Goal: Transaction & Acquisition: Book appointment/travel/reservation

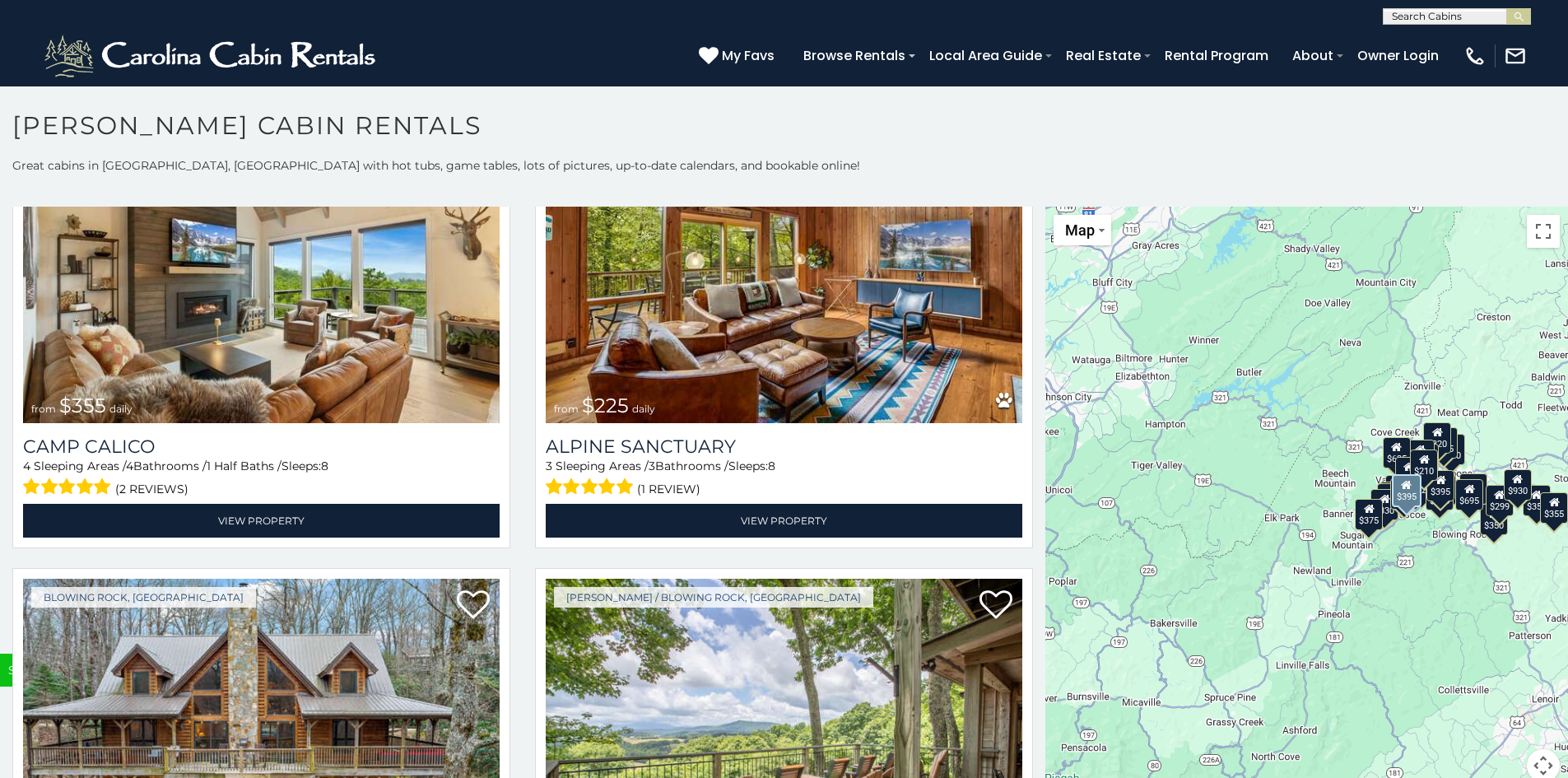
scroll to position [6337, 0]
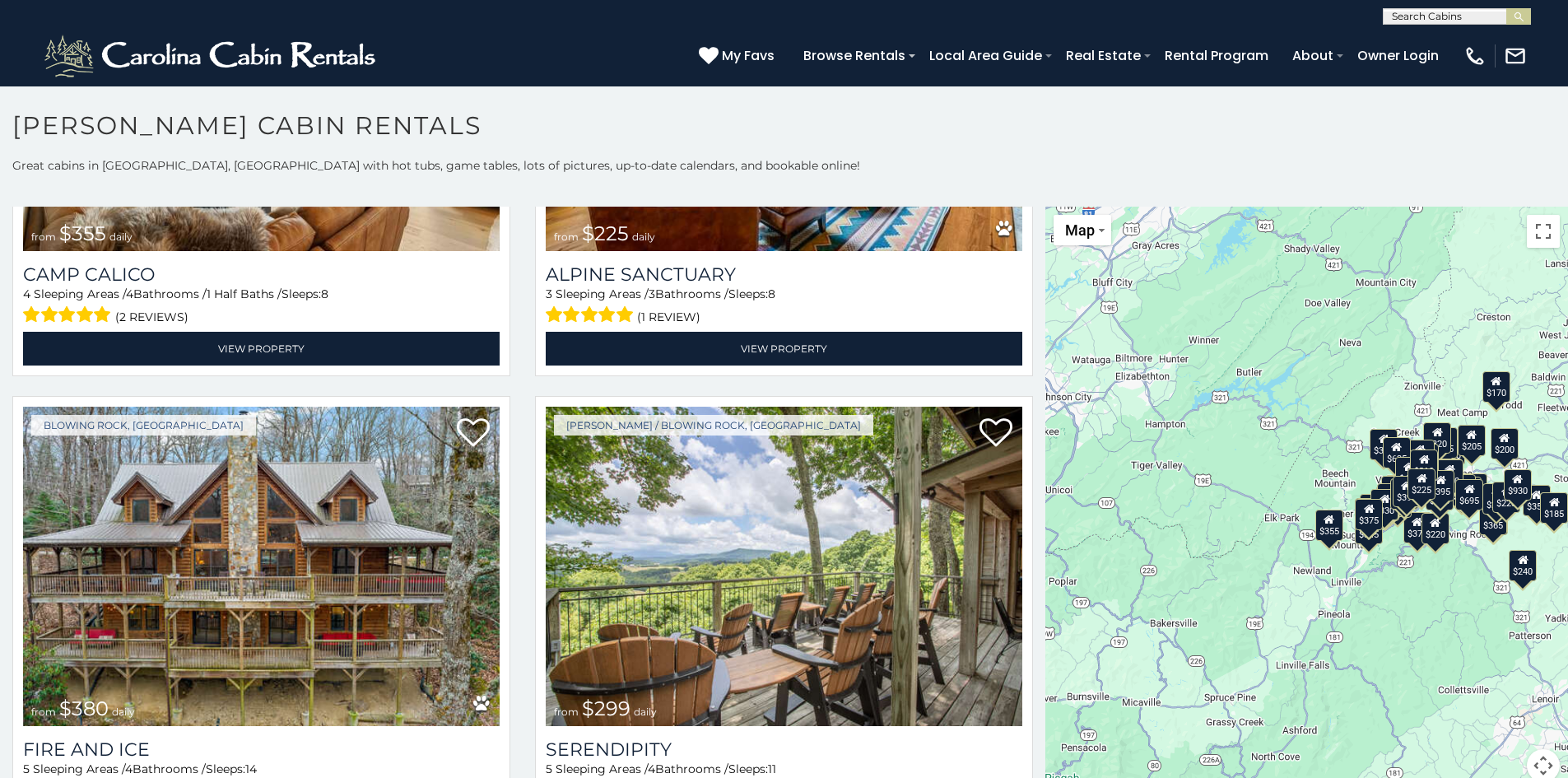
scroll to position [6826, 0]
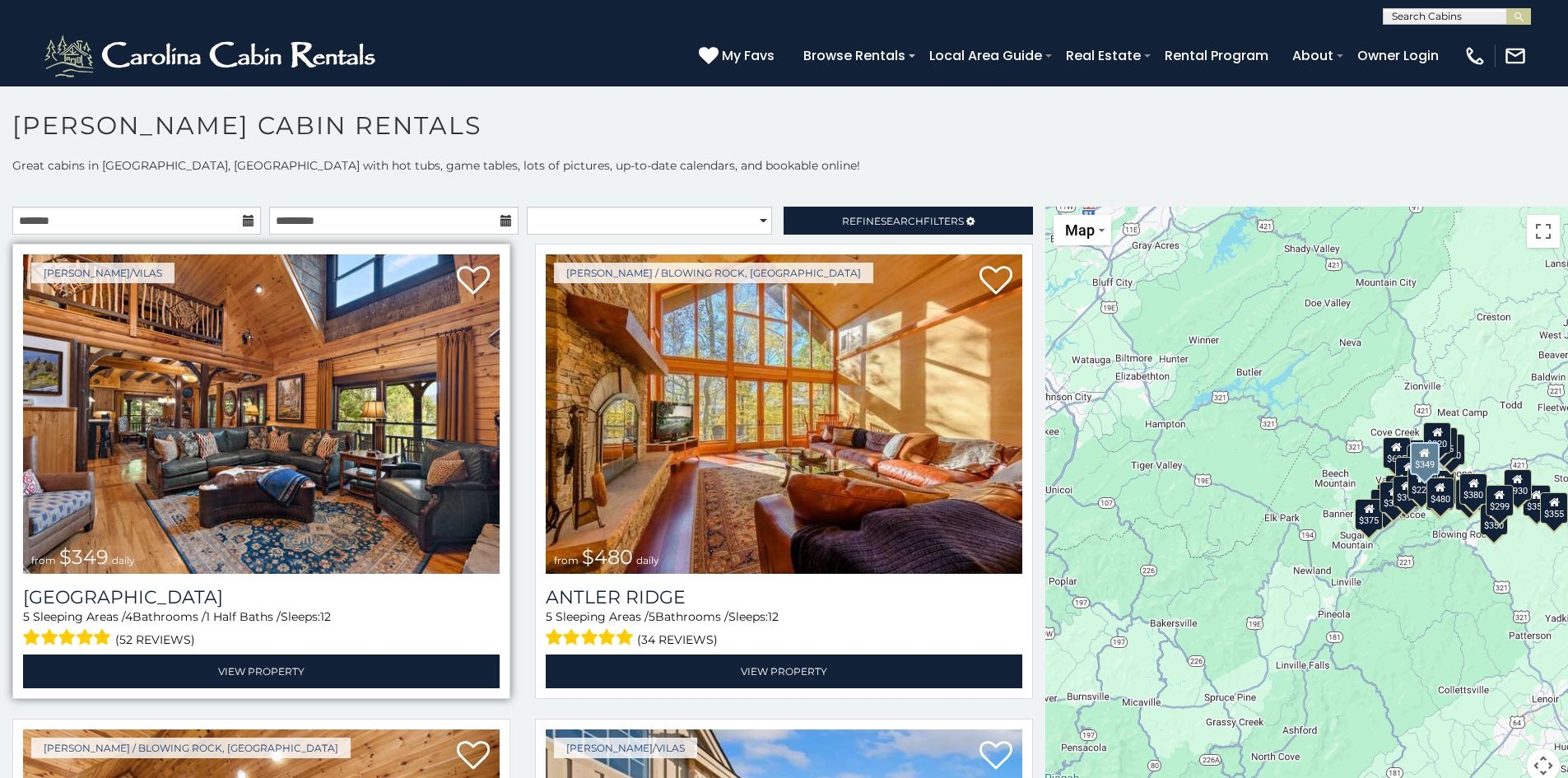
click at [300, 466] on img at bounding box center [261, 414] width 477 height 319
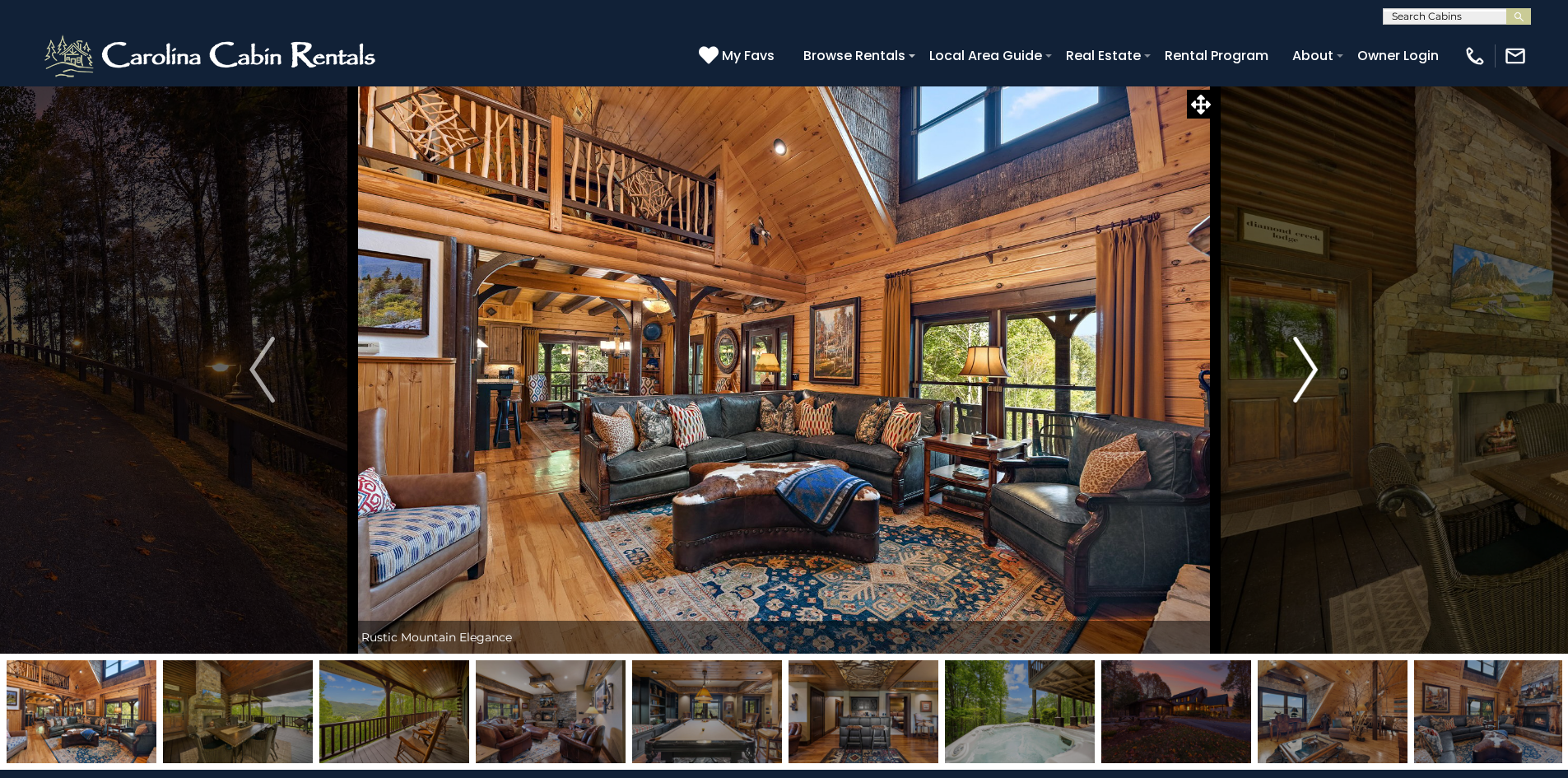
click at [1299, 379] on img "Next" at bounding box center [1305, 369] width 25 height 66
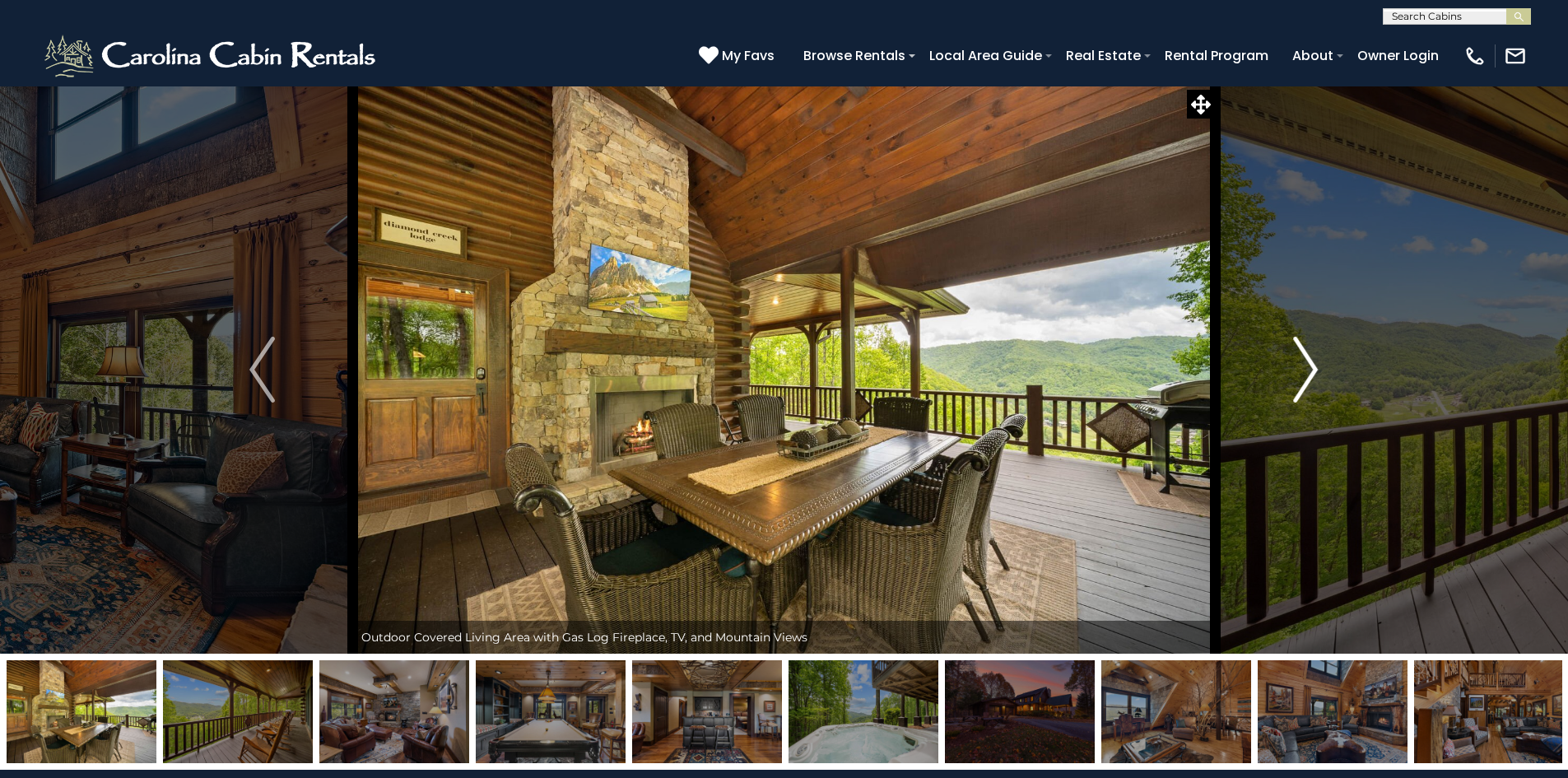
click at [1299, 379] on img "Next" at bounding box center [1305, 369] width 25 height 66
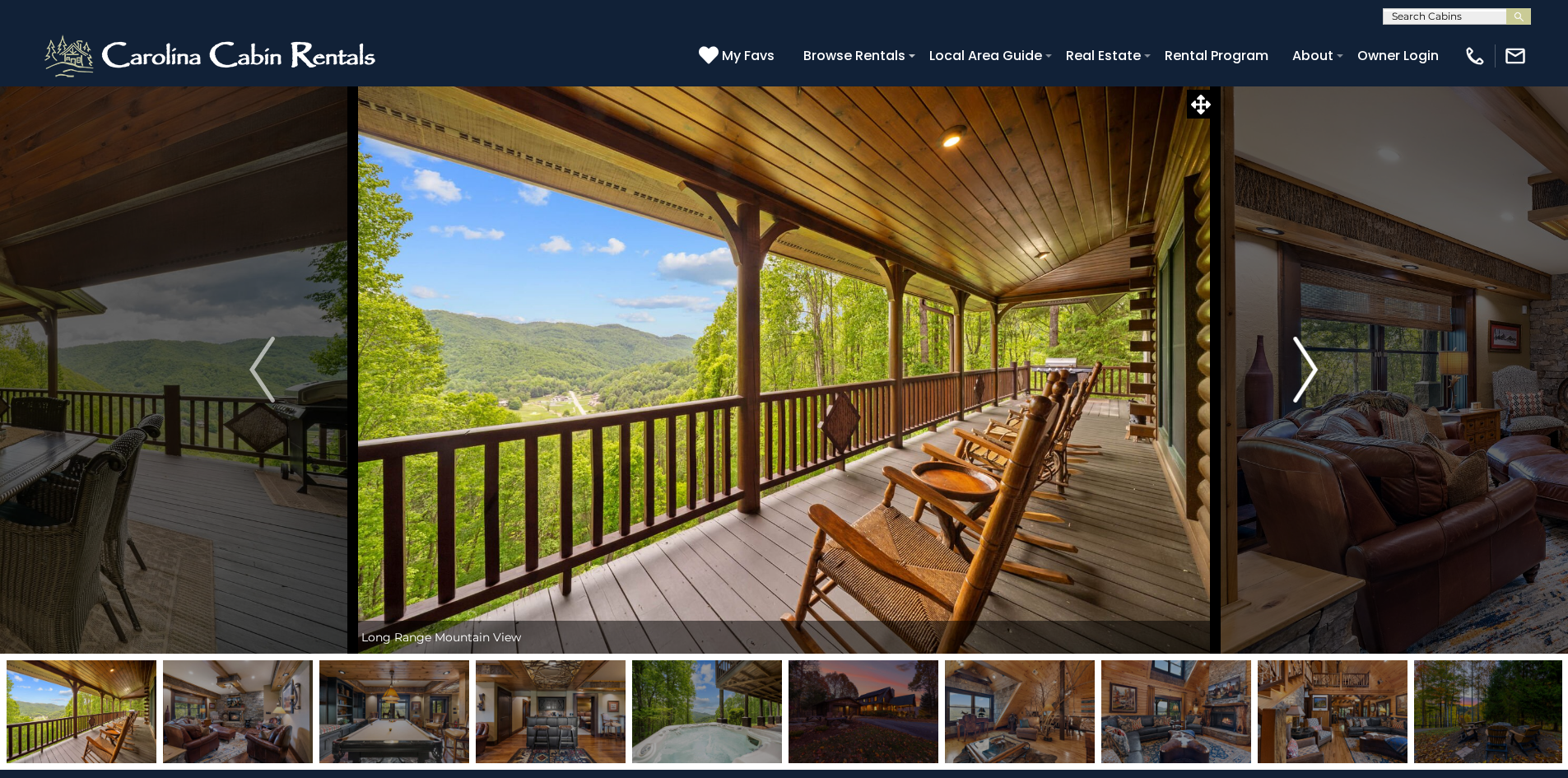
click at [1299, 379] on img "Next" at bounding box center [1305, 369] width 25 height 66
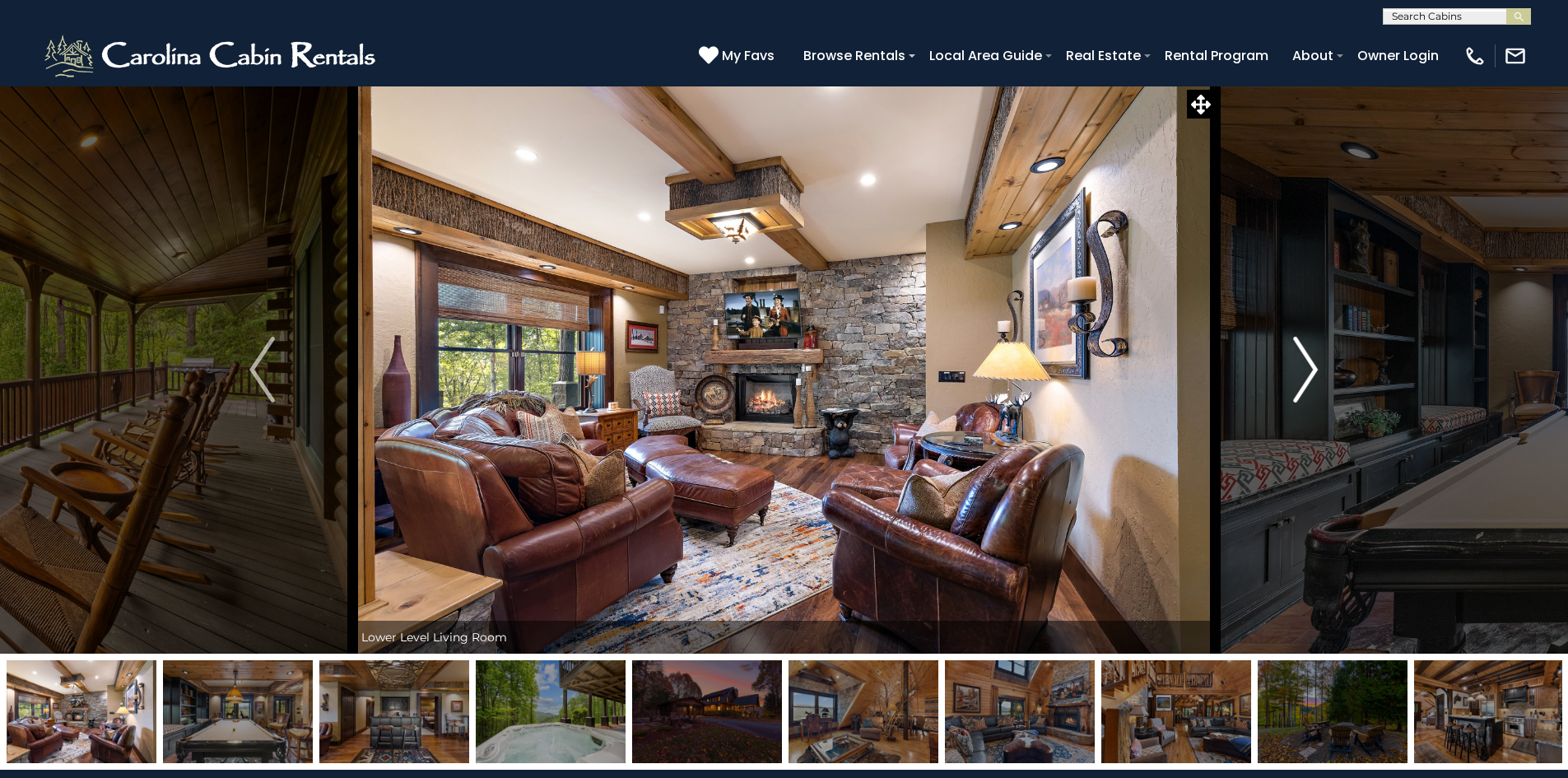
click at [1299, 379] on img "Next" at bounding box center [1305, 369] width 25 height 66
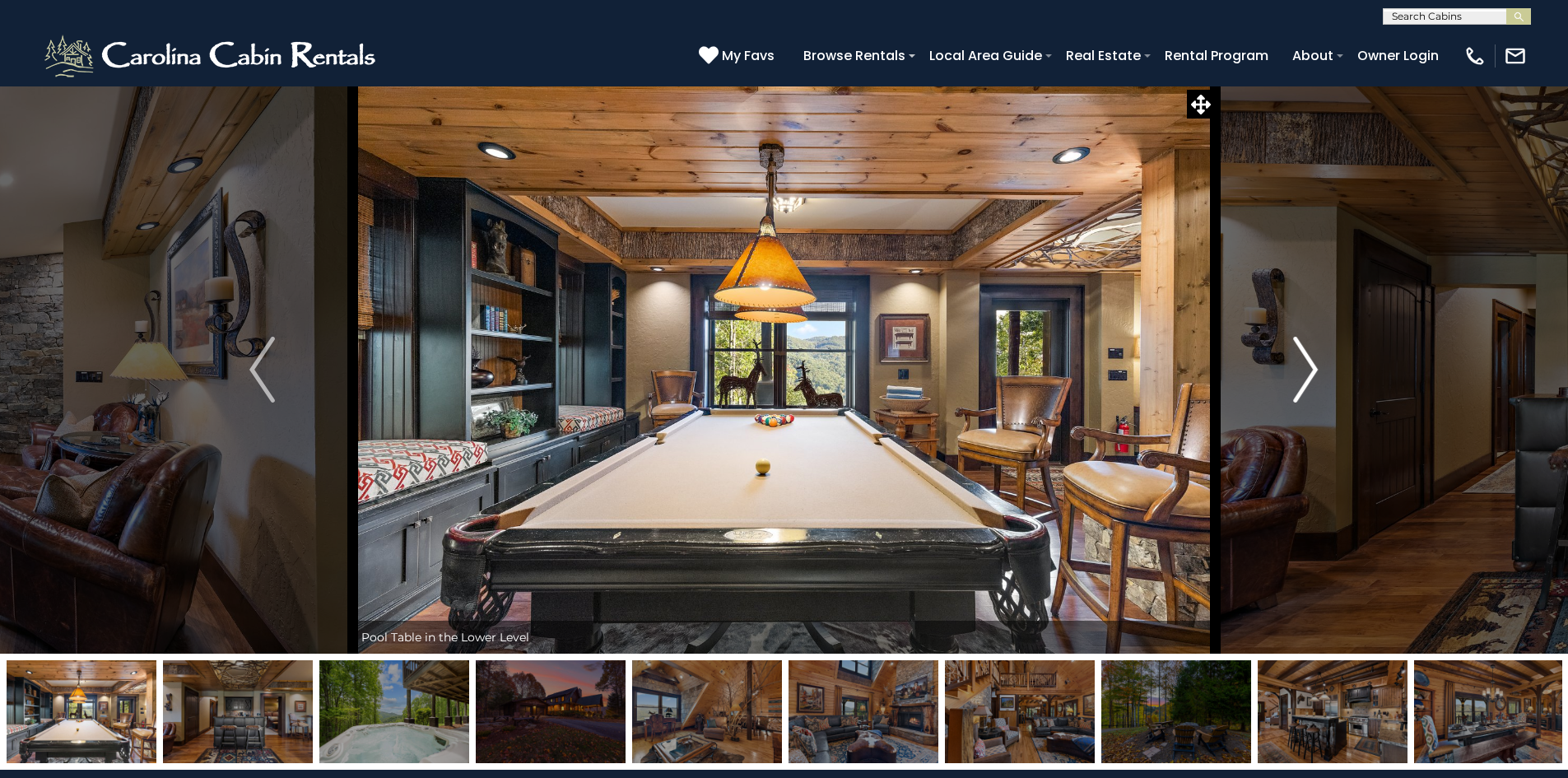
click at [1299, 379] on img "Next" at bounding box center [1305, 369] width 25 height 66
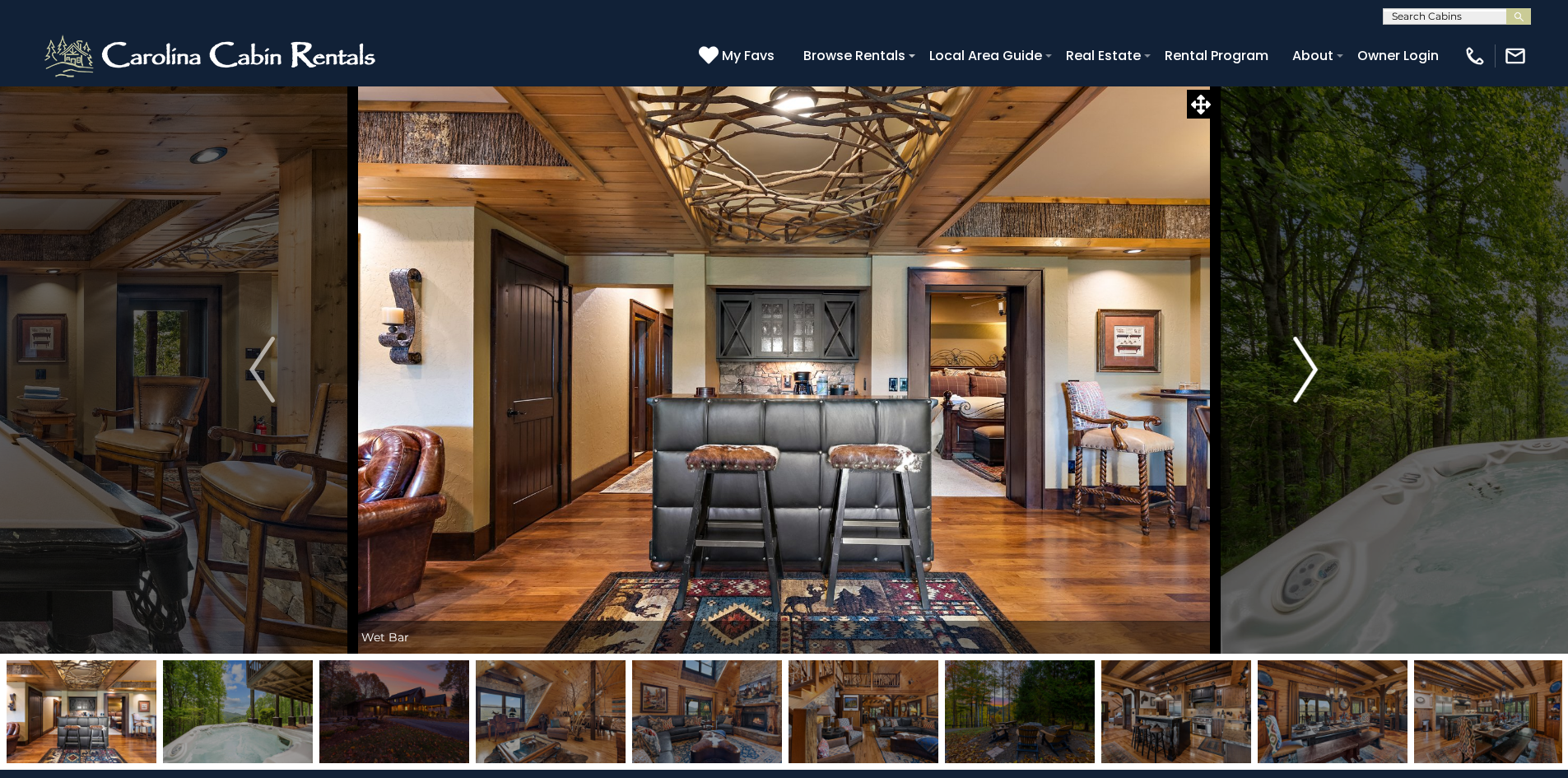
click at [1299, 379] on img "Next" at bounding box center [1305, 369] width 25 height 66
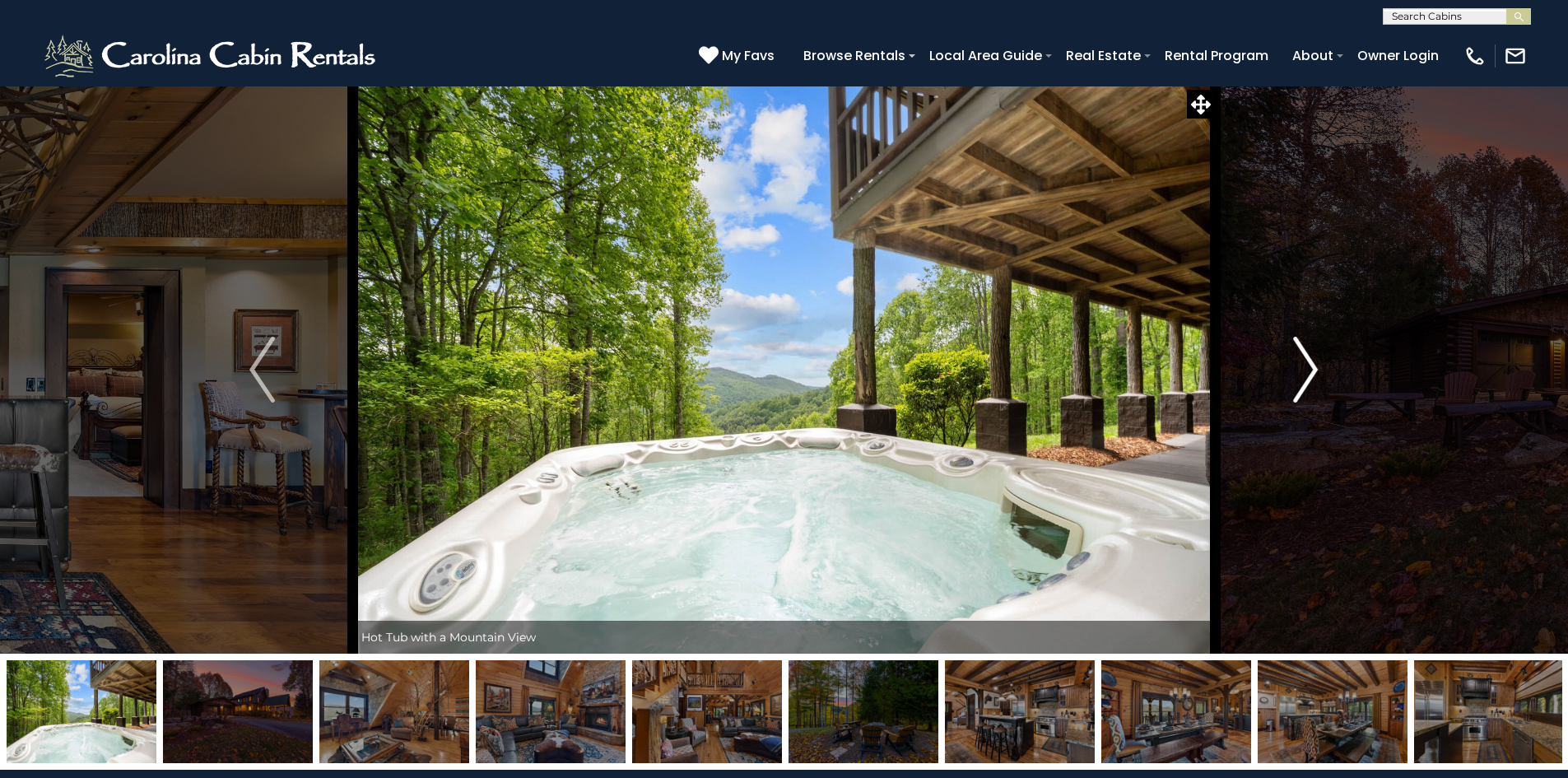
click at [1299, 379] on img "Next" at bounding box center [1305, 369] width 25 height 66
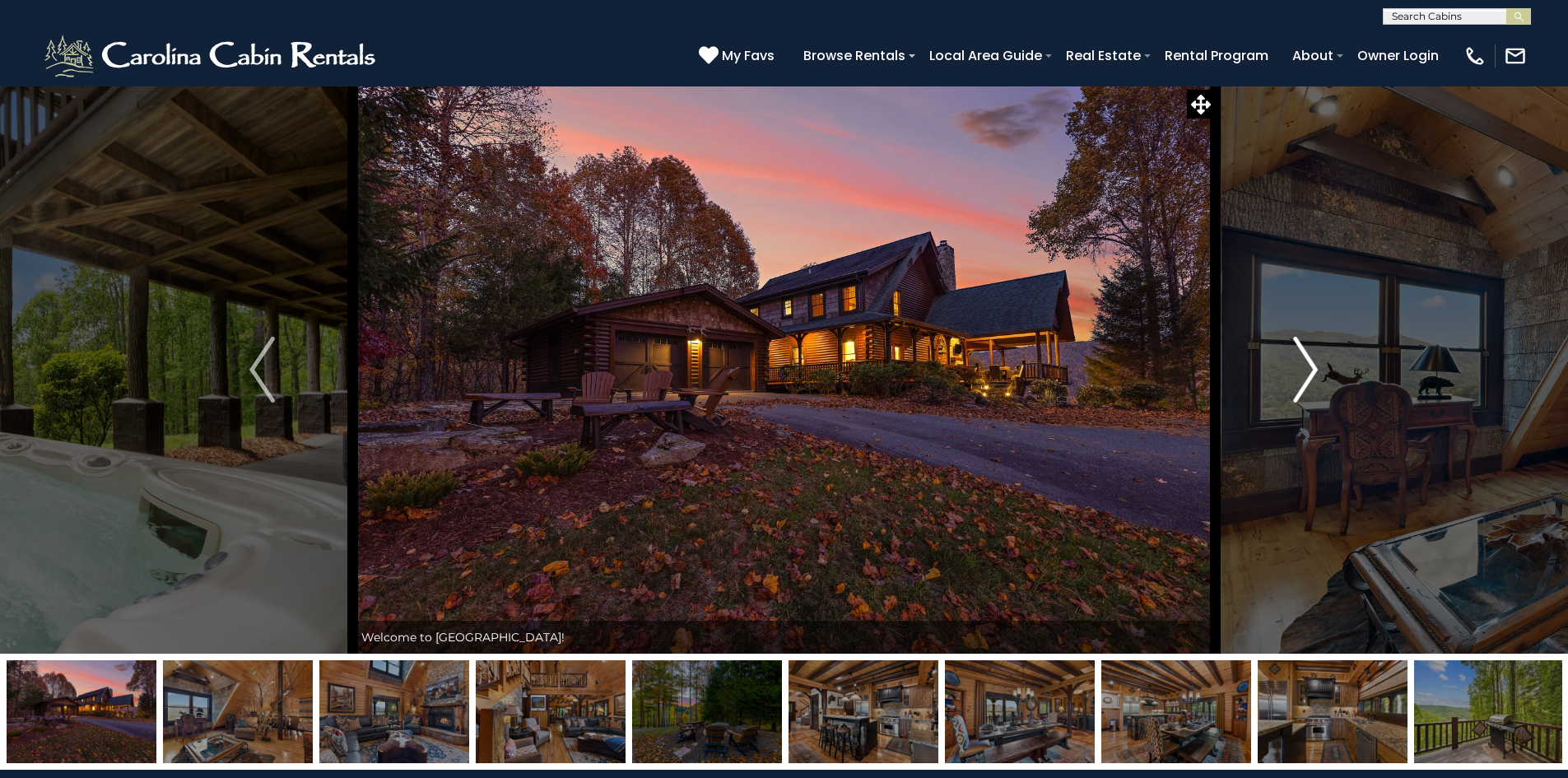
click at [1299, 379] on img "Next" at bounding box center [1305, 369] width 25 height 66
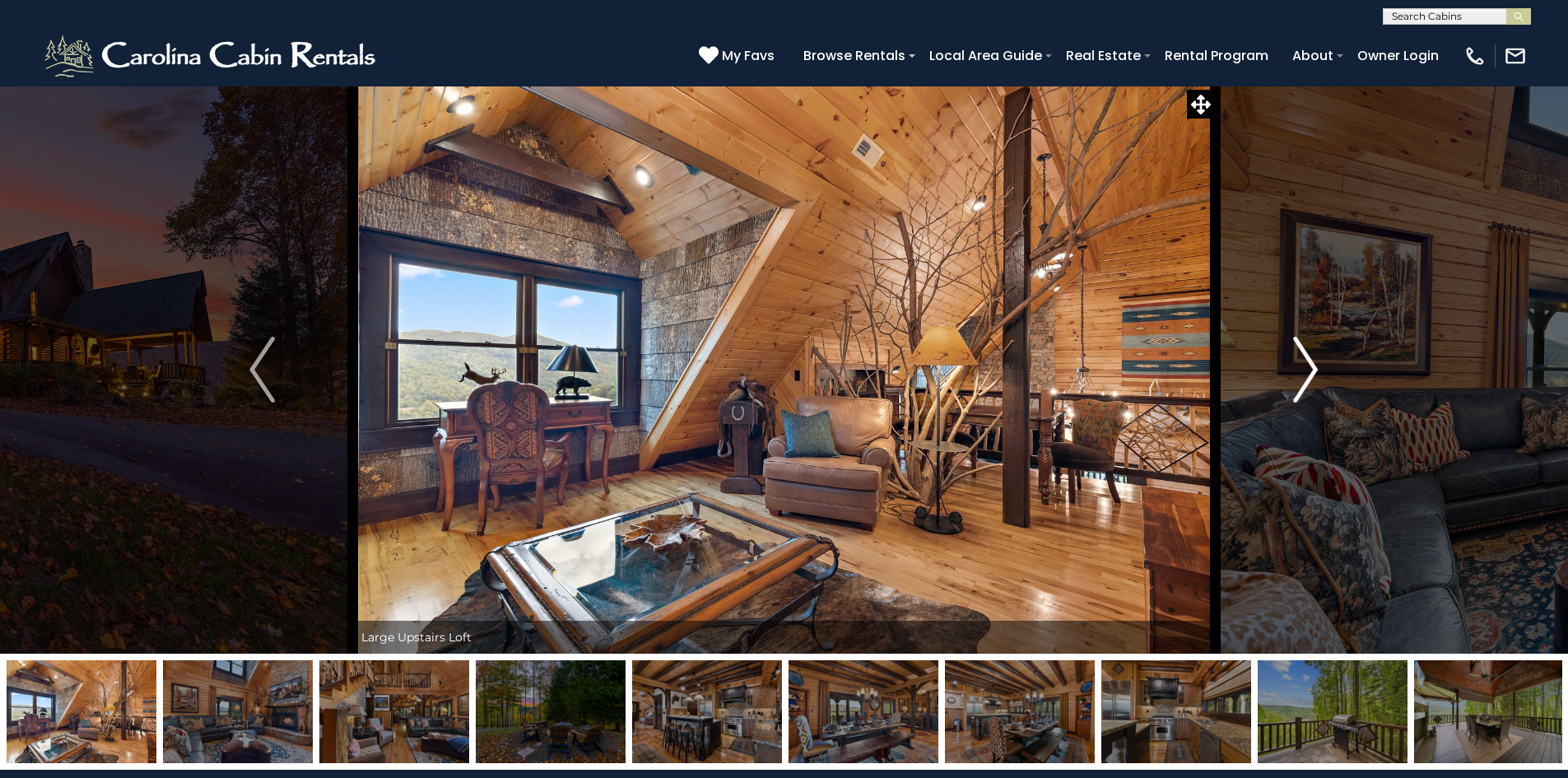
click at [1299, 379] on img "Next" at bounding box center [1305, 369] width 25 height 66
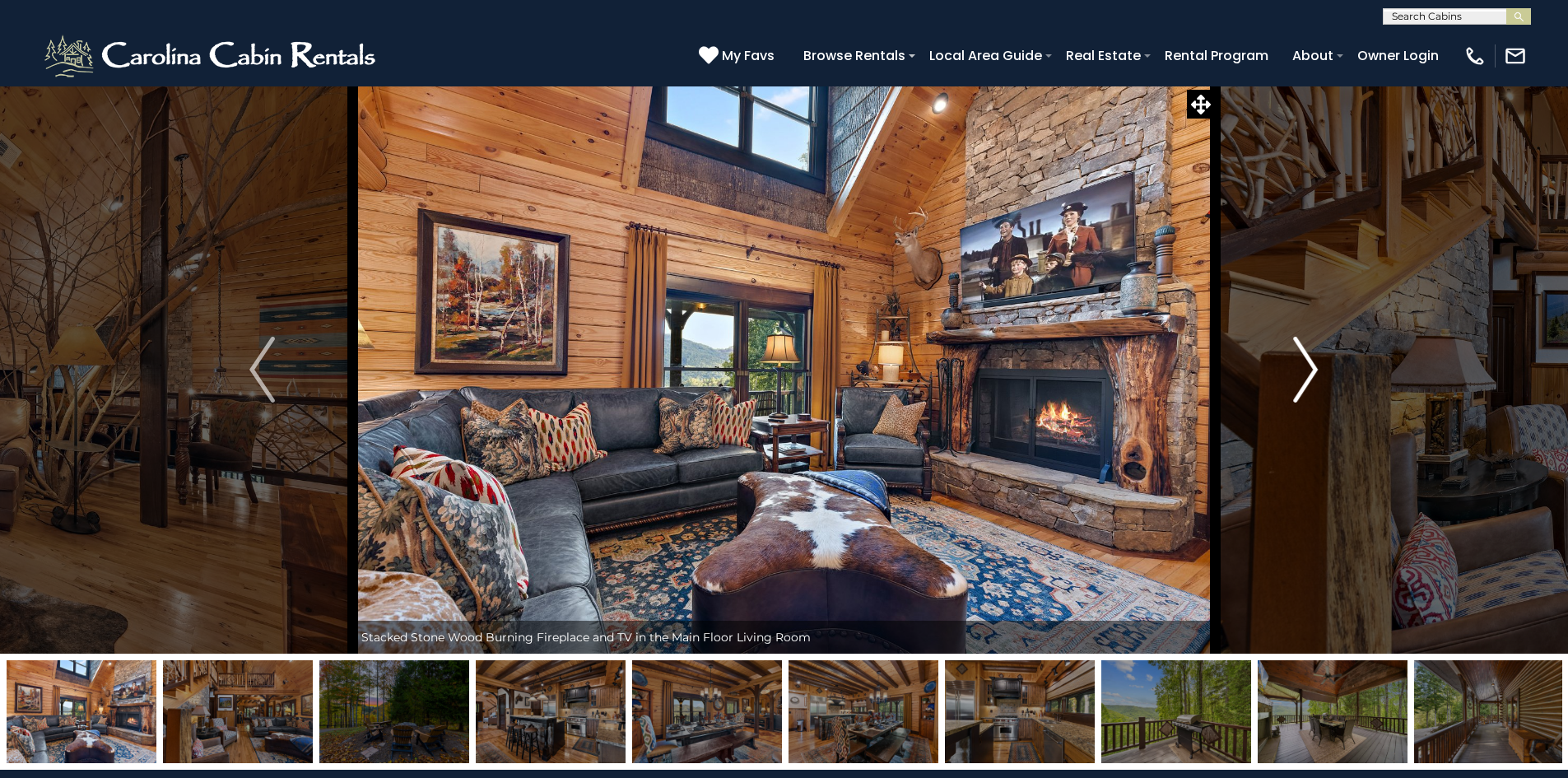
click at [1299, 379] on img "Next" at bounding box center [1305, 369] width 25 height 66
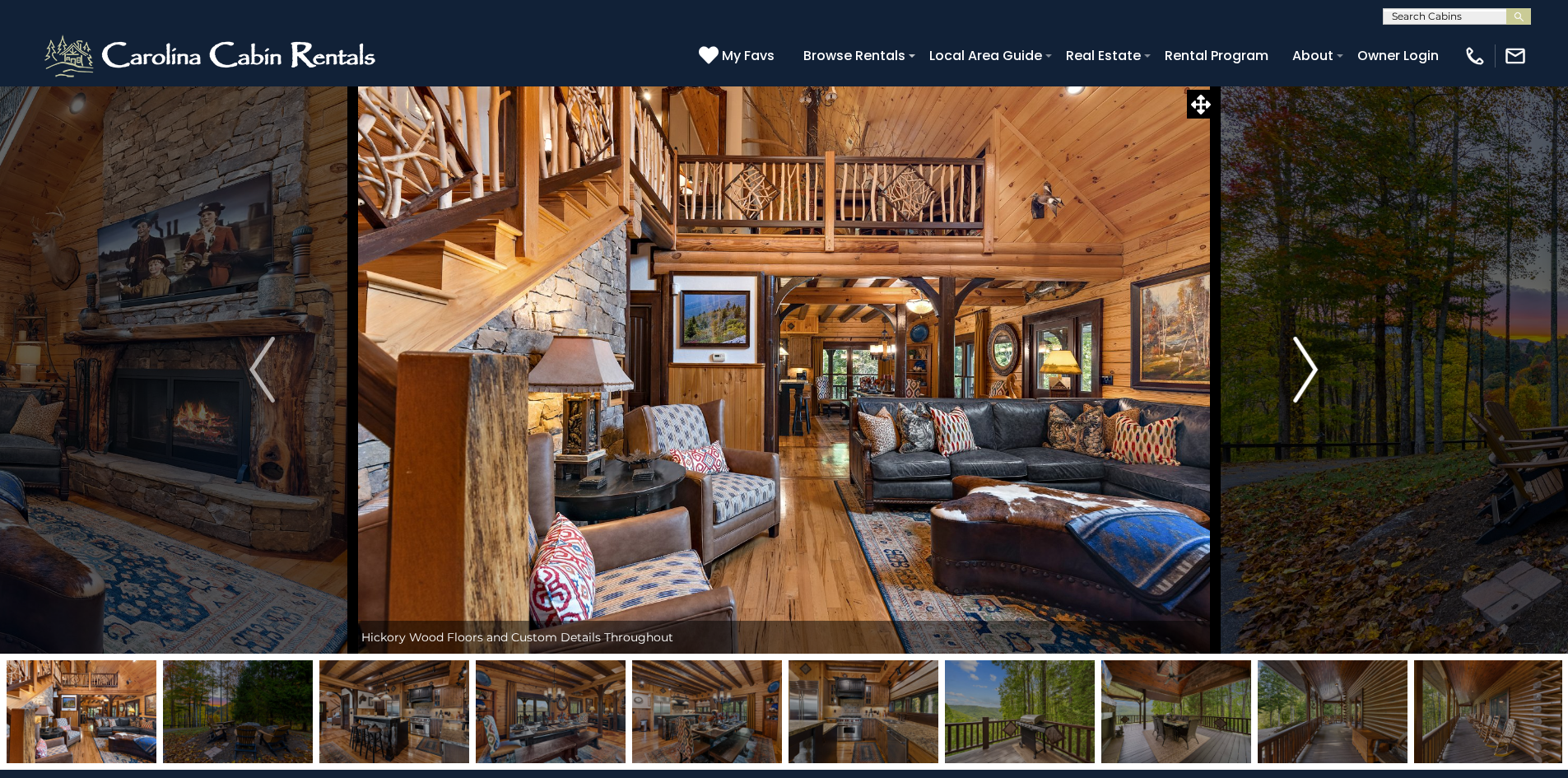
click at [1299, 379] on img "Next" at bounding box center [1305, 369] width 25 height 66
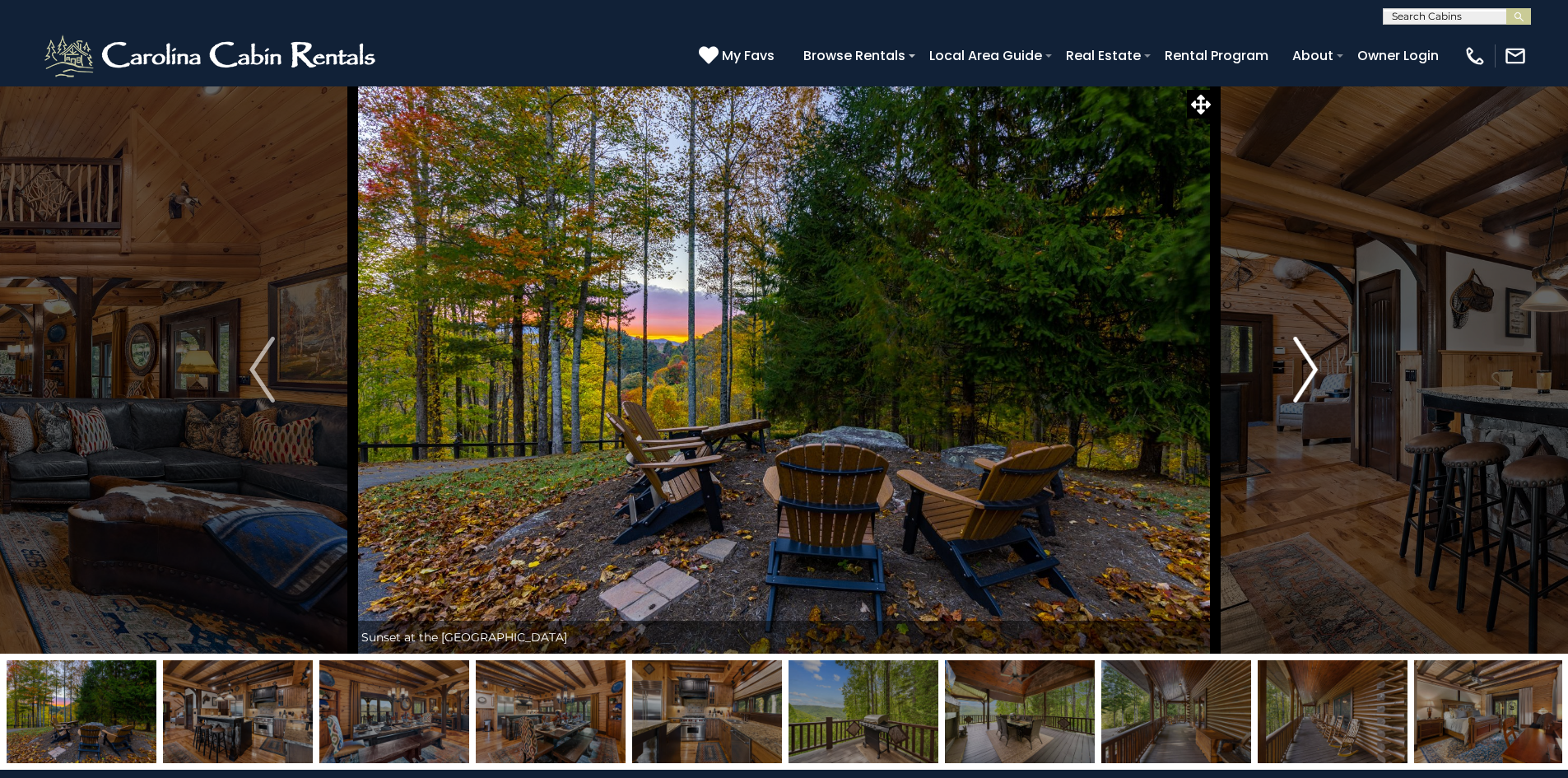
click at [1299, 379] on img "Next" at bounding box center [1305, 369] width 25 height 66
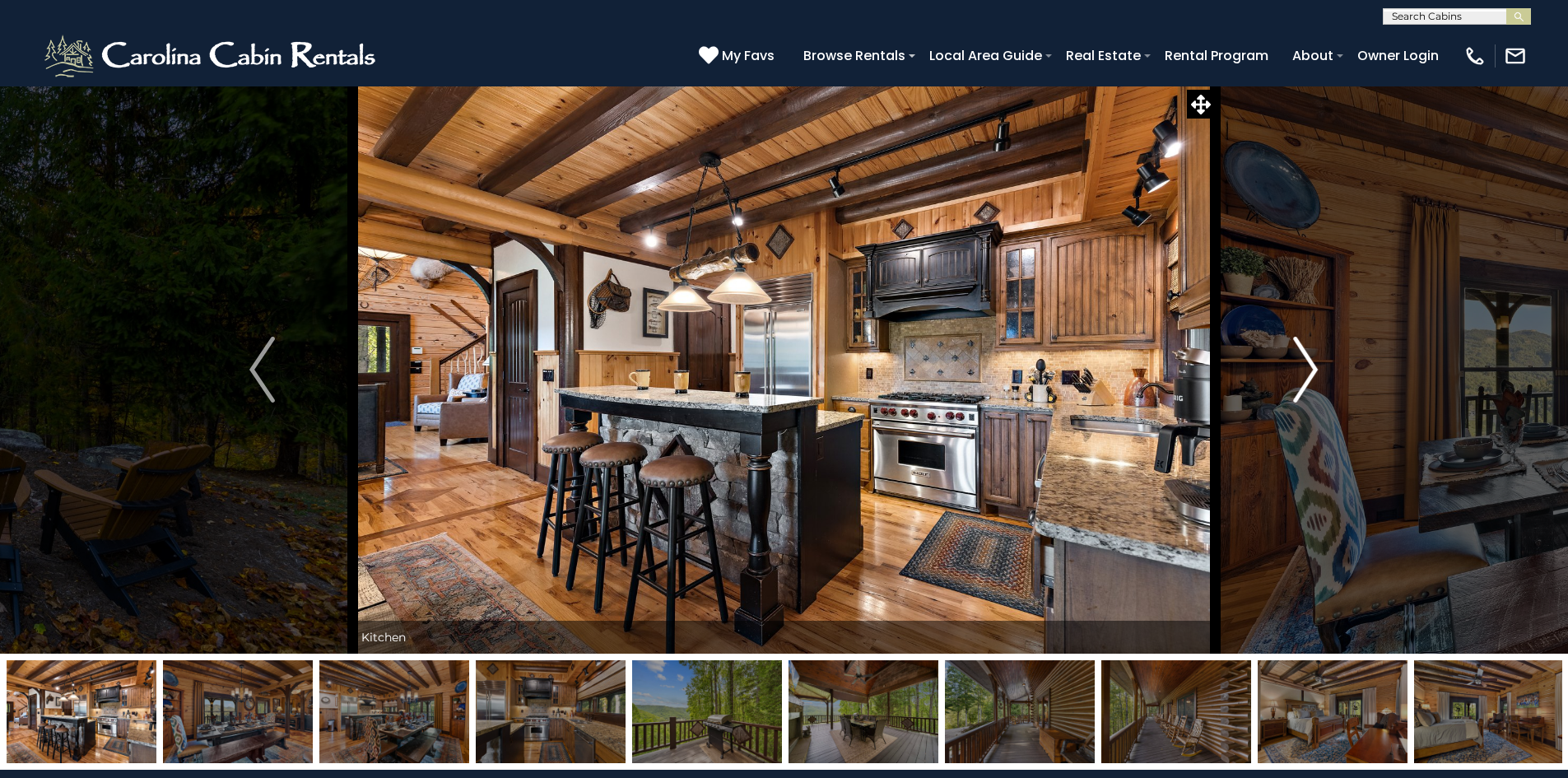
click at [1299, 379] on img "Next" at bounding box center [1305, 369] width 25 height 66
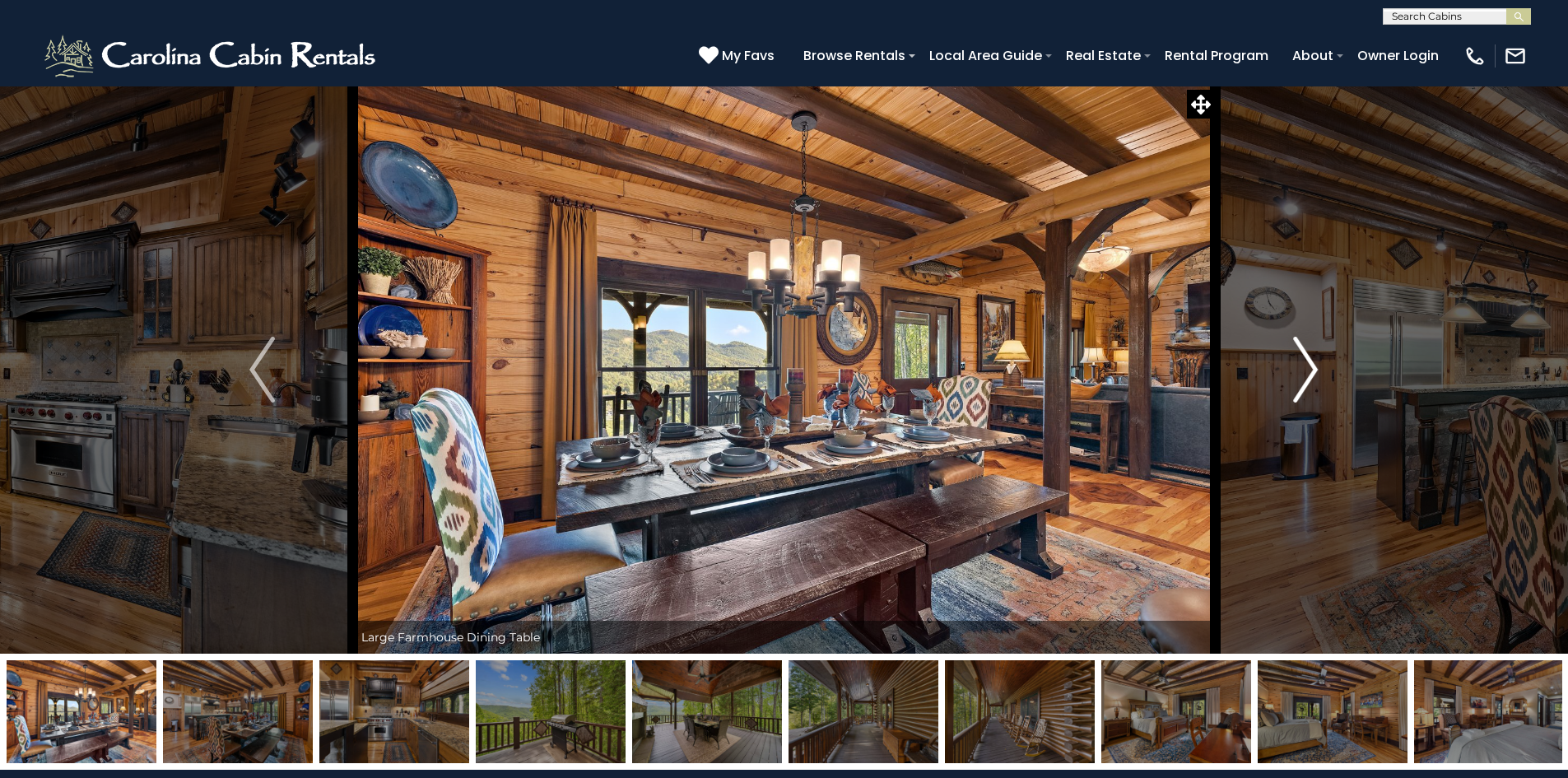
click at [1299, 379] on img "Next" at bounding box center [1305, 369] width 25 height 66
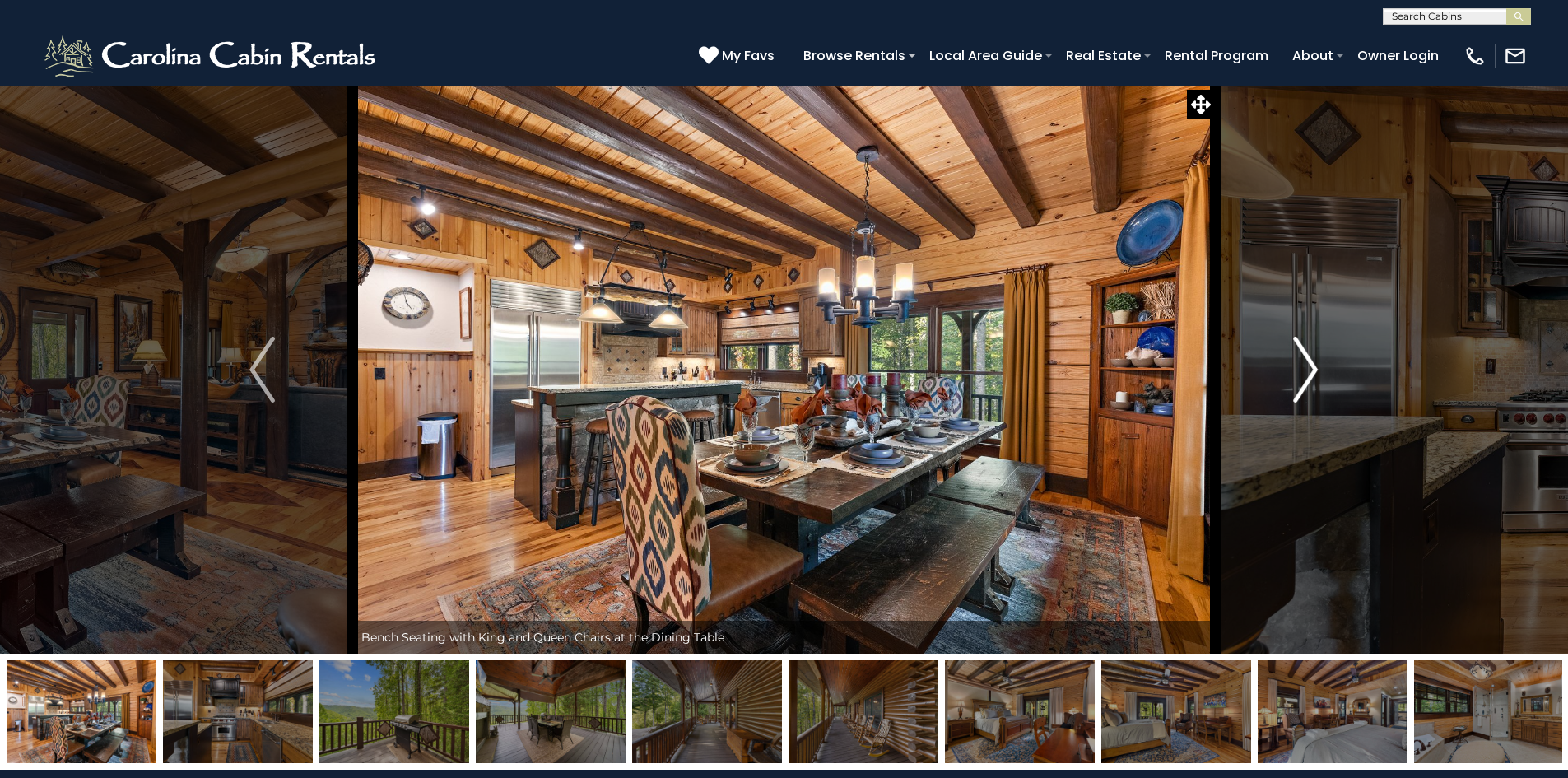
click at [1299, 379] on img "Next" at bounding box center [1305, 369] width 25 height 66
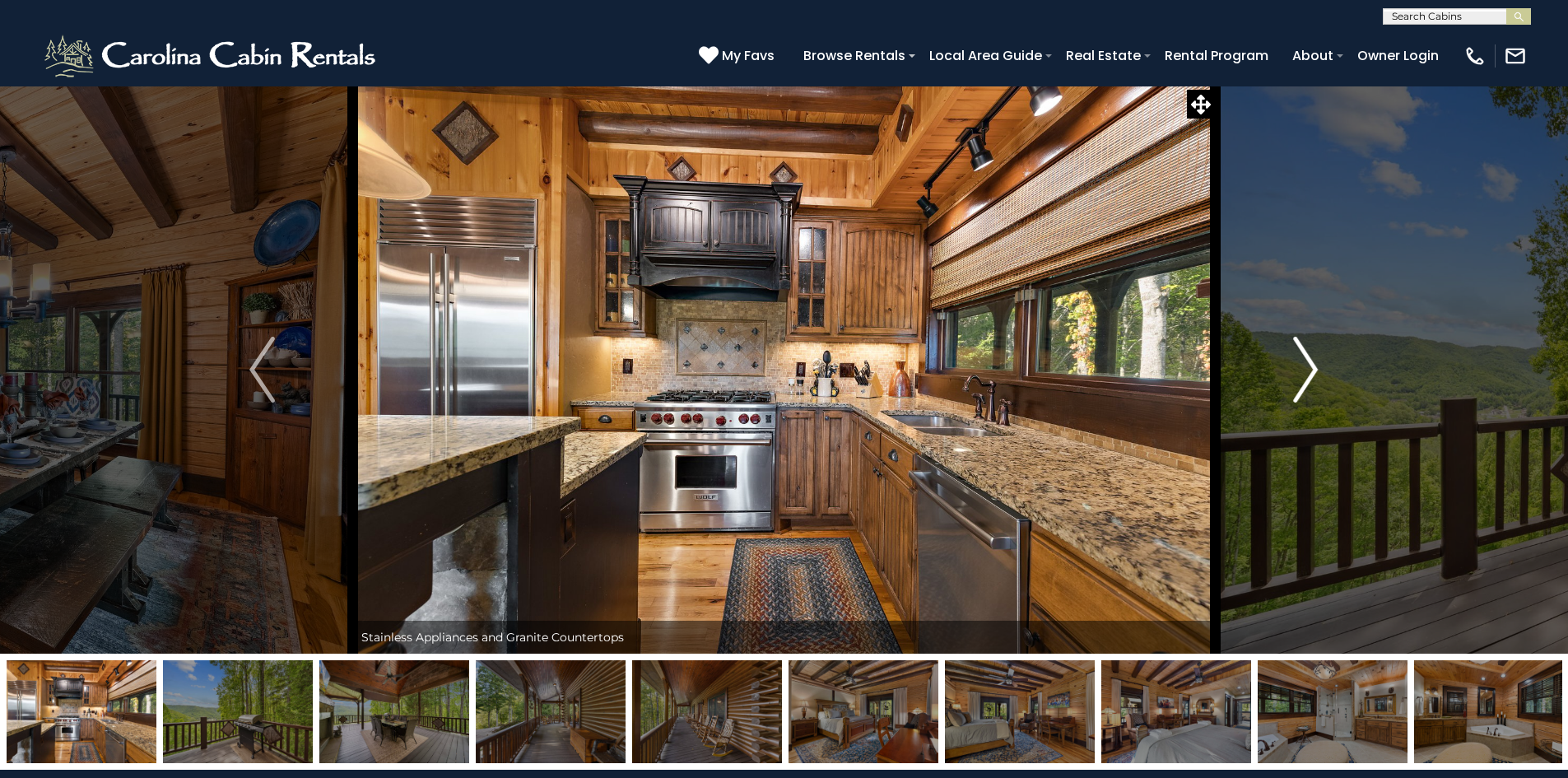
click at [1300, 378] on img "Next" at bounding box center [1305, 369] width 25 height 66
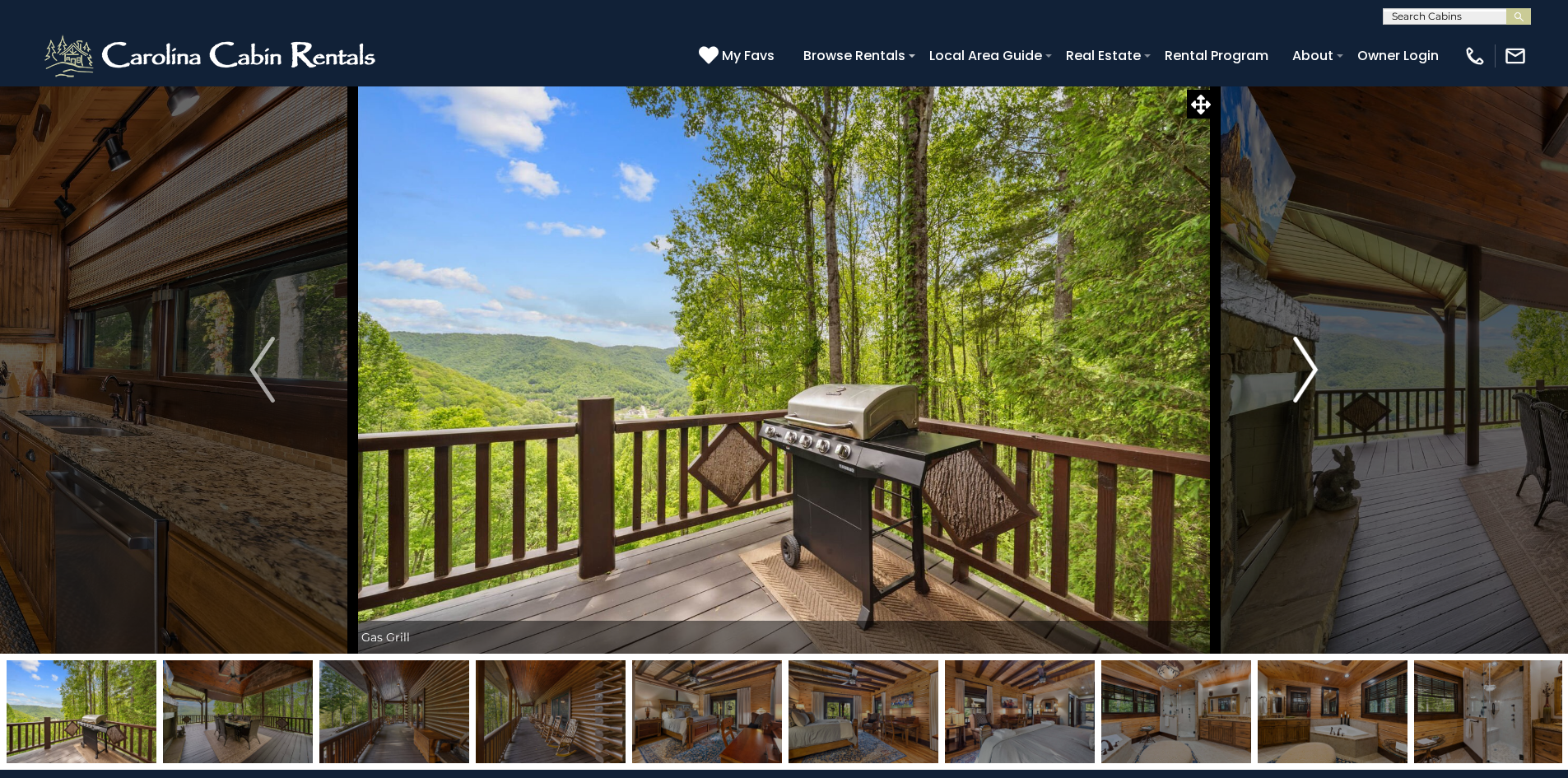
click at [1300, 378] on img "Next" at bounding box center [1305, 369] width 25 height 66
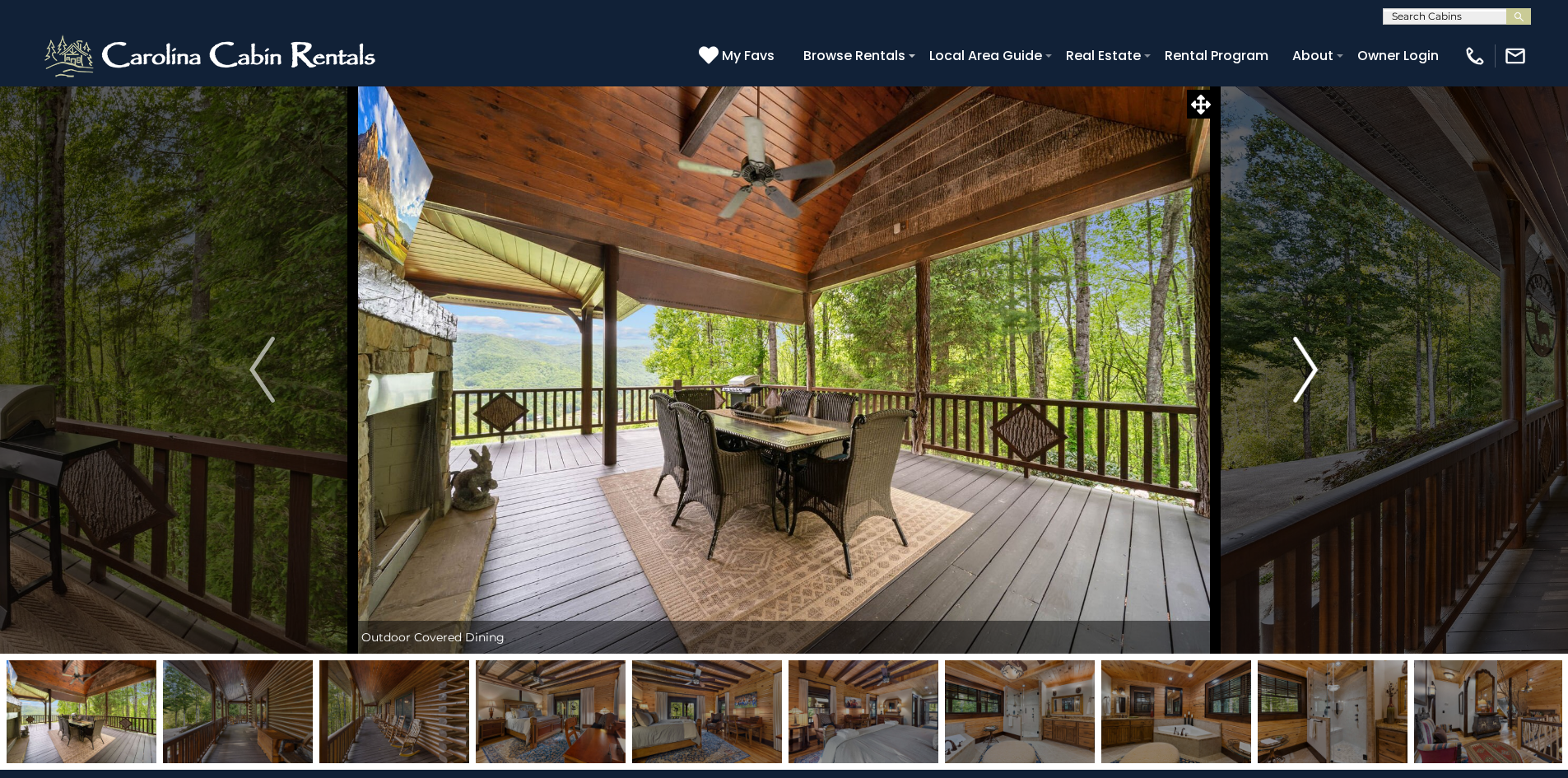
click at [1300, 378] on img "Next" at bounding box center [1305, 369] width 25 height 66
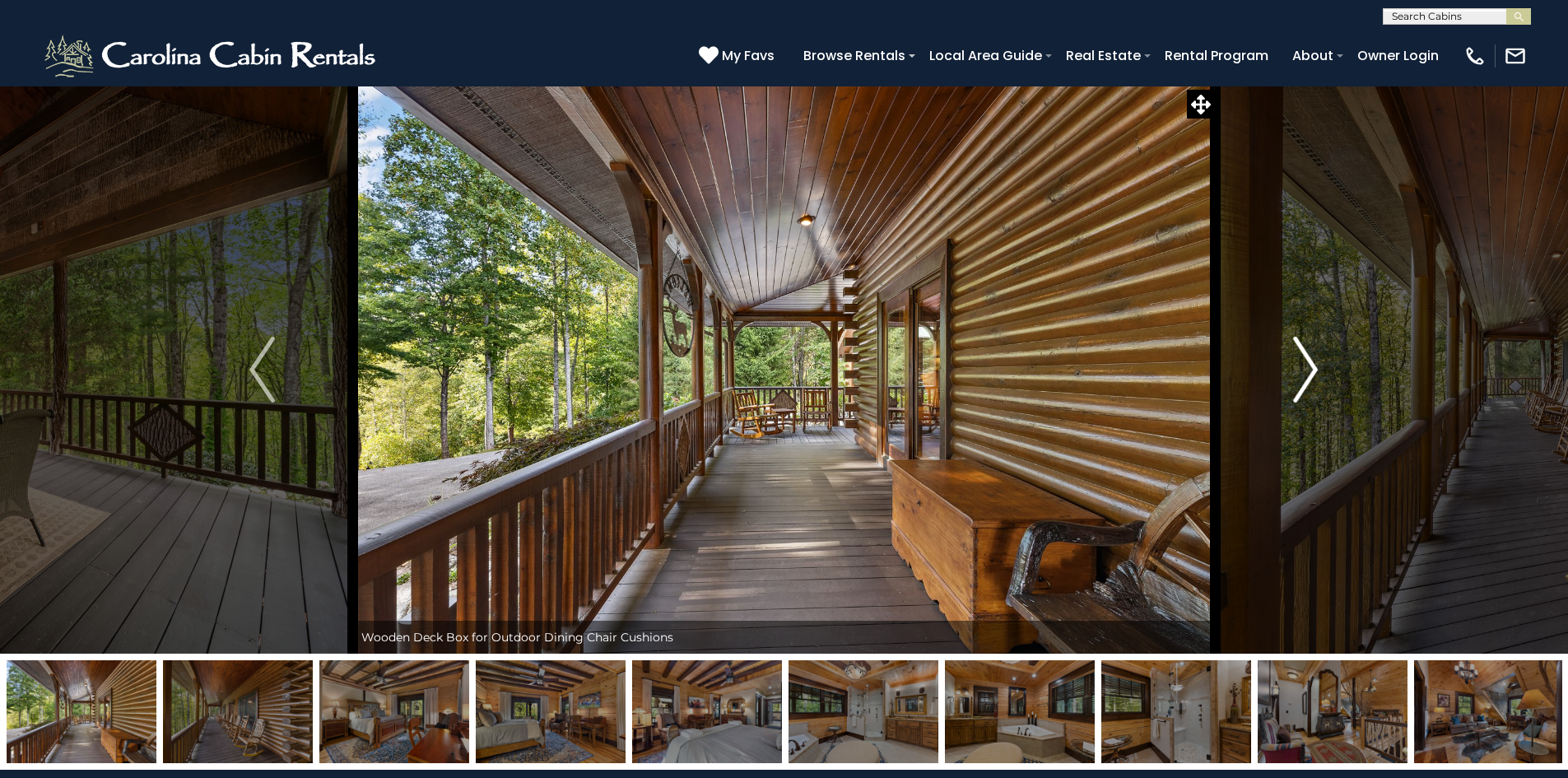
click at [1300, 378] on img "Next" at bounding box center [1305, 369] width 25 height 66
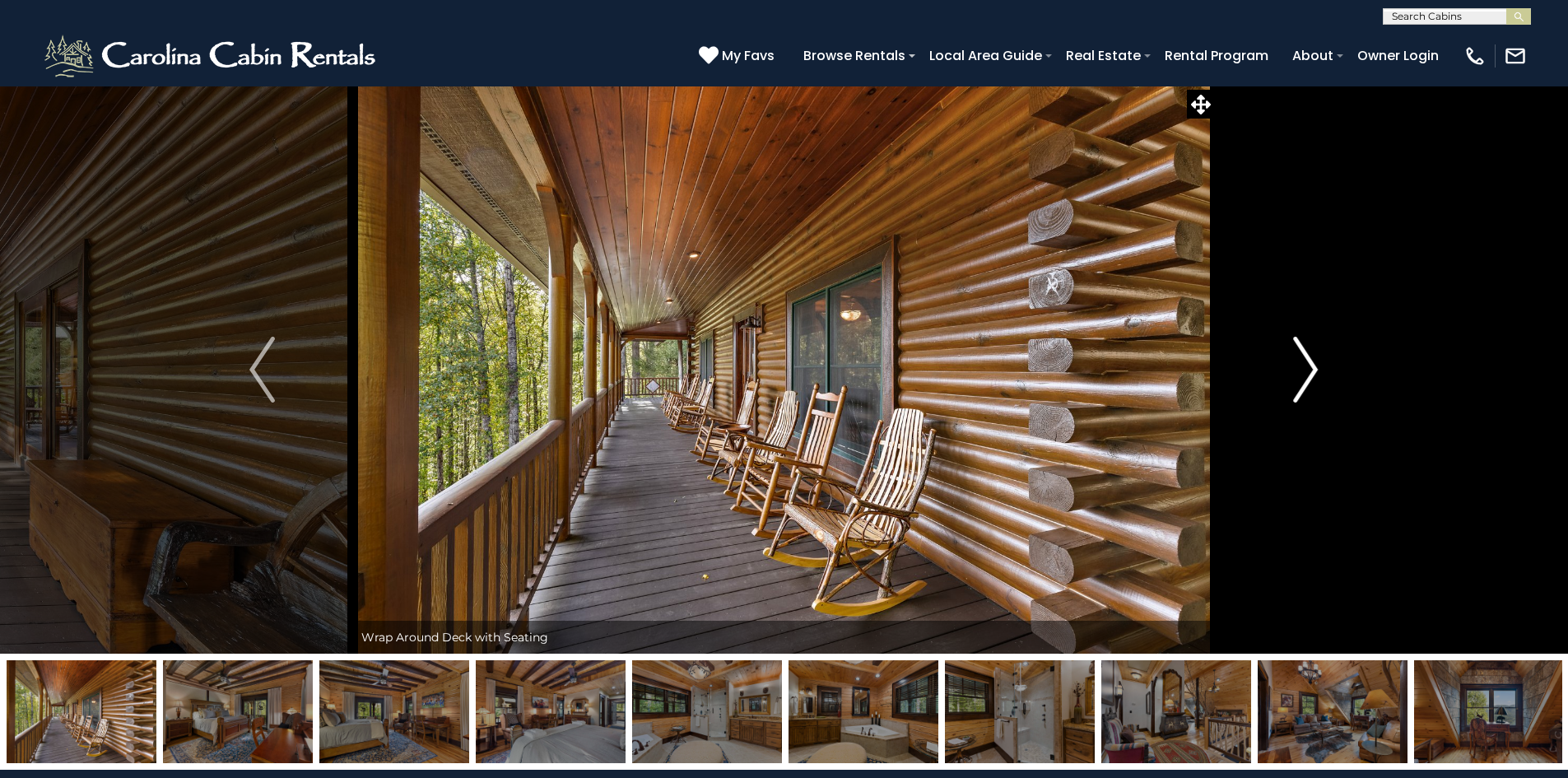
click at [1300, 378] on img "Next" at bounding box center [1305, 369] width 25 height 66
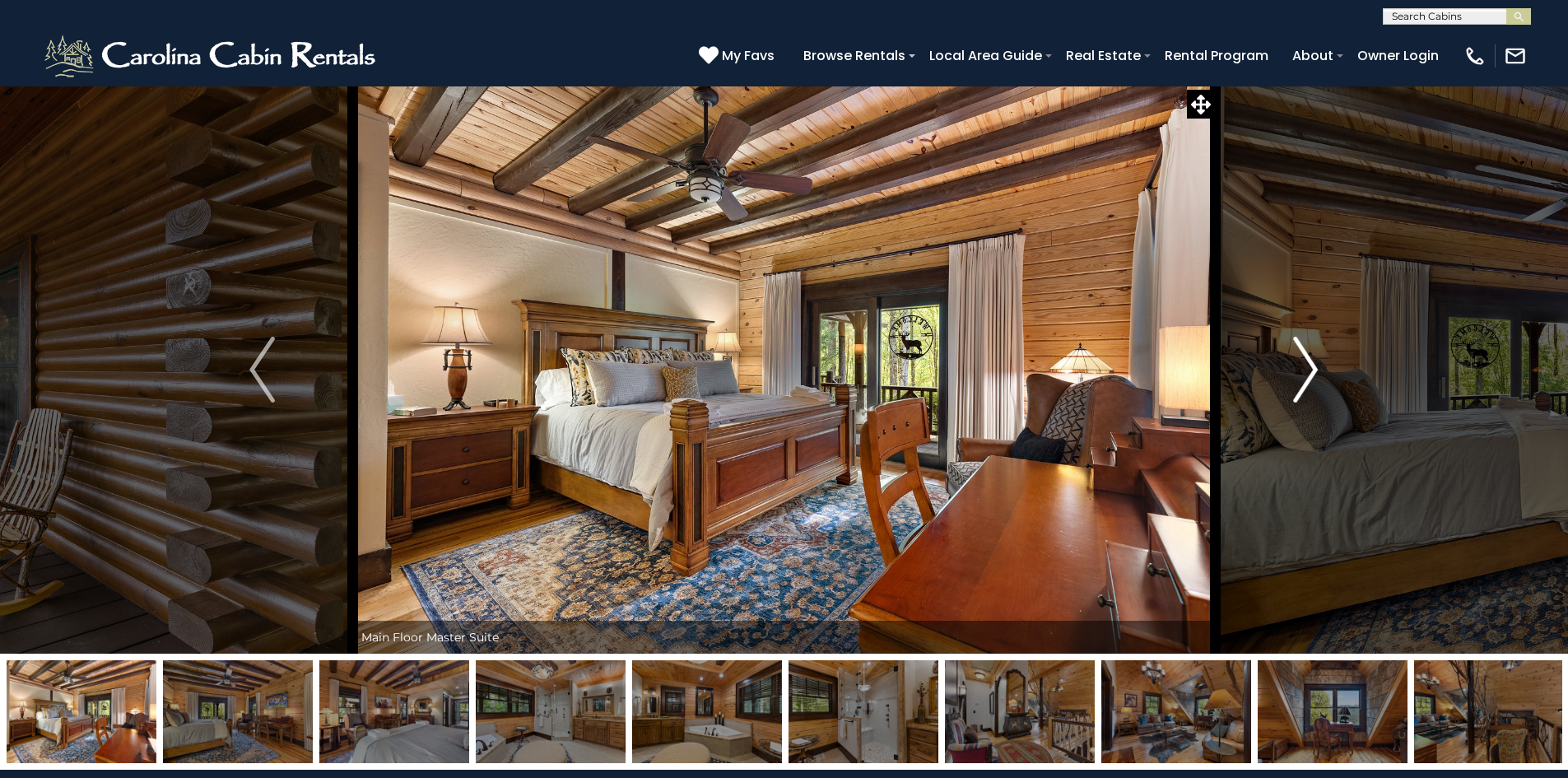
click at [1300, 378] on img "Next" at bounding box center [1305, 369] width 25 height 66
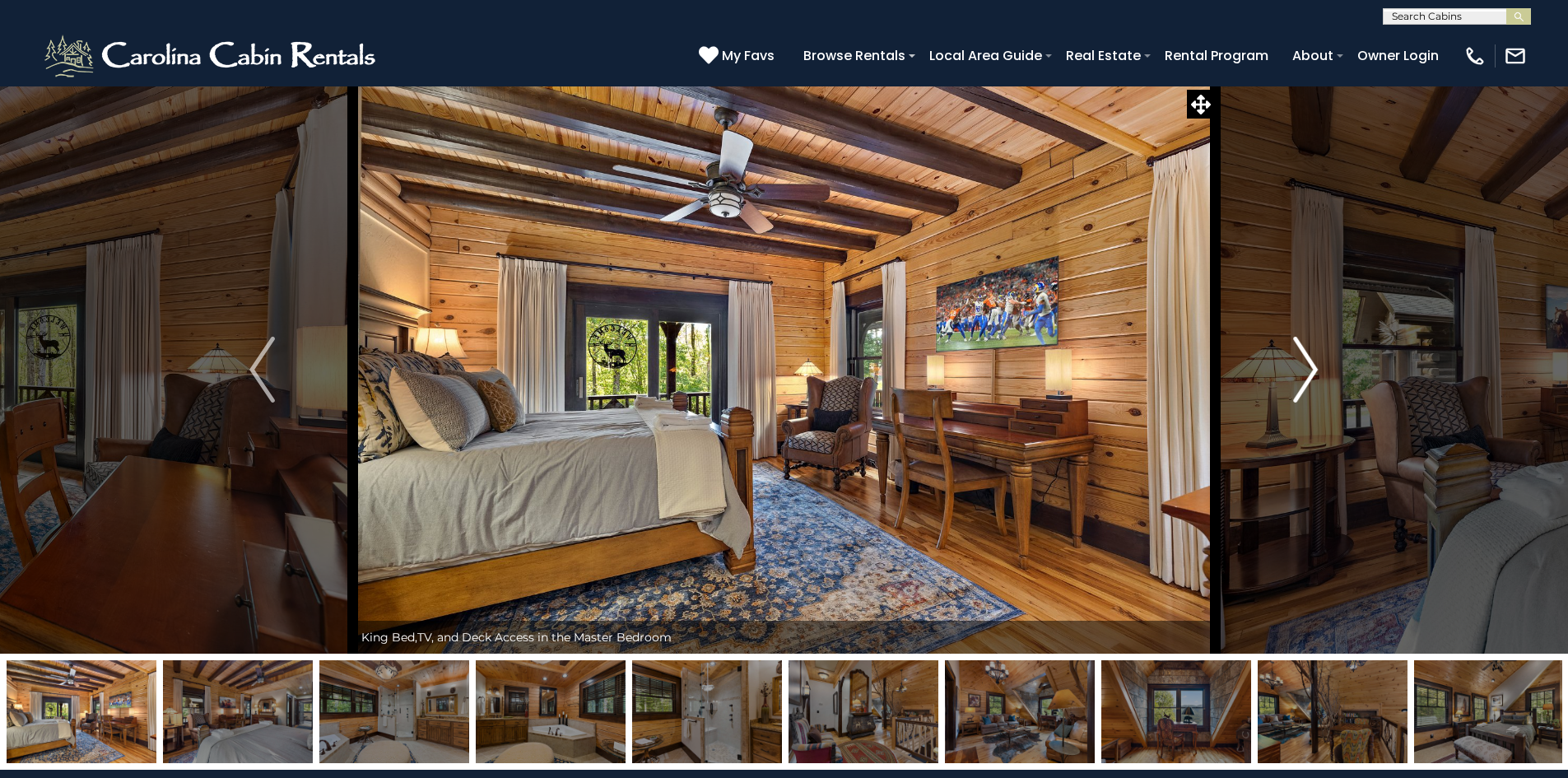
click at [1300, 378] on img "Next" at bounding box center [1305, 369] width 25 height 66
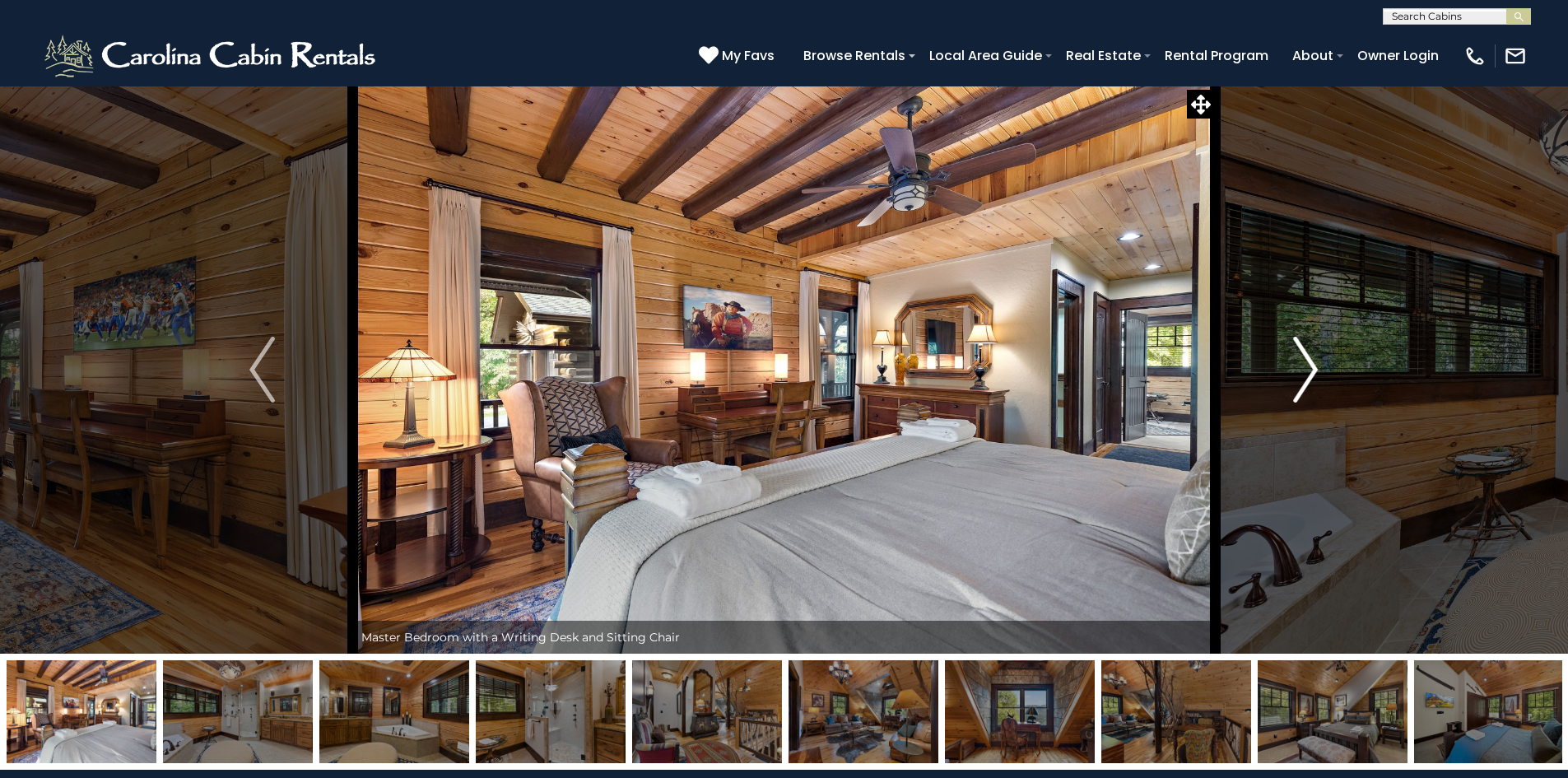
click at [1300, 378] on img "Next" at bounding box center [1305, 369] width 25 height 66
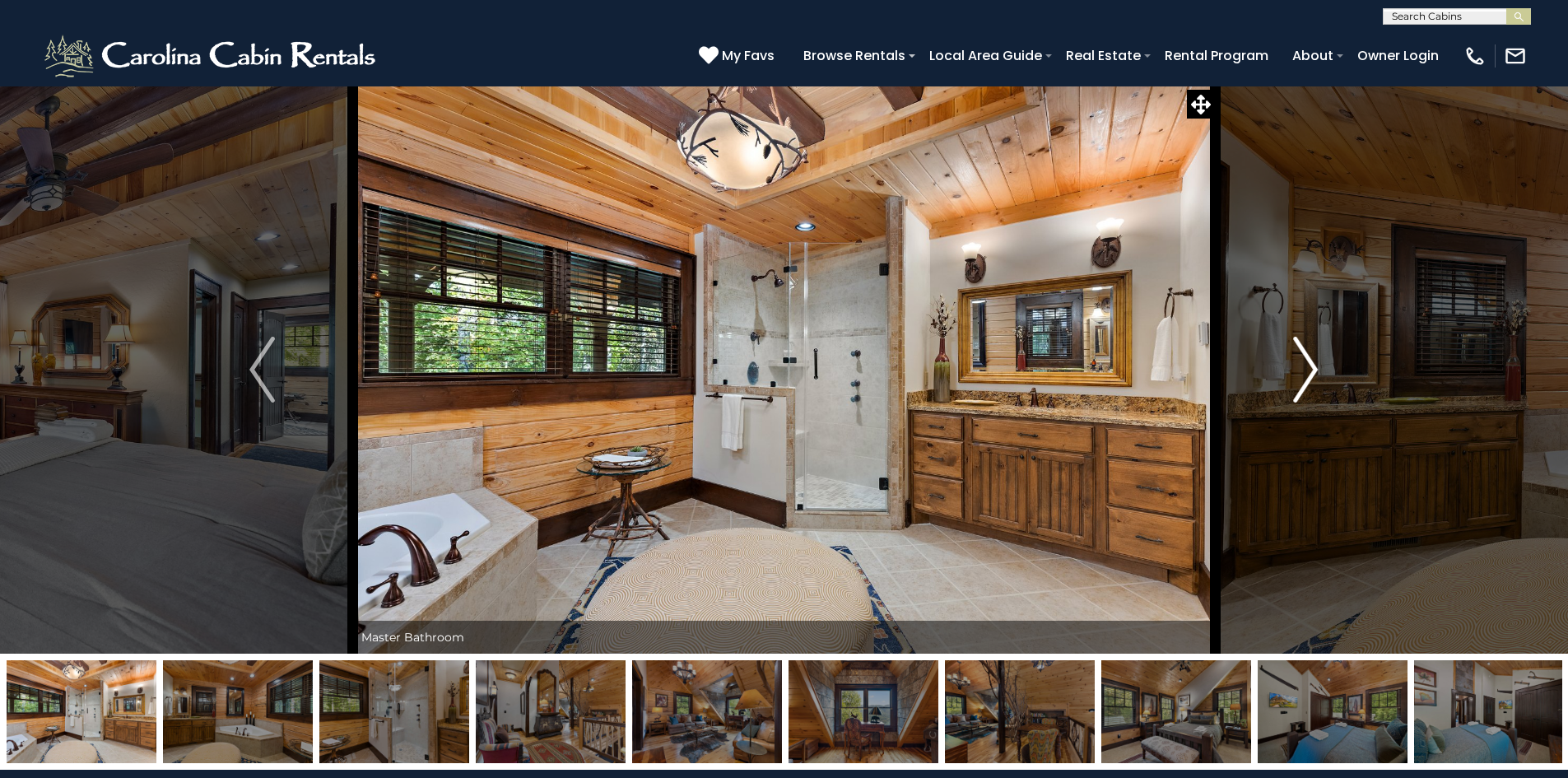
click at [1300, 378] on img "Next" at bounding box center [1305, 369] width 25 height 66
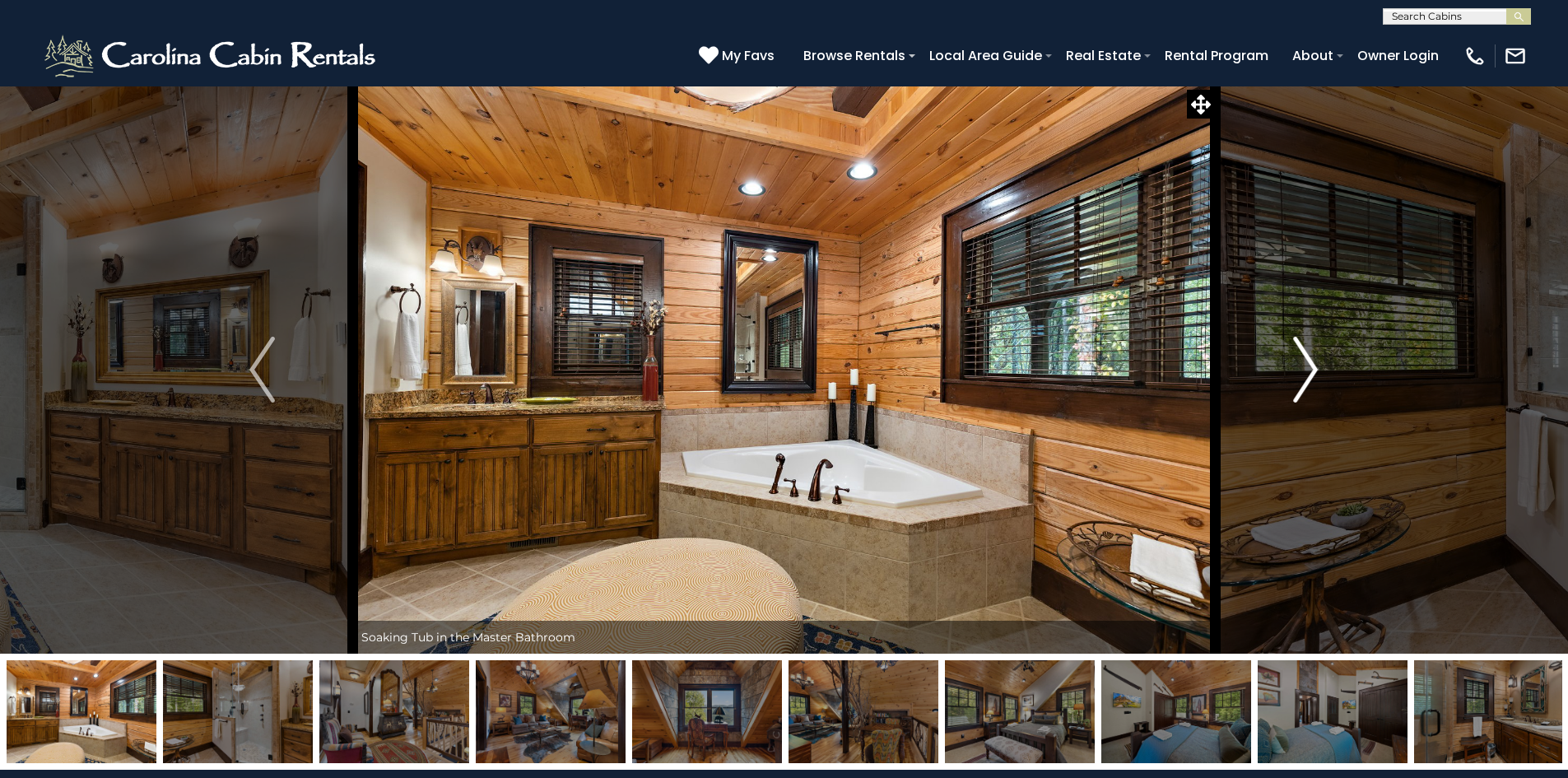
click at [1300, 378] on img "Next" at bounding box center [1305, 369] width 25 height 66
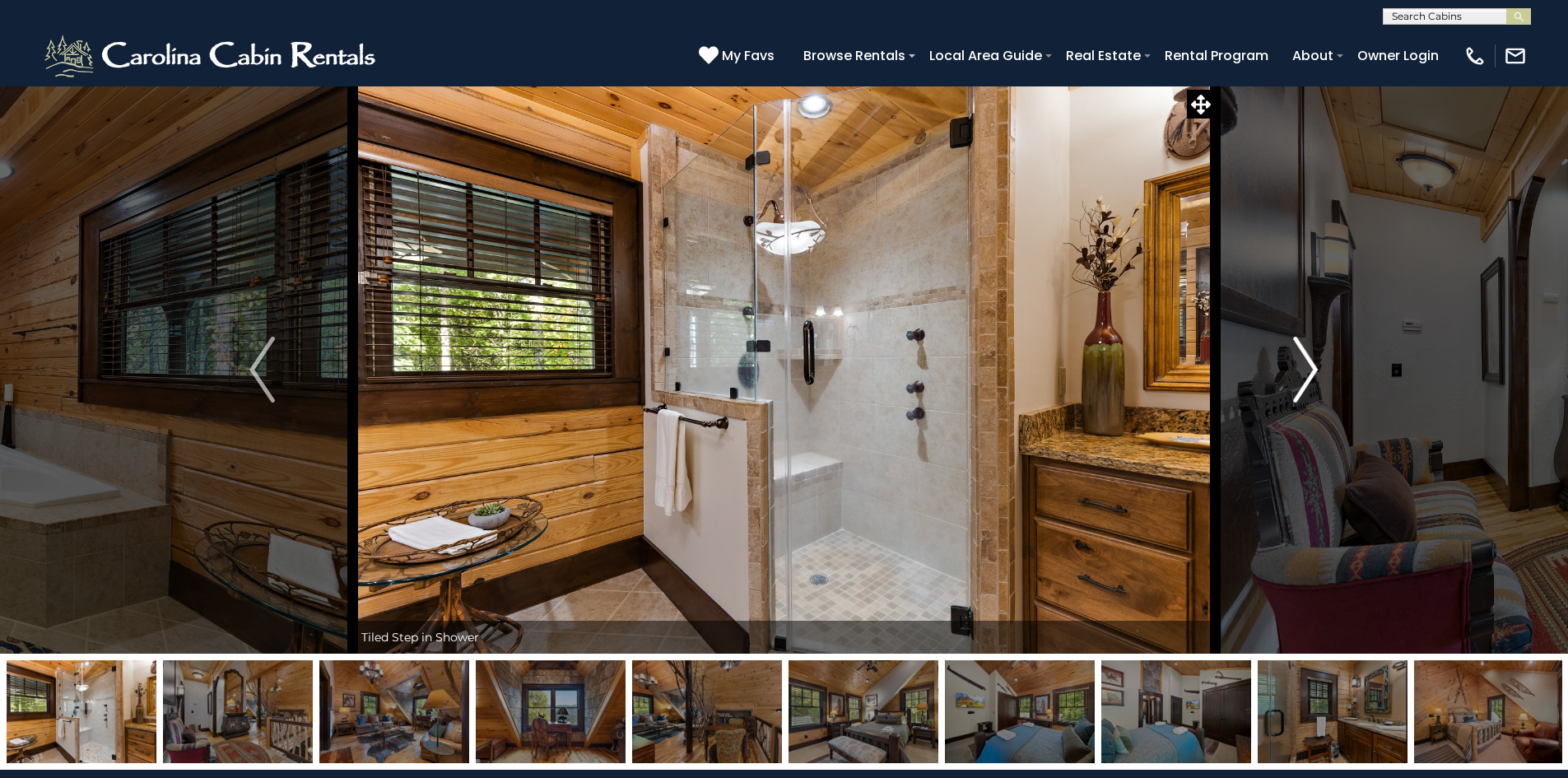
click at [1300, 378] on img "Next" at bounding box center [1305, 369] width 25 height 66
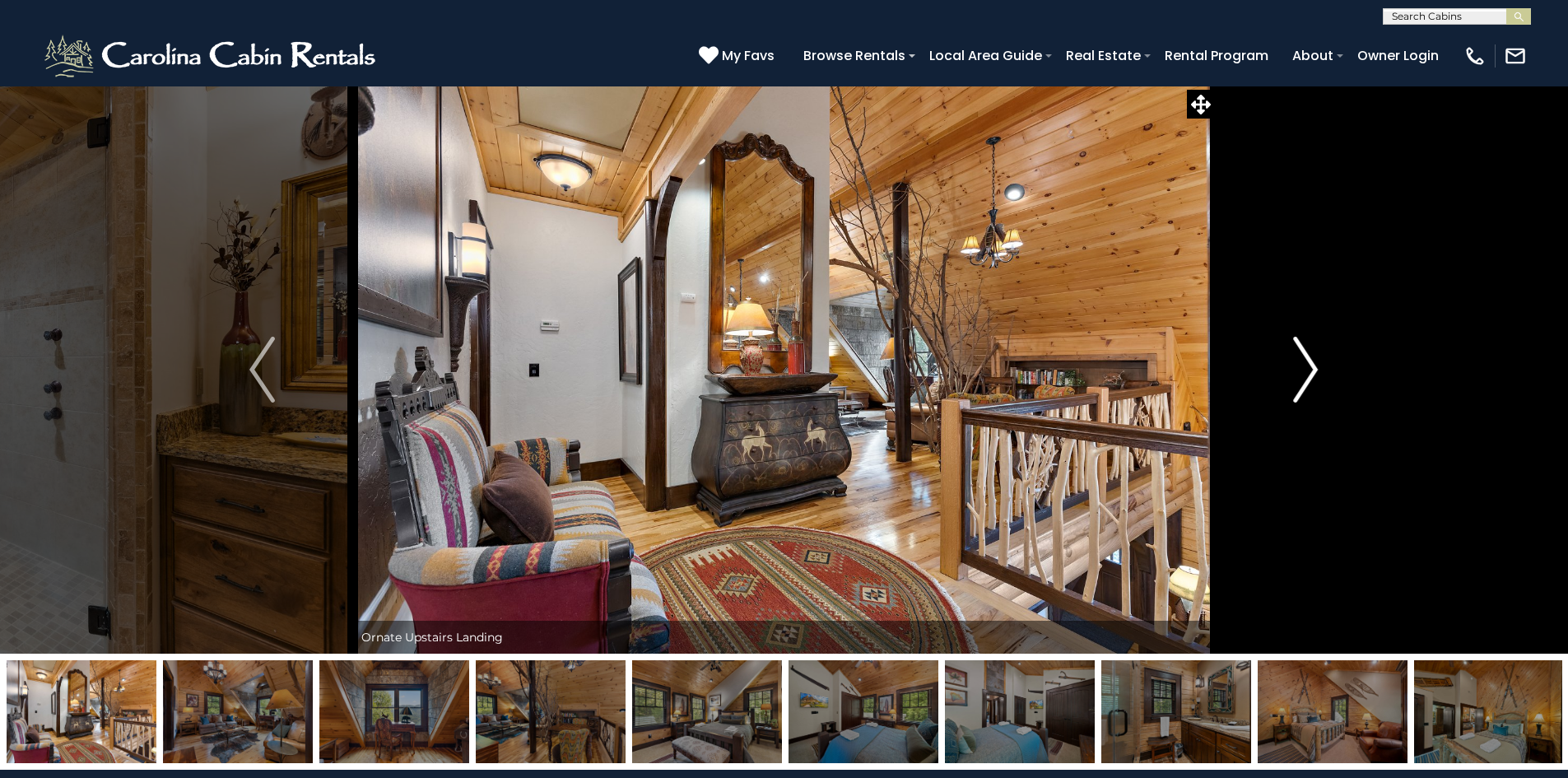
click at [1300, 378] on img "Next" at bounding box center [1305, 369] width 25 height 66
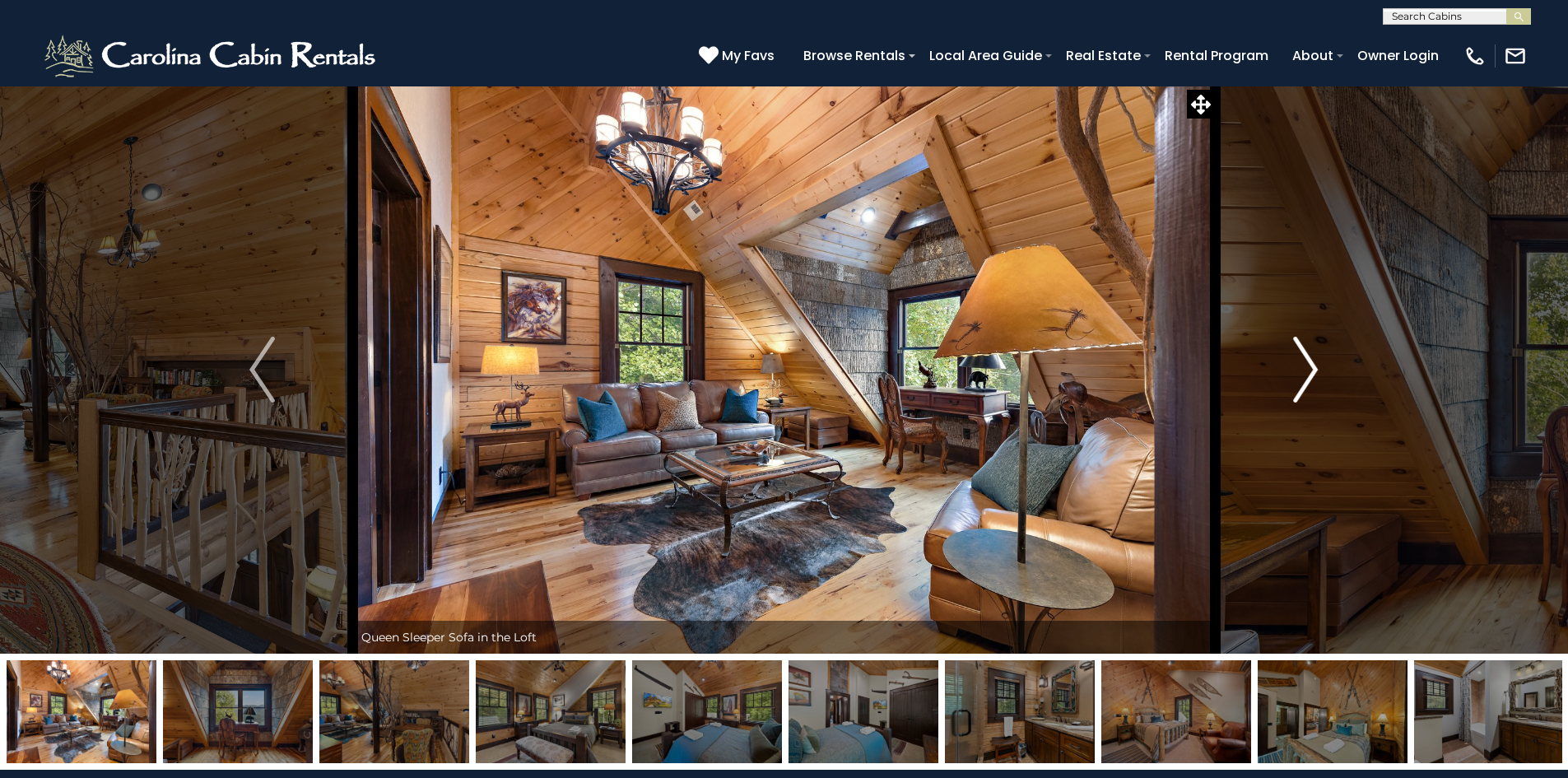
click at [1300, 378] on img "Next" at bounding box center [1305, 369] width 25 height 66
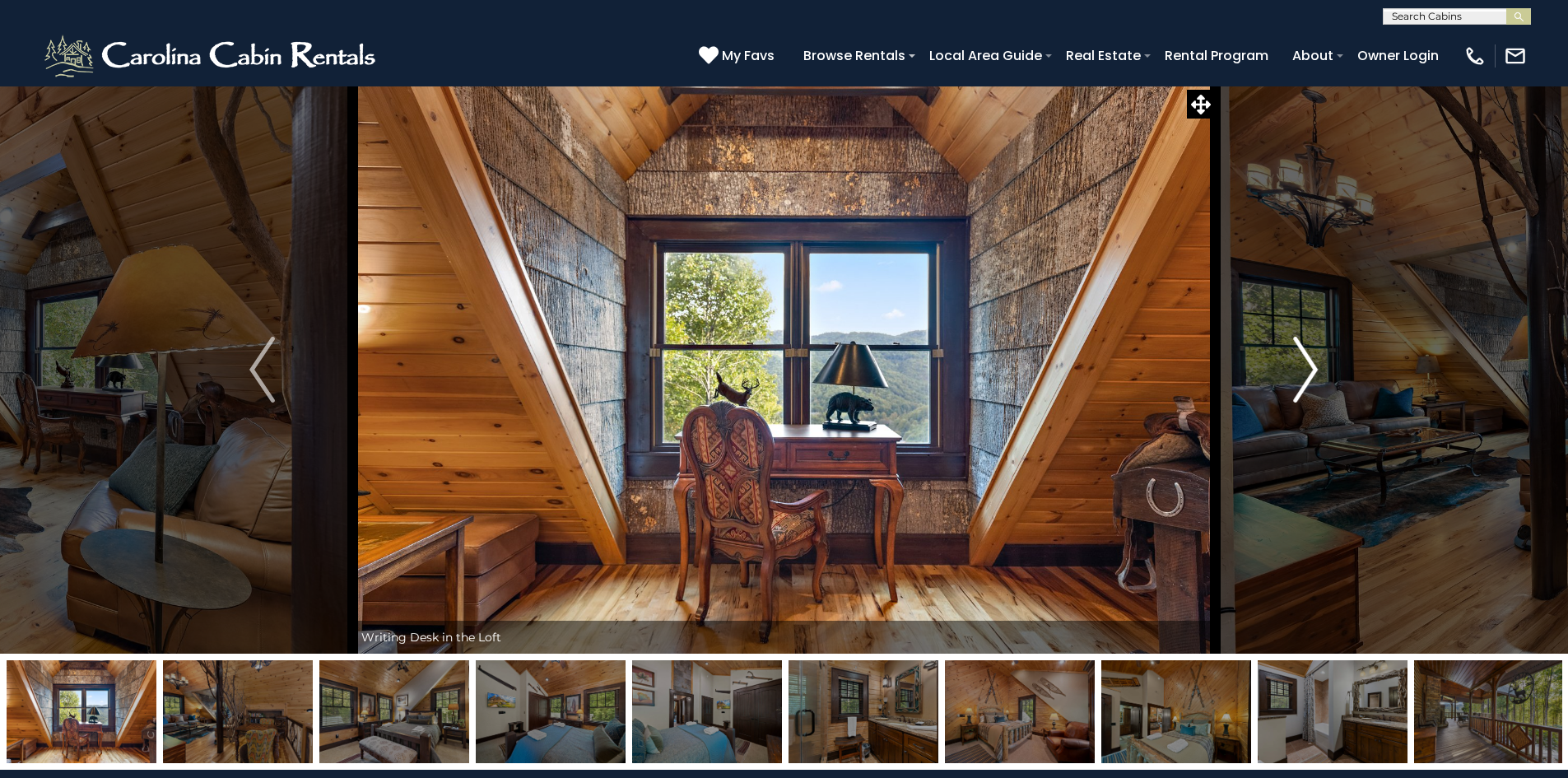
click at [1300, 378] on img "Next" at bounding box center [1305, 369] width 25 height 66
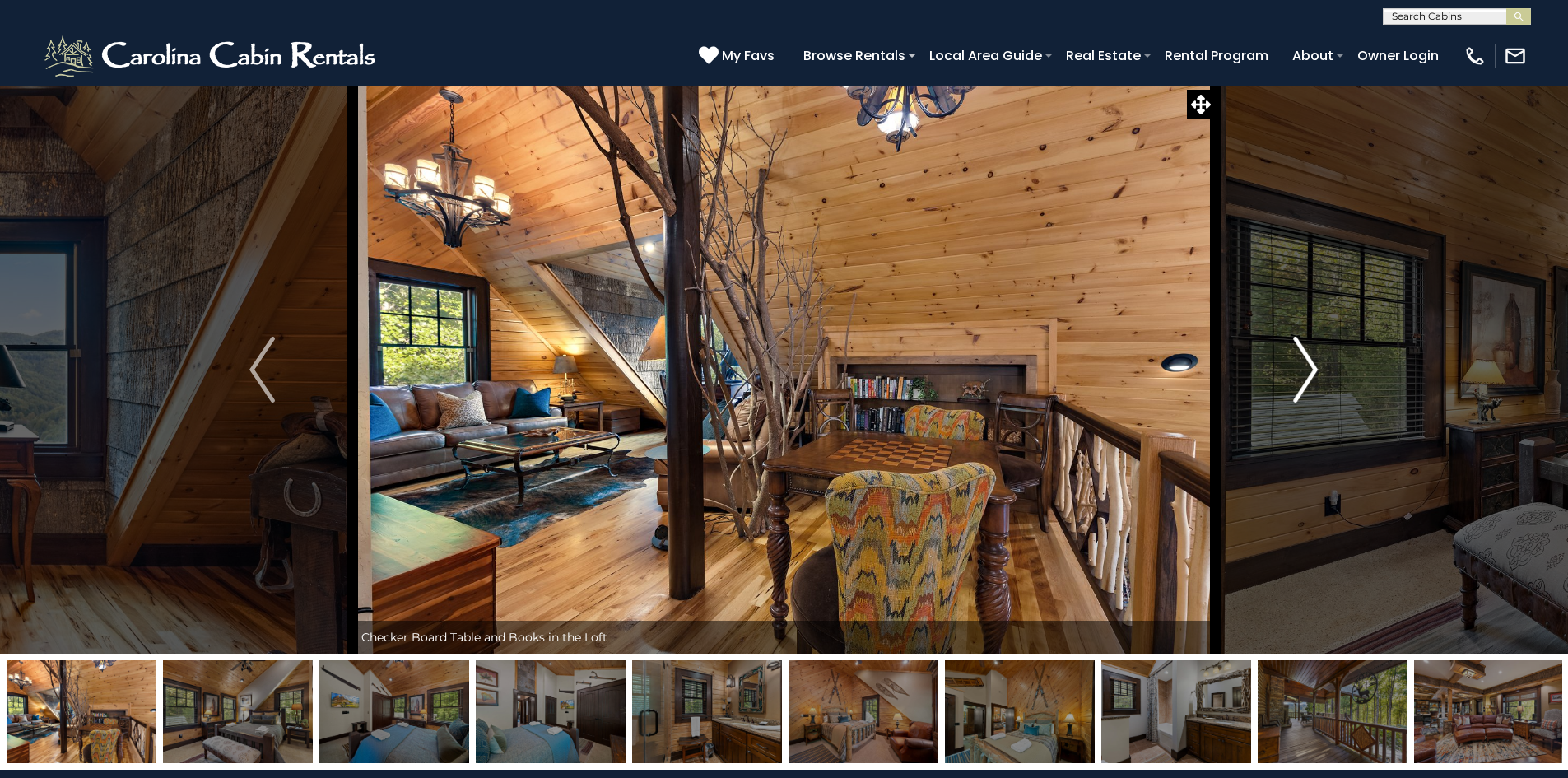
click at [1300, 378] on img "Next" at bounding box center [1305, 369] width 25 height 66
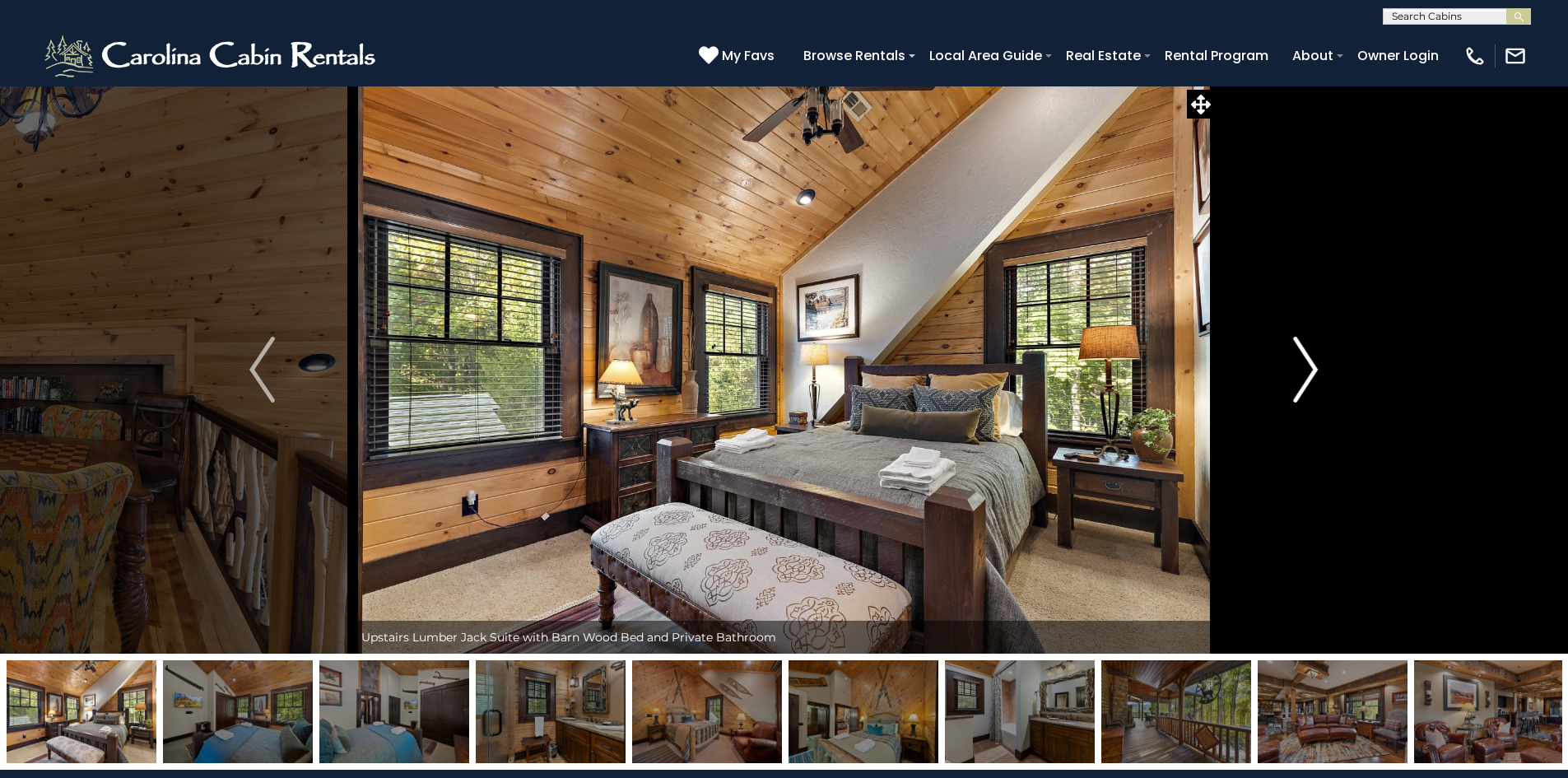
click at [1300, 378] on img "Next" at bounding box center [1305, 369] width 25 height 66
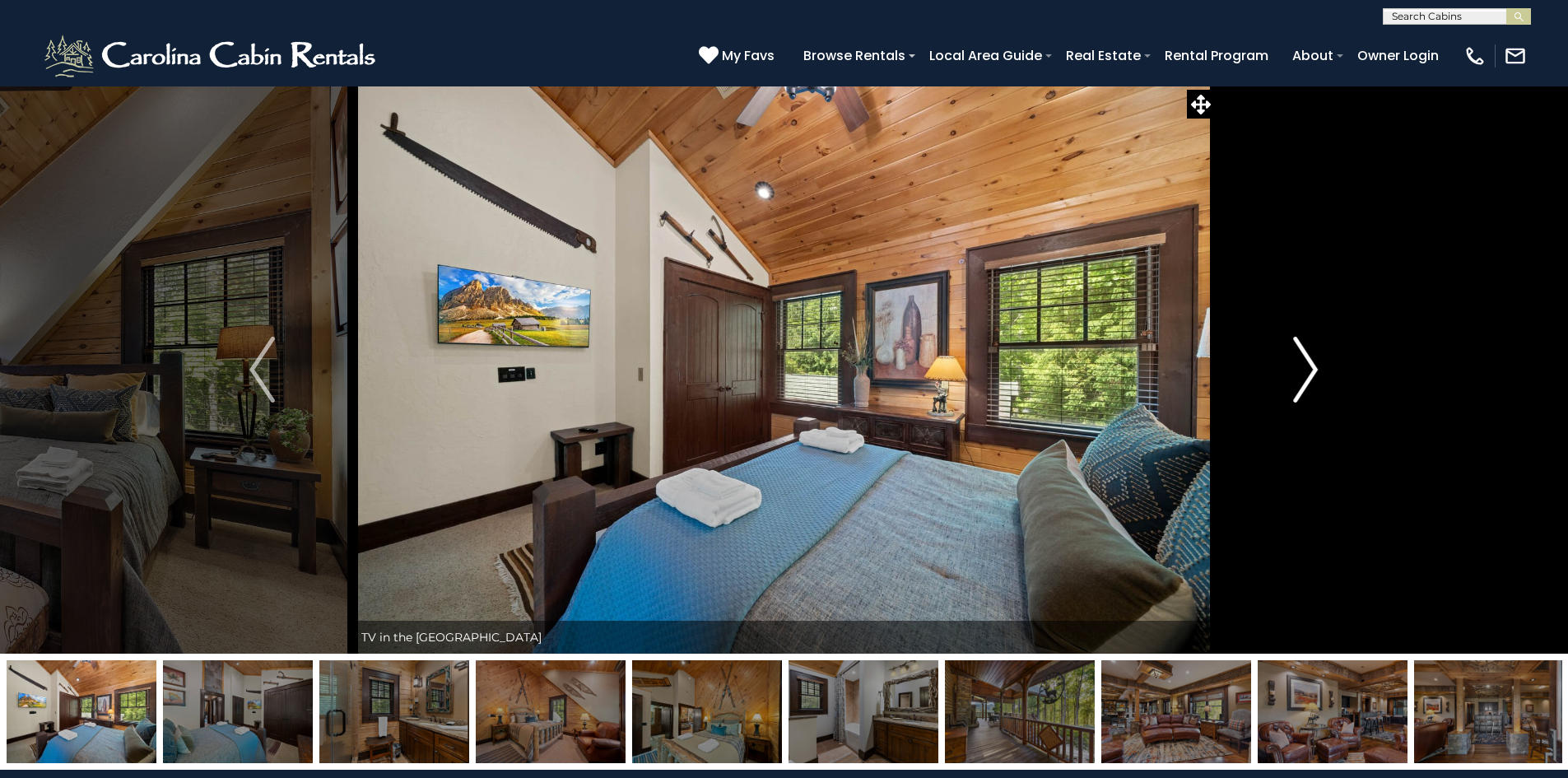
click at [1300, 378] on img "Next" at bounding box center [1305, 369] width 25 height 66
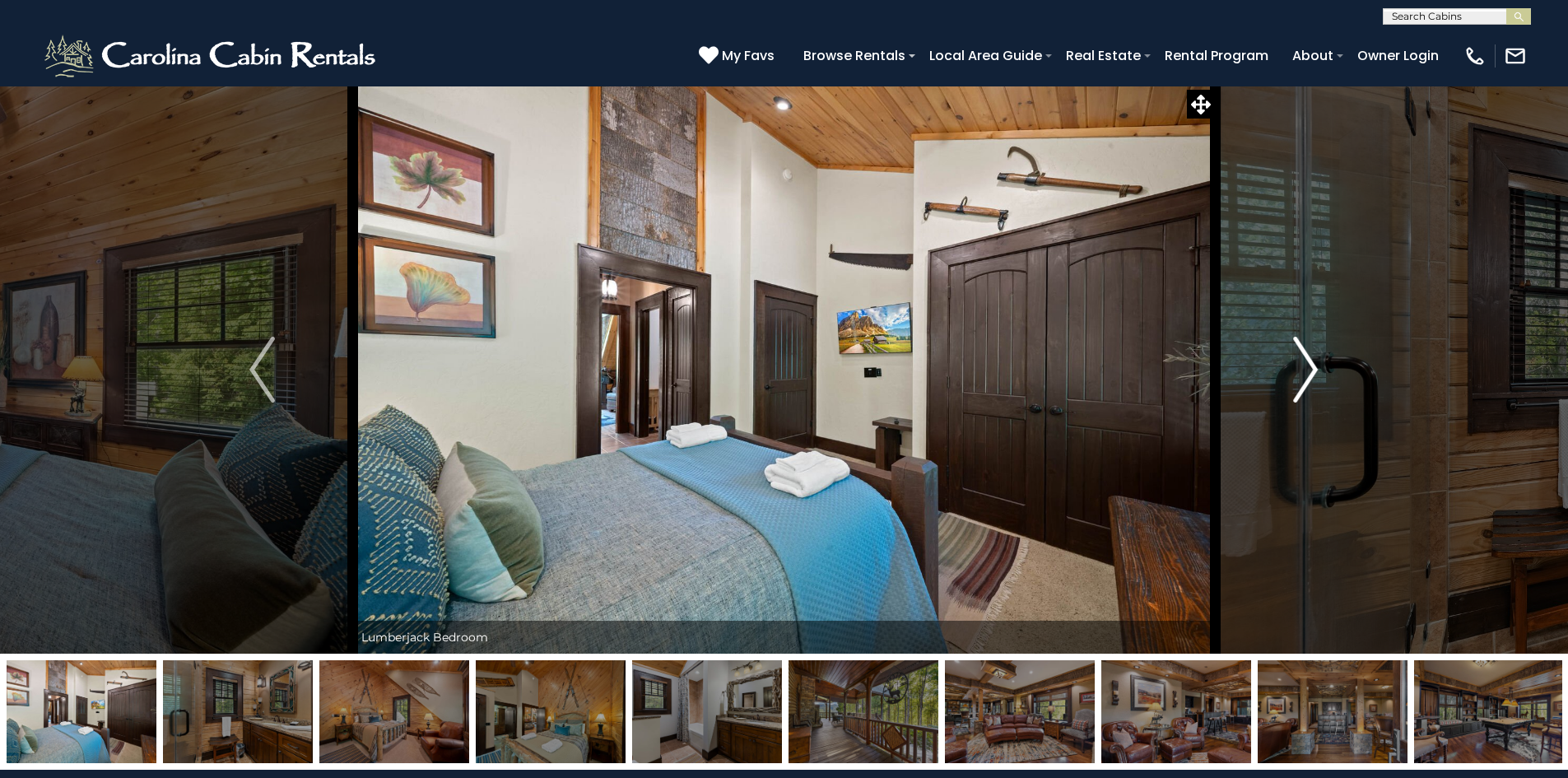
click at [1300, 378] on img "Next" at bounding box center [1305, 369] width 25 height 66
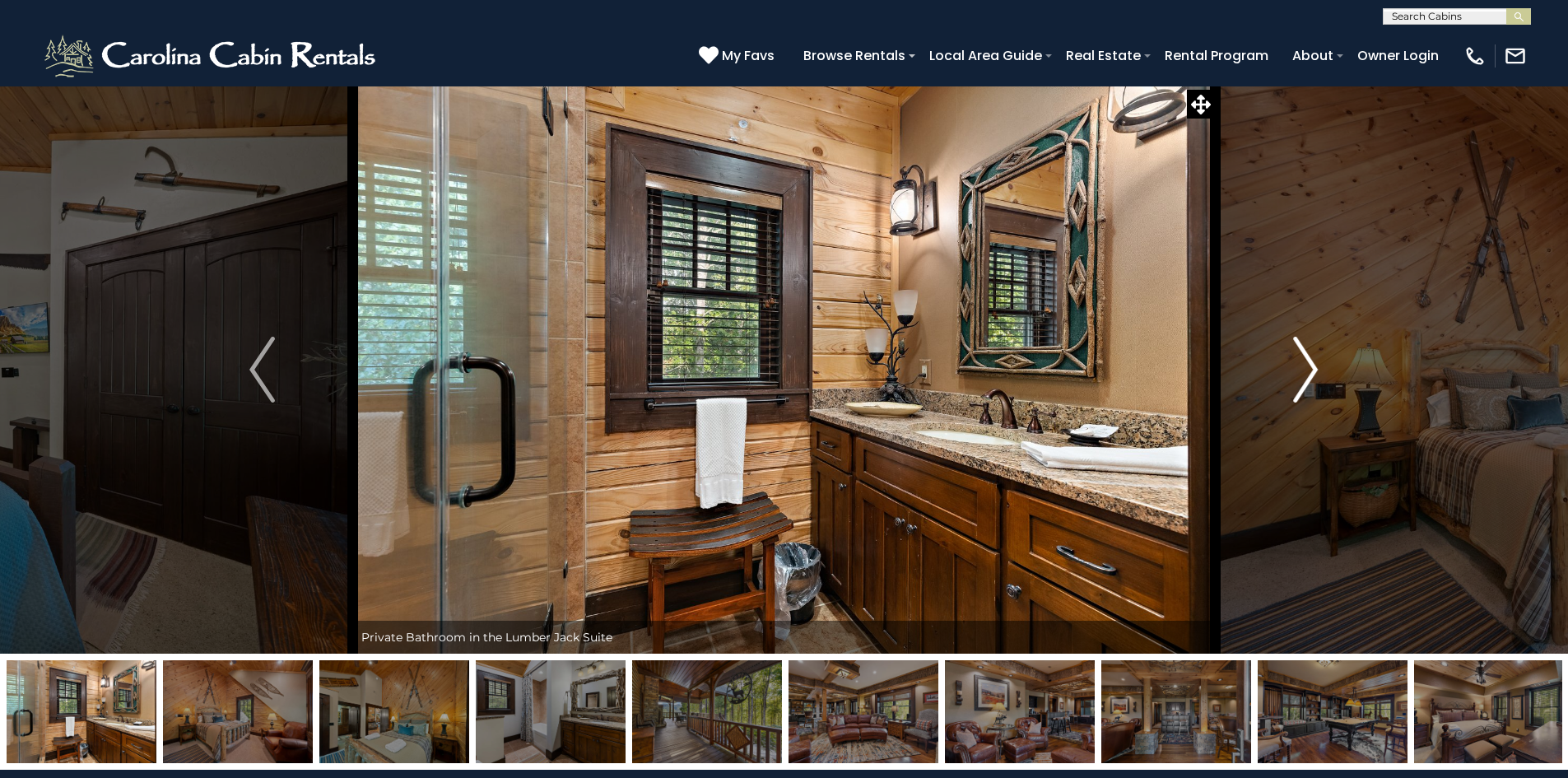
click at [1300, 378] on img "Next" at bounding box center [1305, 369] width 25 height 66
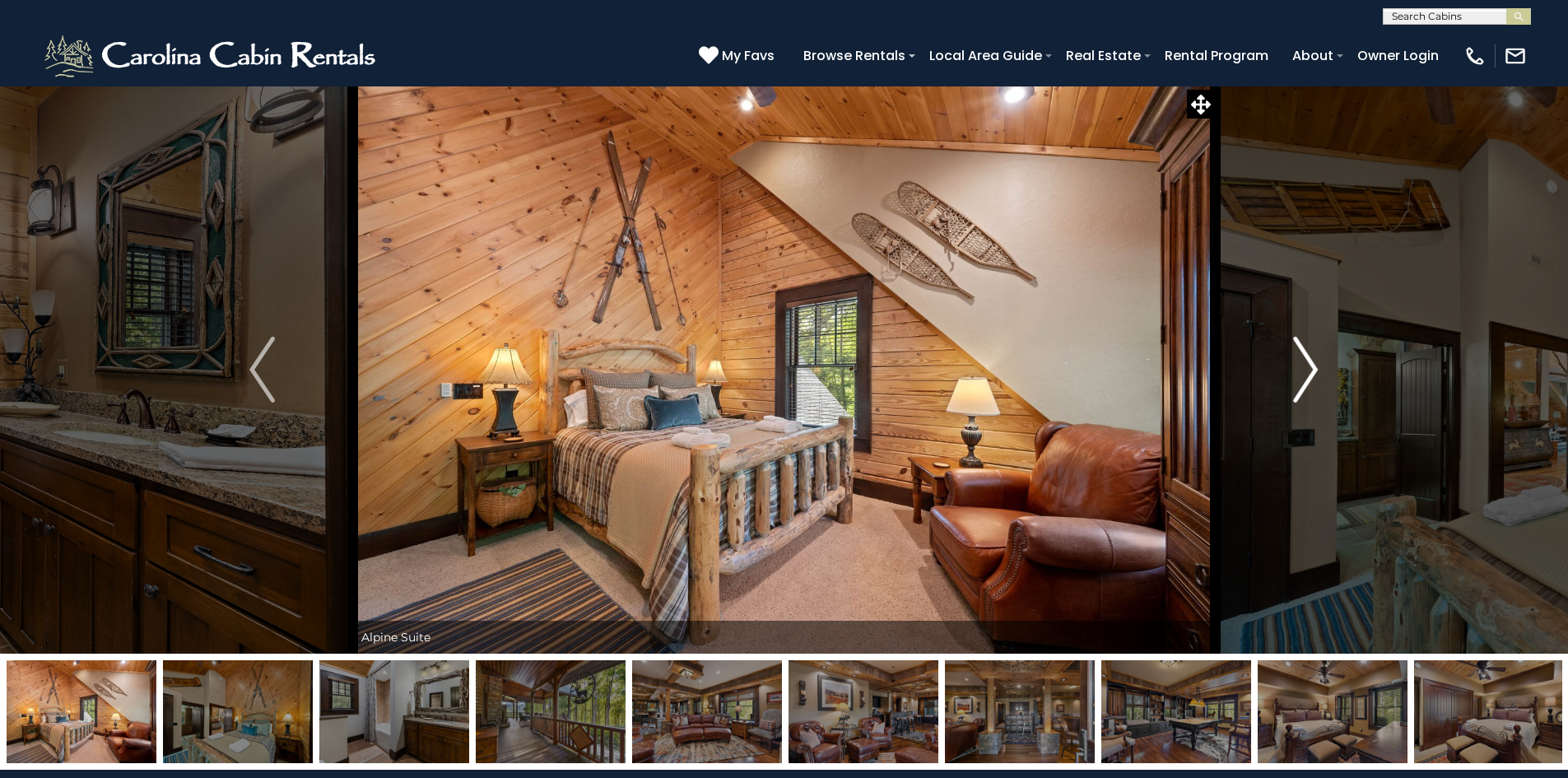
click at [1300, 378] on img "Next" at bounding box center [1305, 369] width 25 height 66
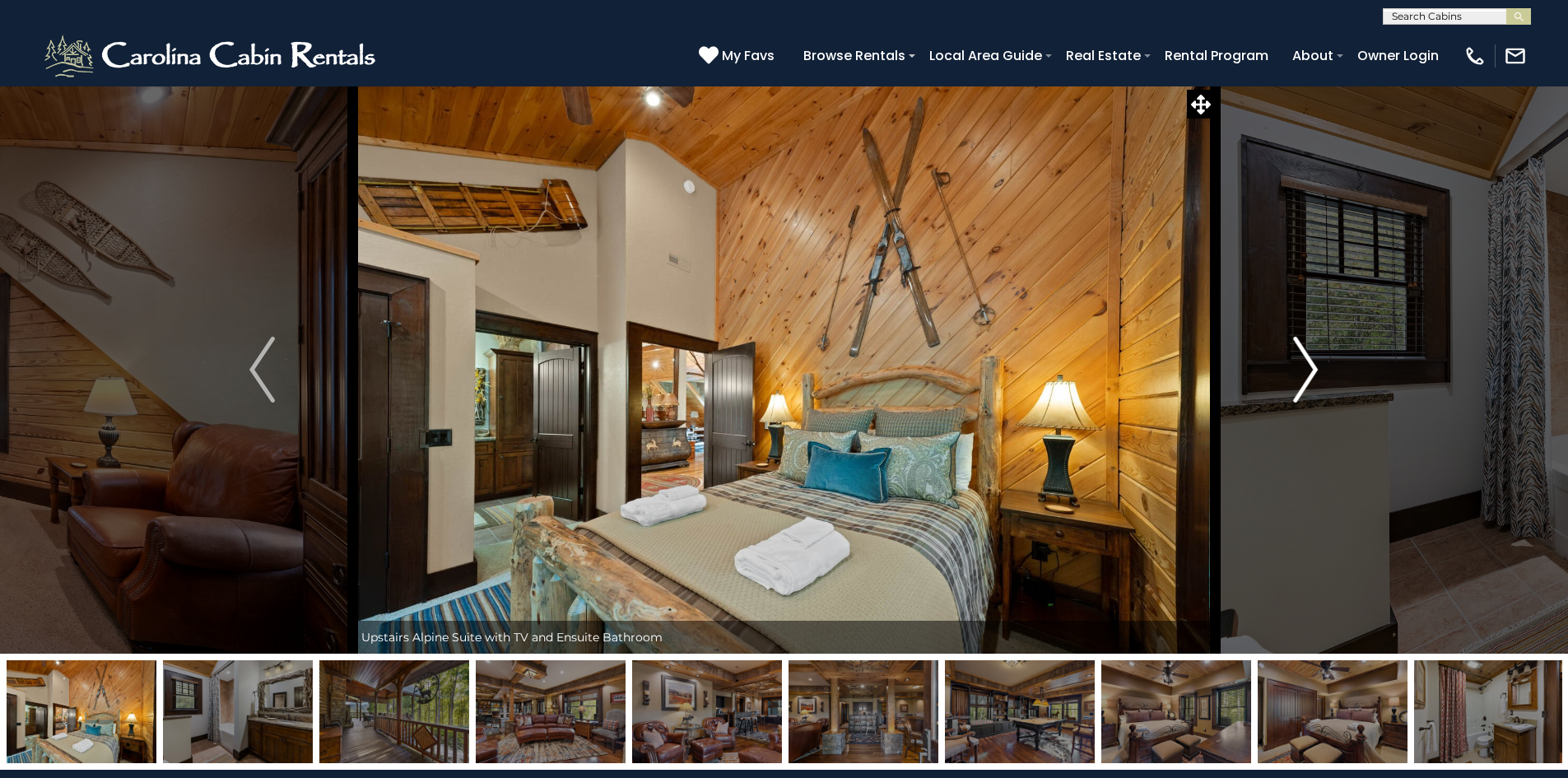
click at [1300, 378] on img "Next" at bounding box center [1305, 369] width 25 height 66
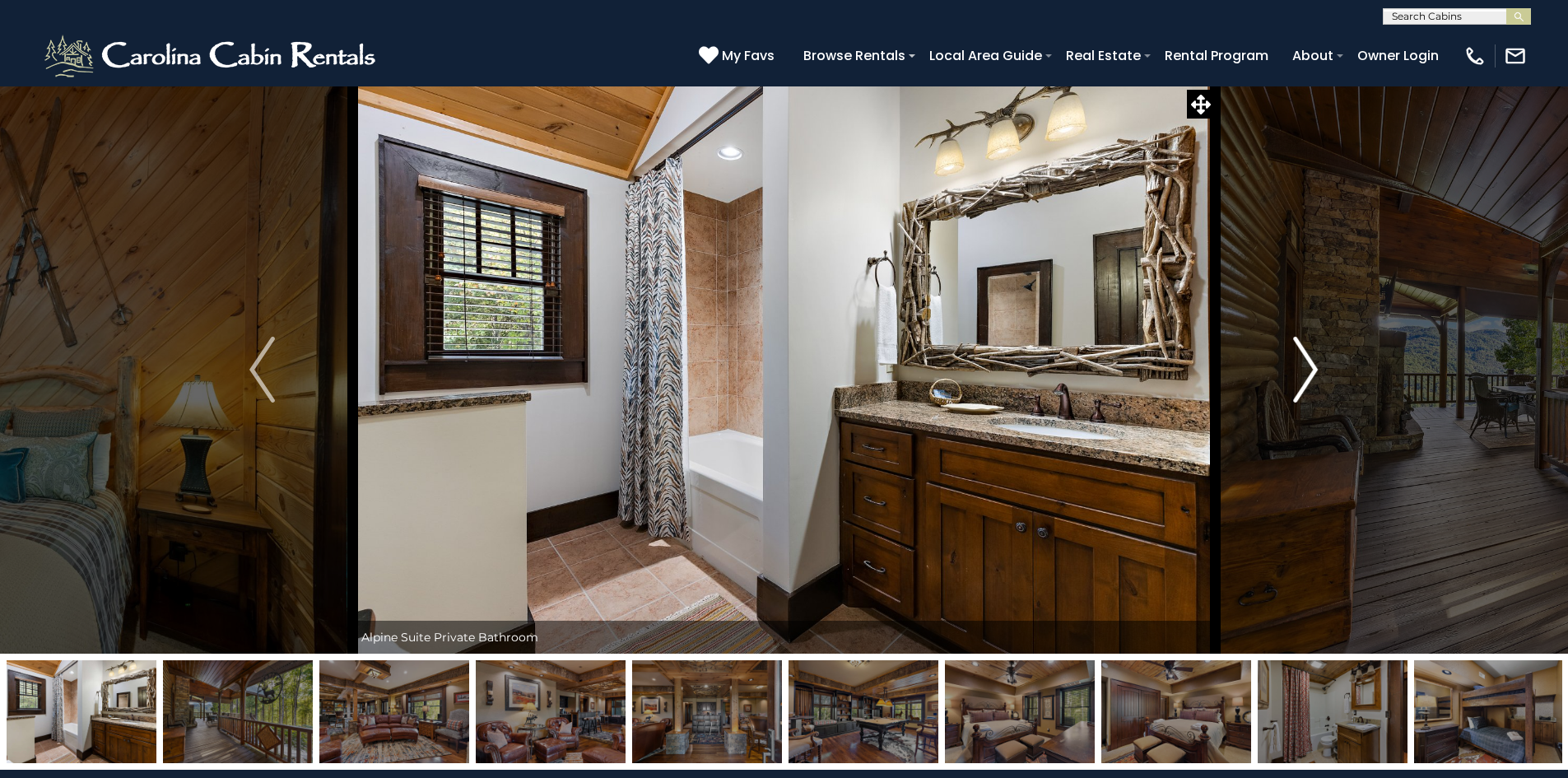
click at [1300, 378] on img "Next" at bounding box center [1305, 369] width 25 height 66
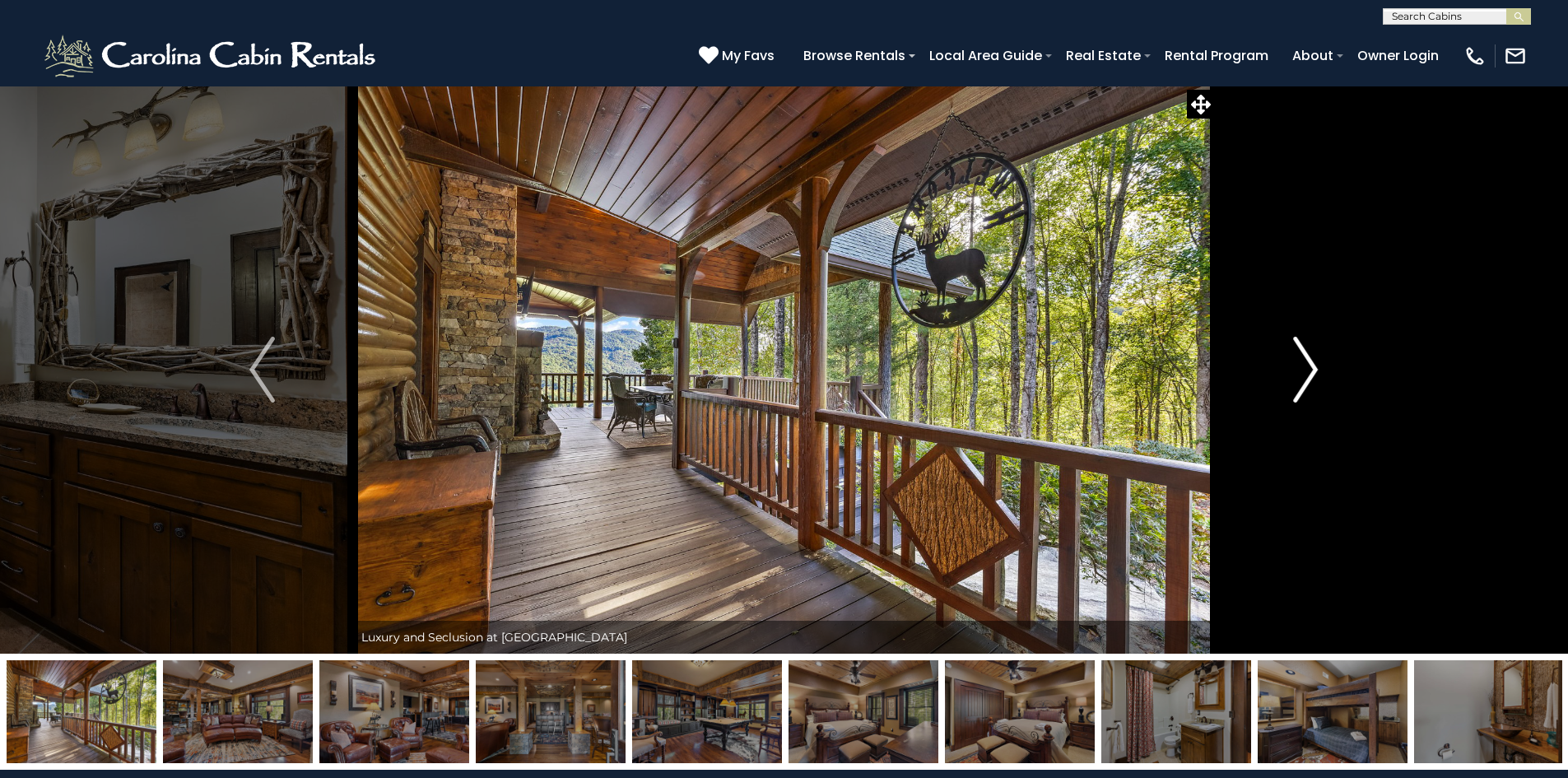
click at [1300, 378] on img "Next" at bounding box center [1305, 369] width 25 height 66
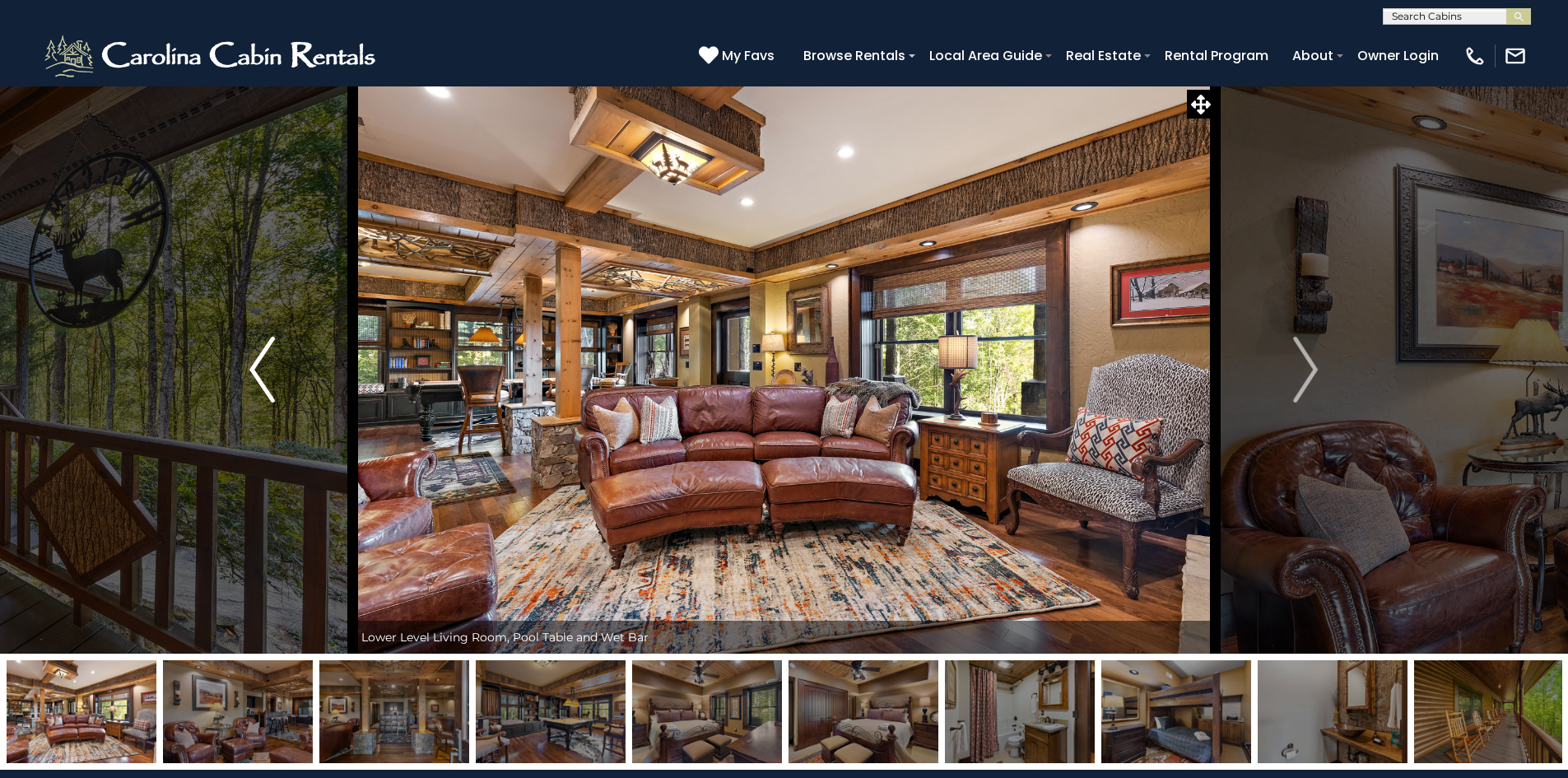
click at [274, 393] on button "Previous" at bounding box center [261, 369] width 181 height 568
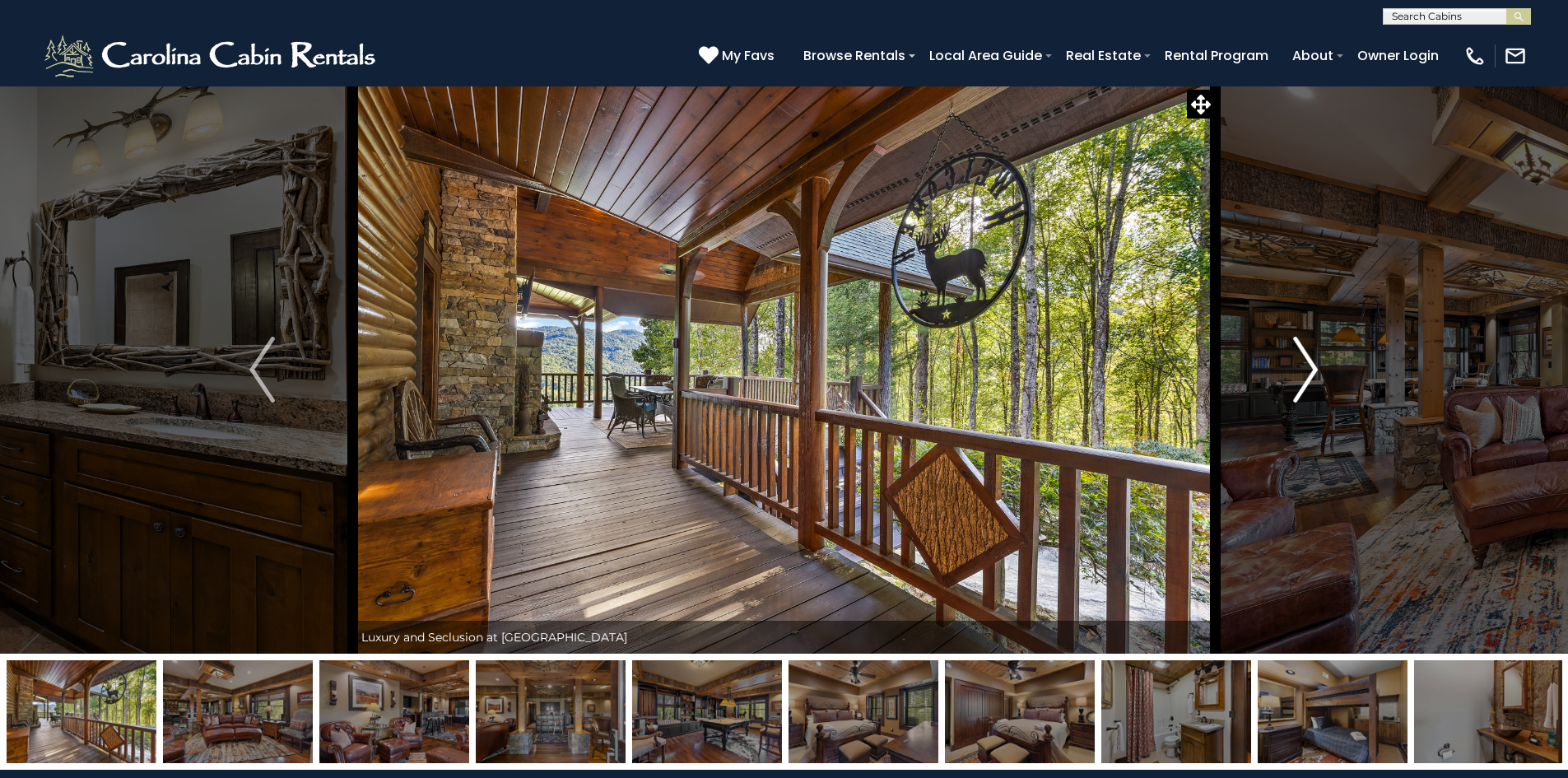
click at [1327, 367] on button "Next" at bounding box center [1305, 369] width 181 height 568
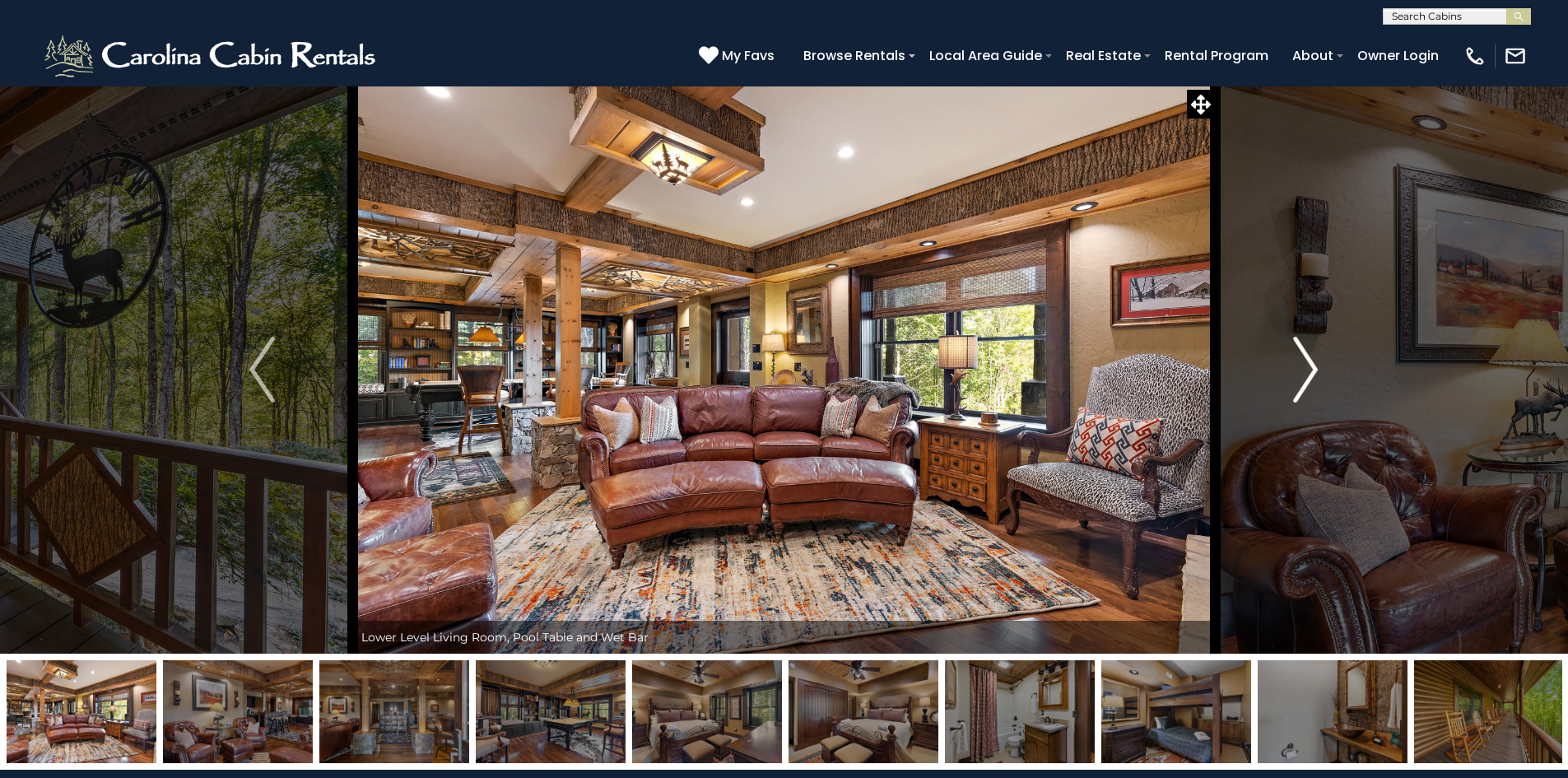
click at [1327, 367] on button "Next" at bounding box center [1305, 369] width 181 height 568
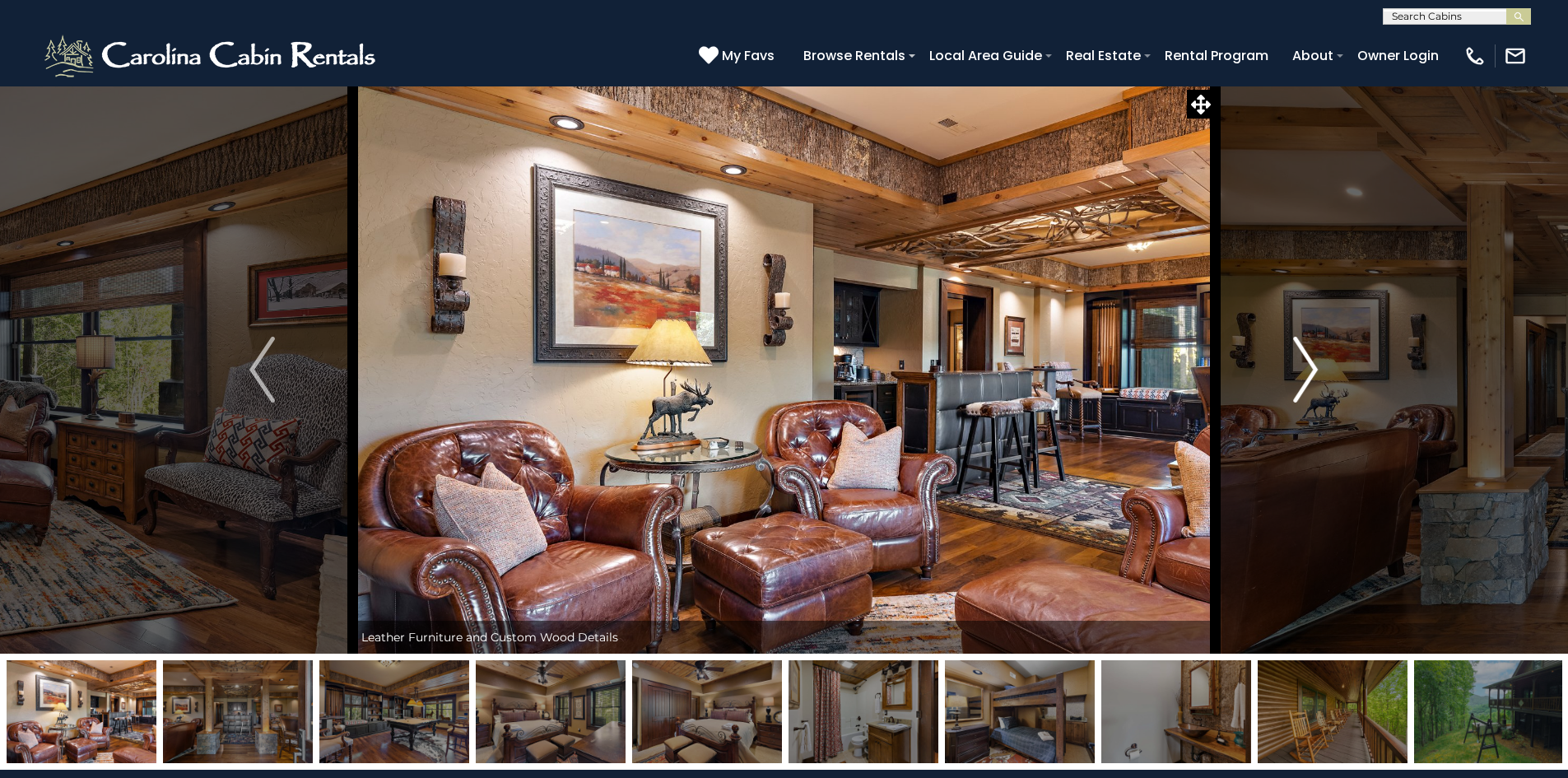
click at [1327, 367] on button "Next" at bounding box center [1305, 369] width 181 height 568
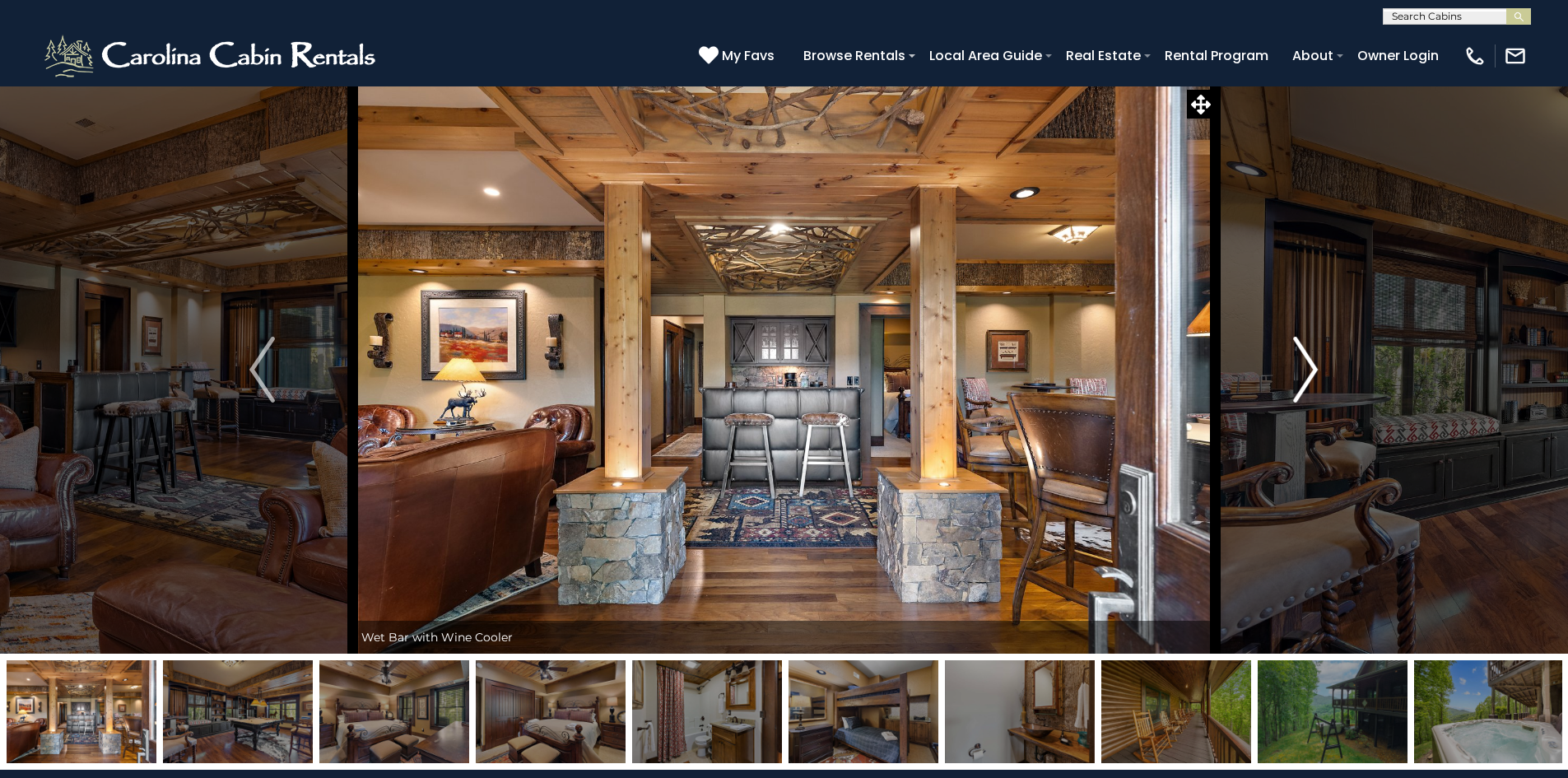
click at [1327, 367] on button "Next" at bounding box center [1305, 369] width 181 height 568
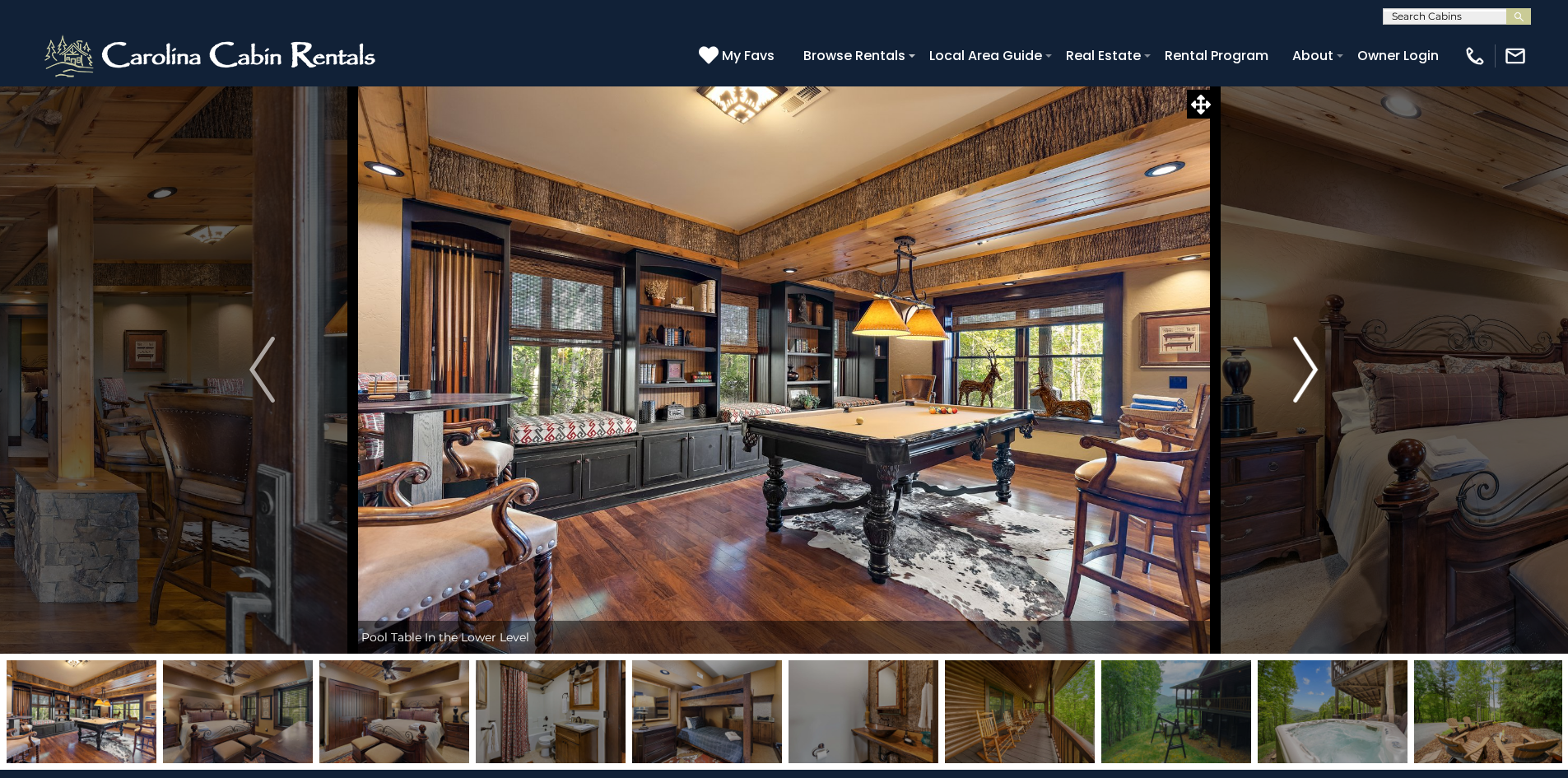
click at [1327, 367] on button "Next" at bounding box center [1305, 369] width 181 height 568
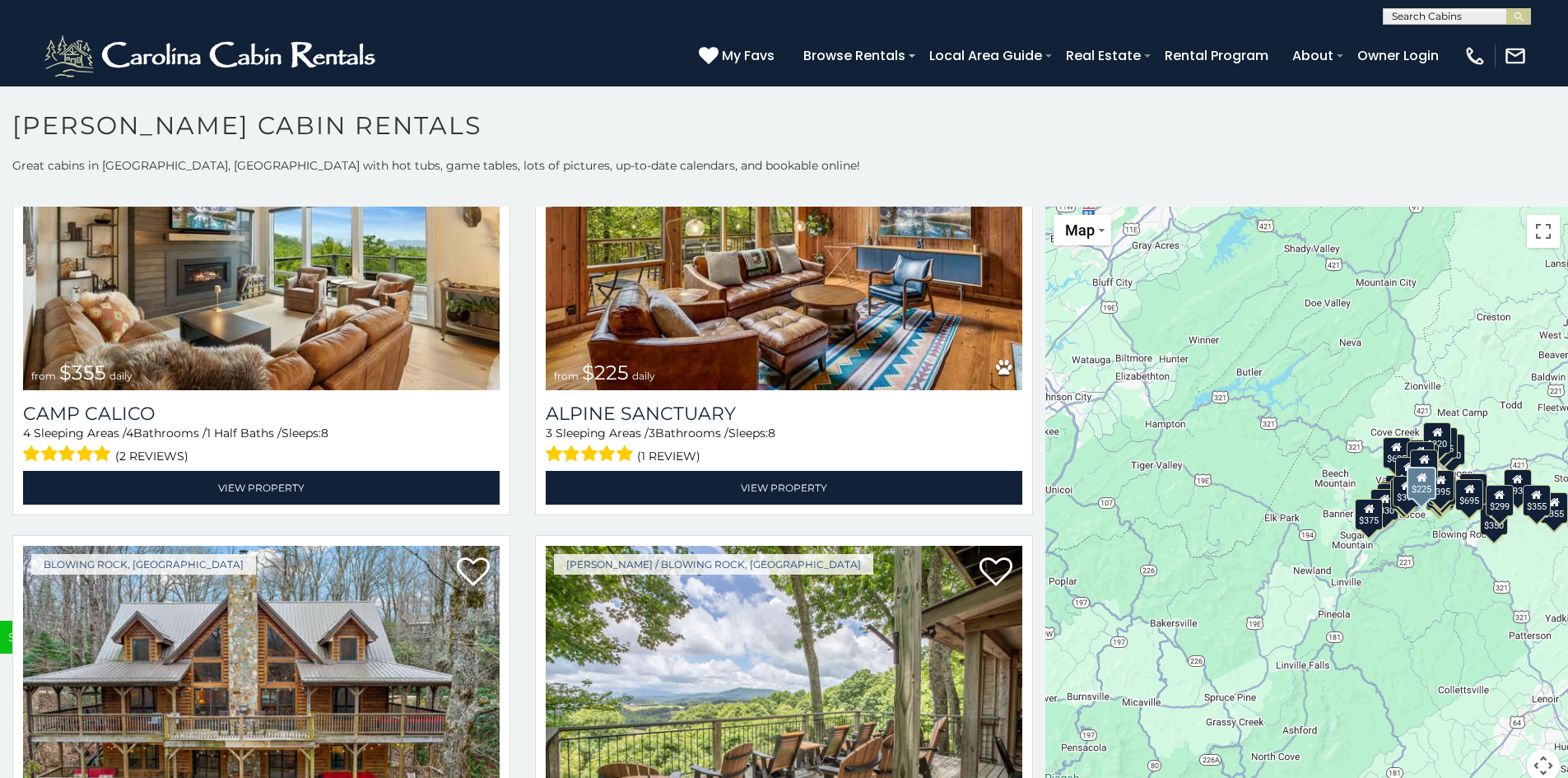
scroll to position [6419, 0]
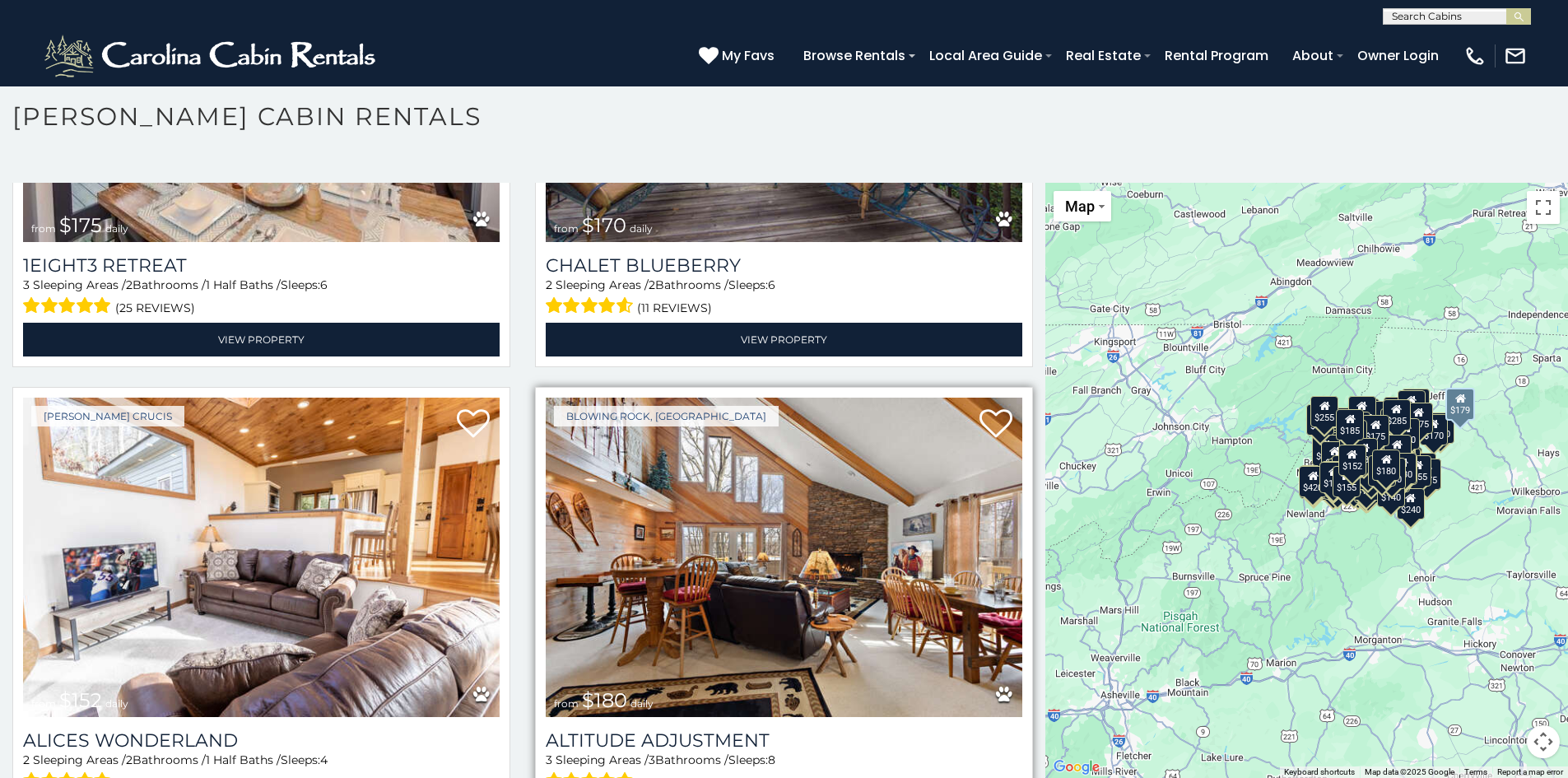
scroll to position [42592, 0]
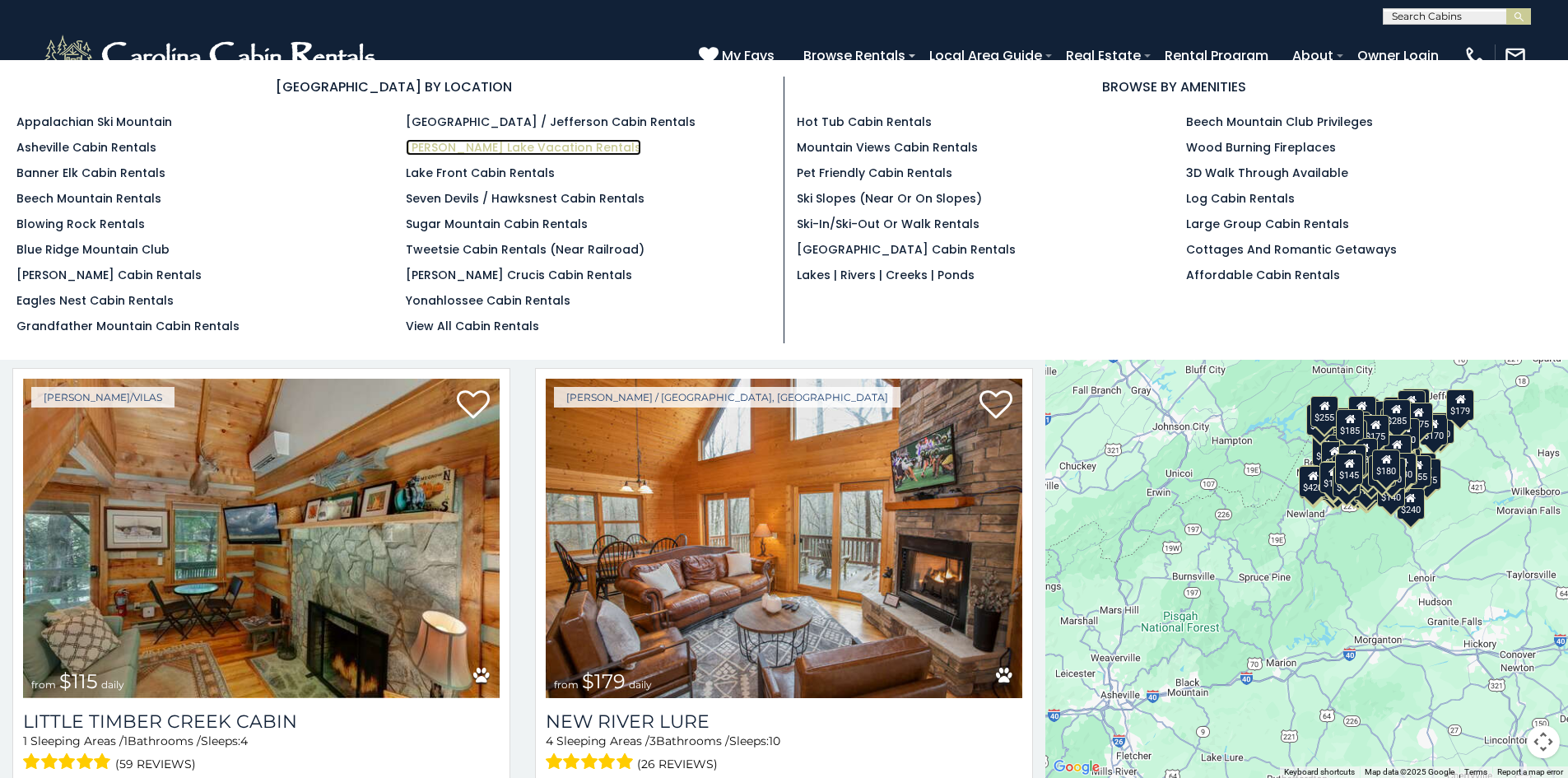
click at [558, 150] on link "[PERSON_NAME] Lake Vacation Rentals" at bounding box center [524, 147] width 236 height 17
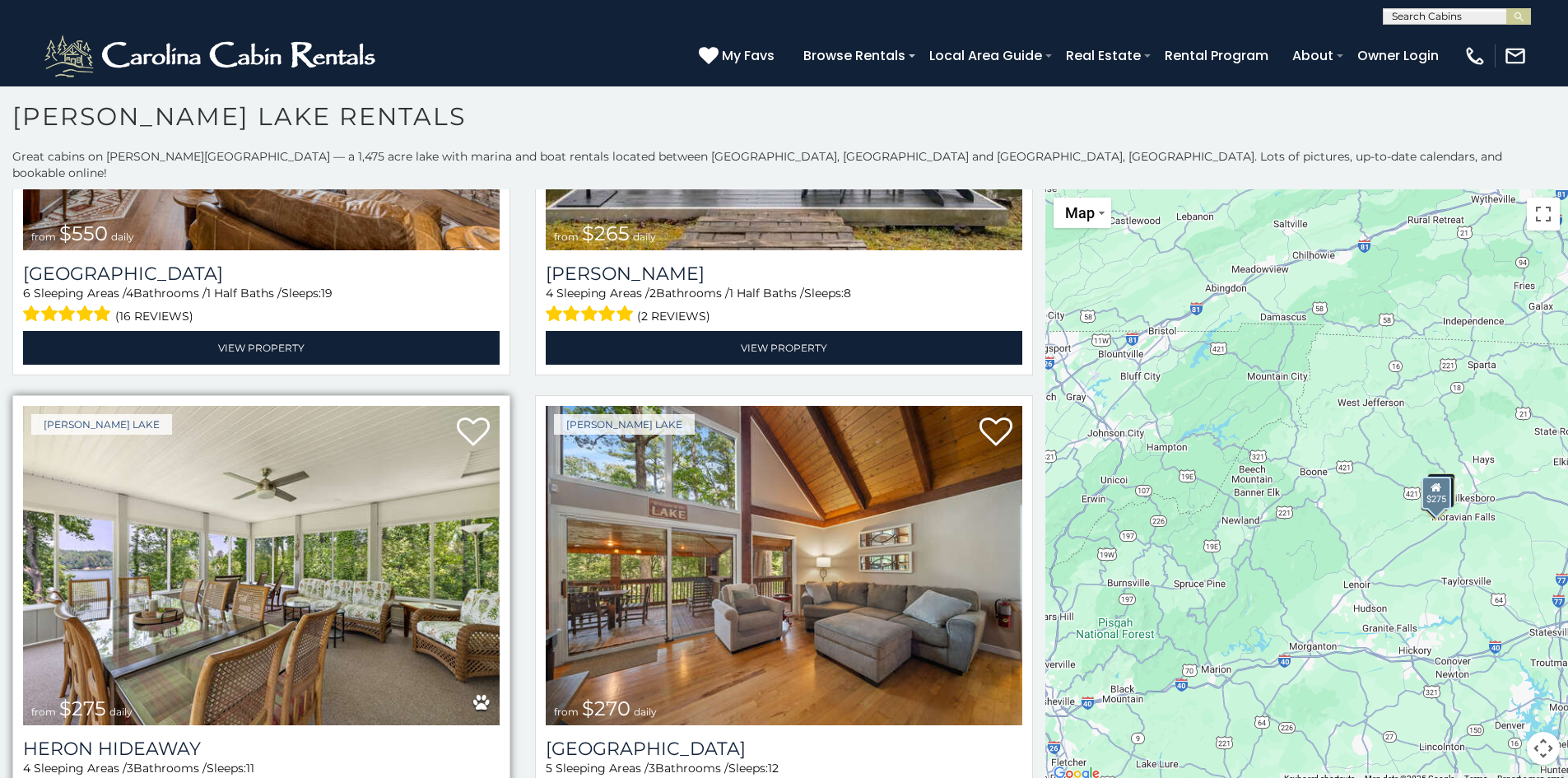
scroll to position [386, 0]
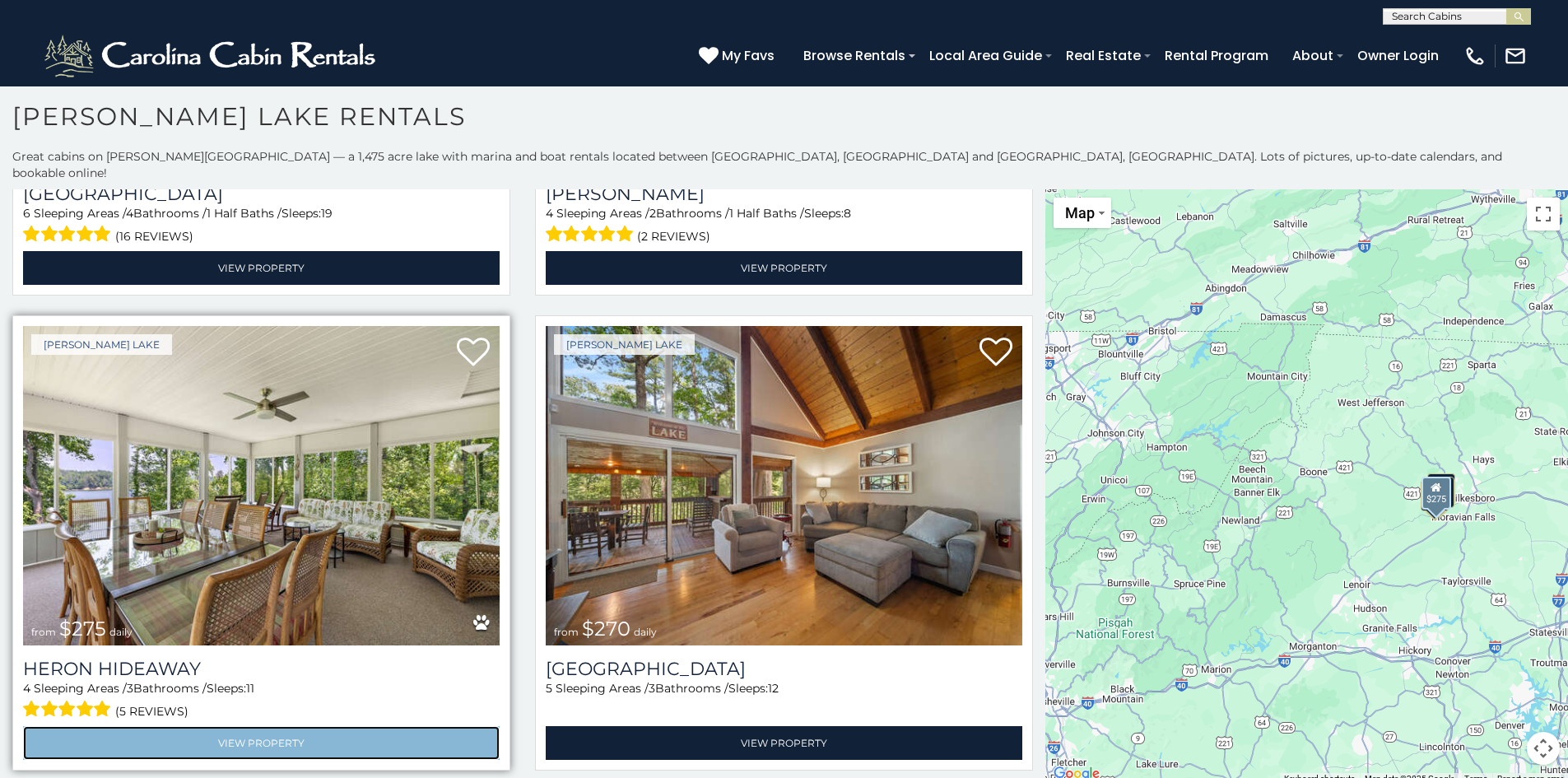
click at [376, 726] on link "View Property" at bounding box center [261, 743] width 477 height 33
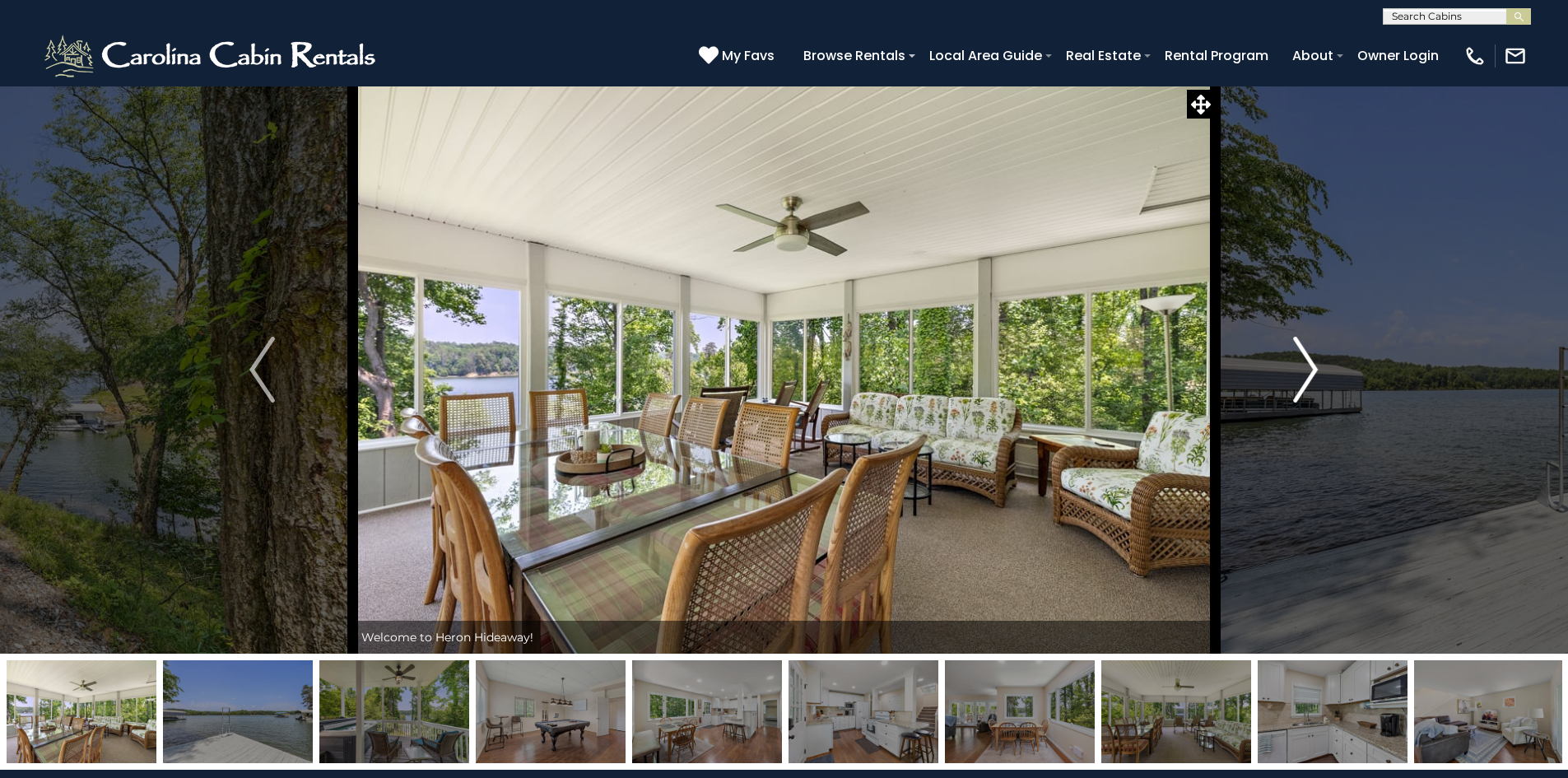
click at [1312, 369] on img "Next" at bounding box center [1305, 369] width 25 height 66
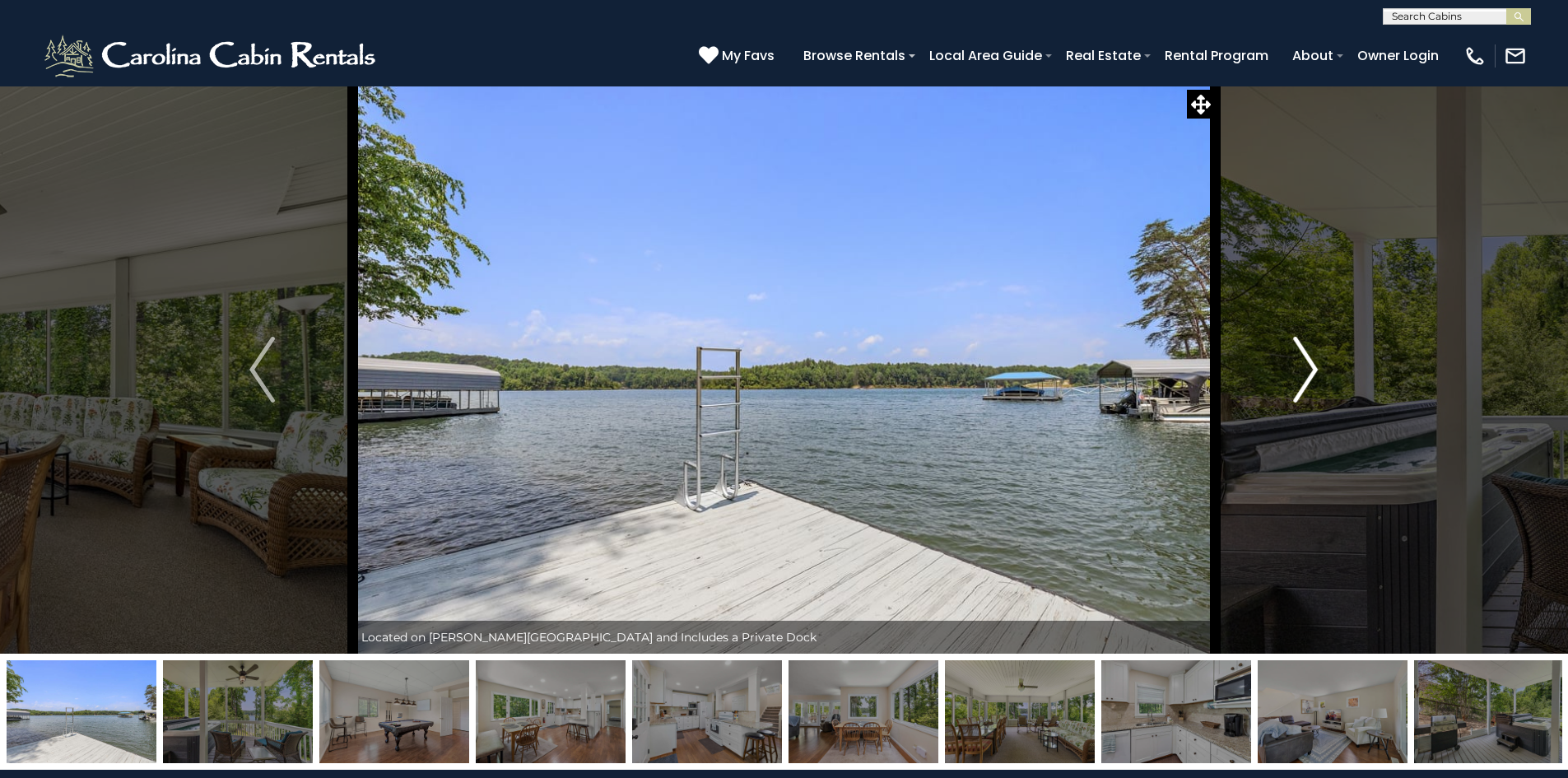
click at [1312, 369] on img "Next" at bounding box center [1305, 369] width 25 height 66
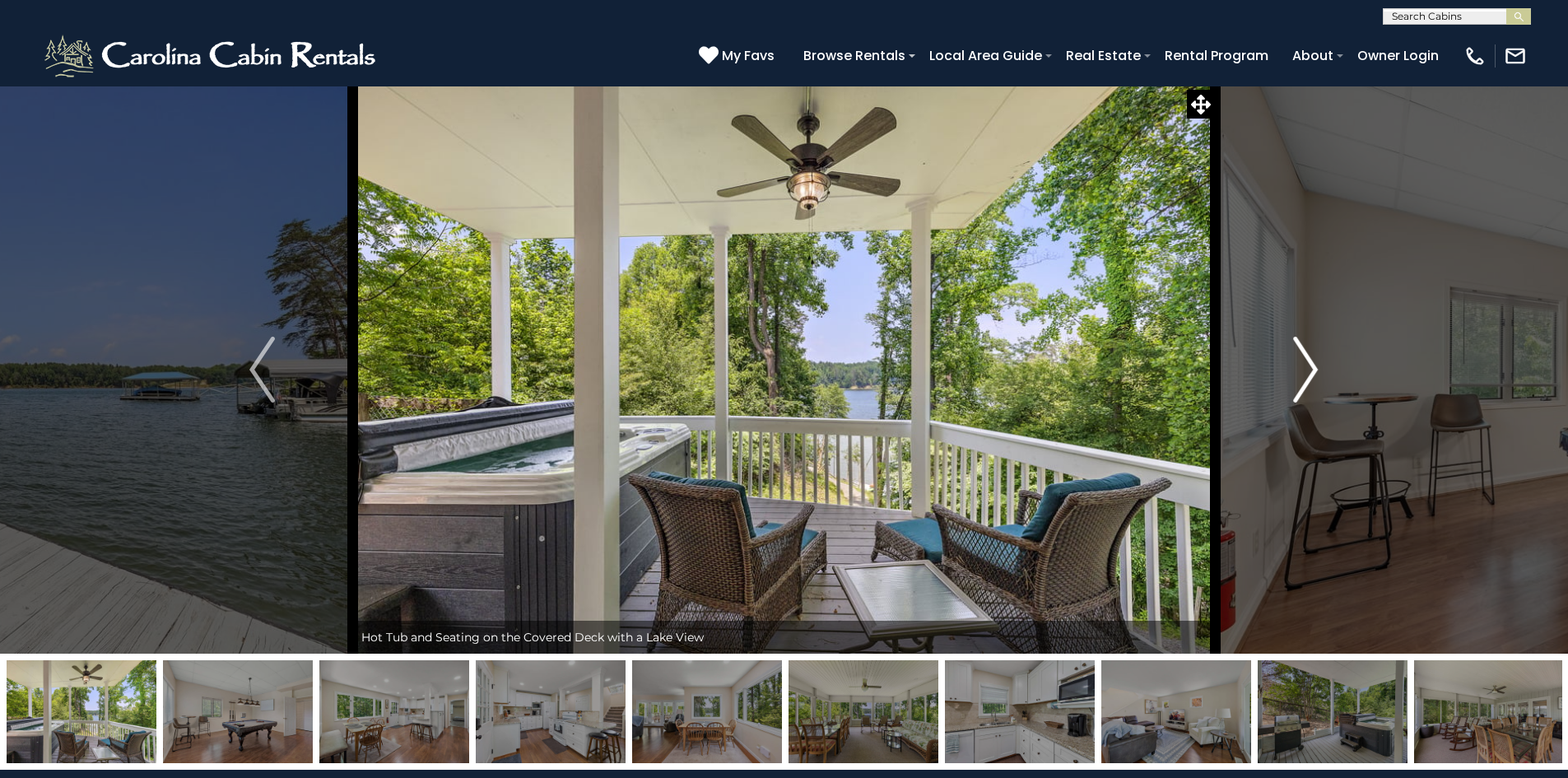
click at [1312, 369] on img "Next" at bounding box center [1305, 369] width 25 height 66
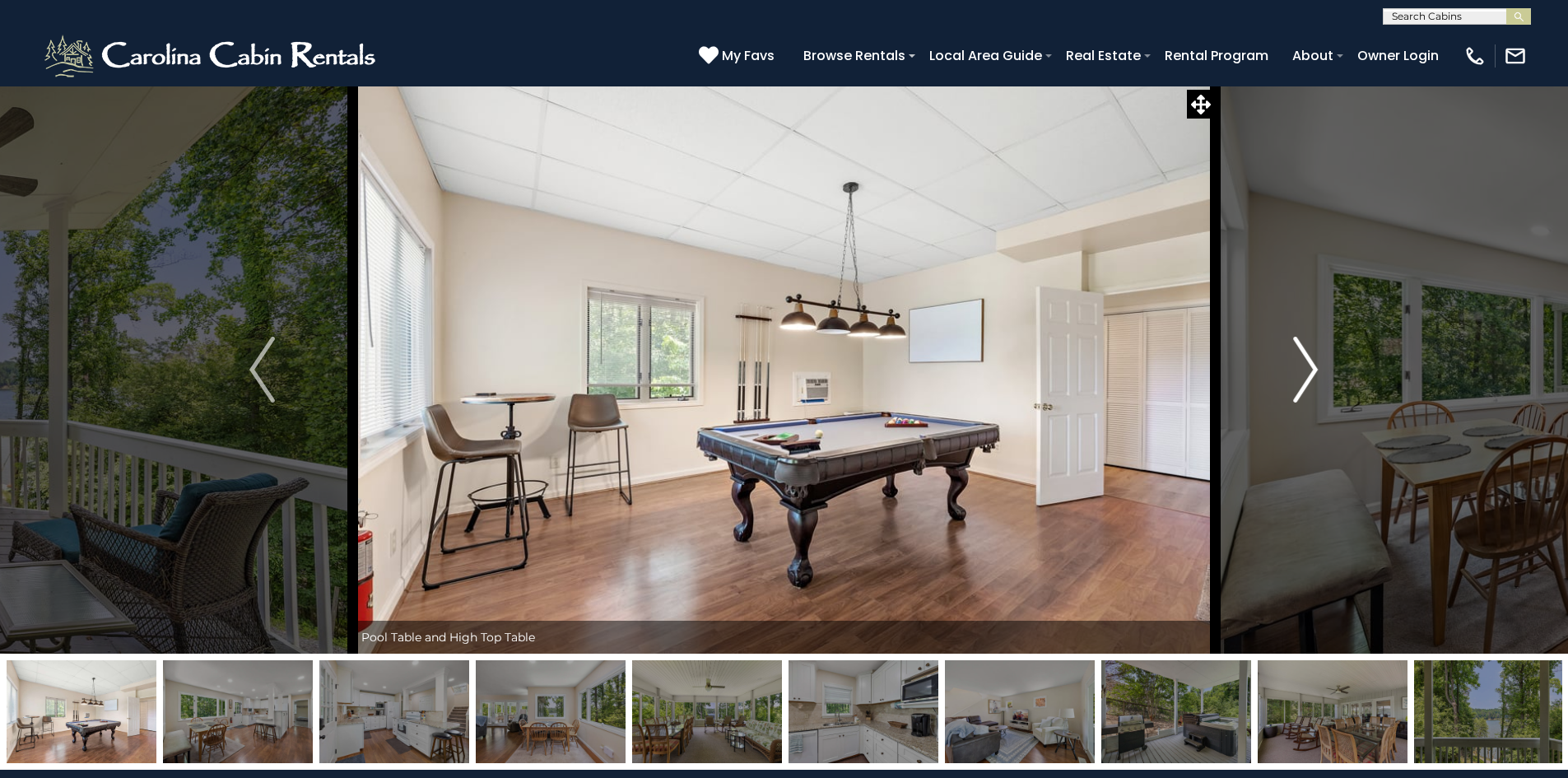
click at [1312, 369] on img "Next" at bounding box center [1305, 369] width 25 height 66
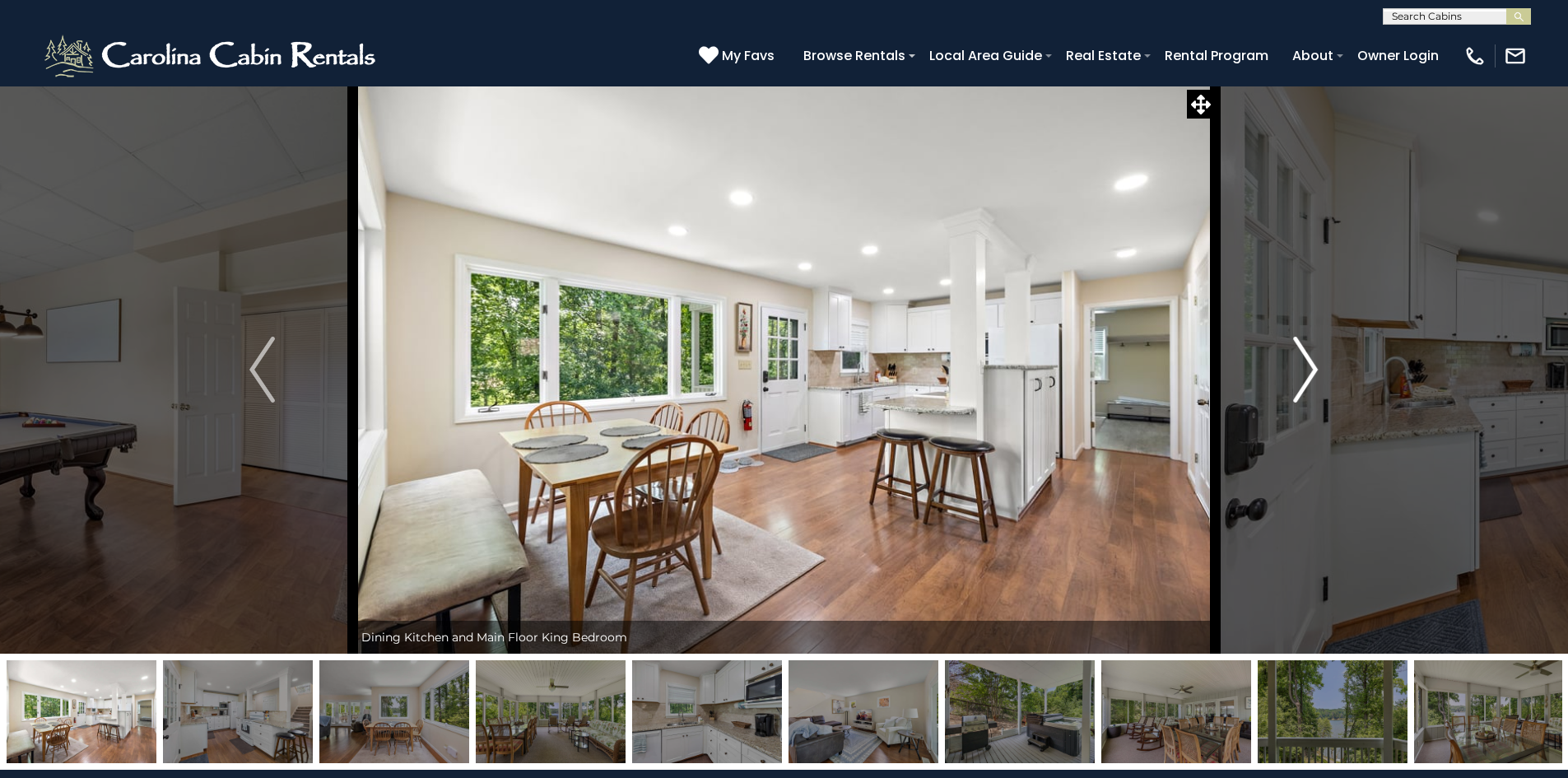
click at [1312, 369] on img "Next" at bounding box center [1305, 369] width 25 height 66
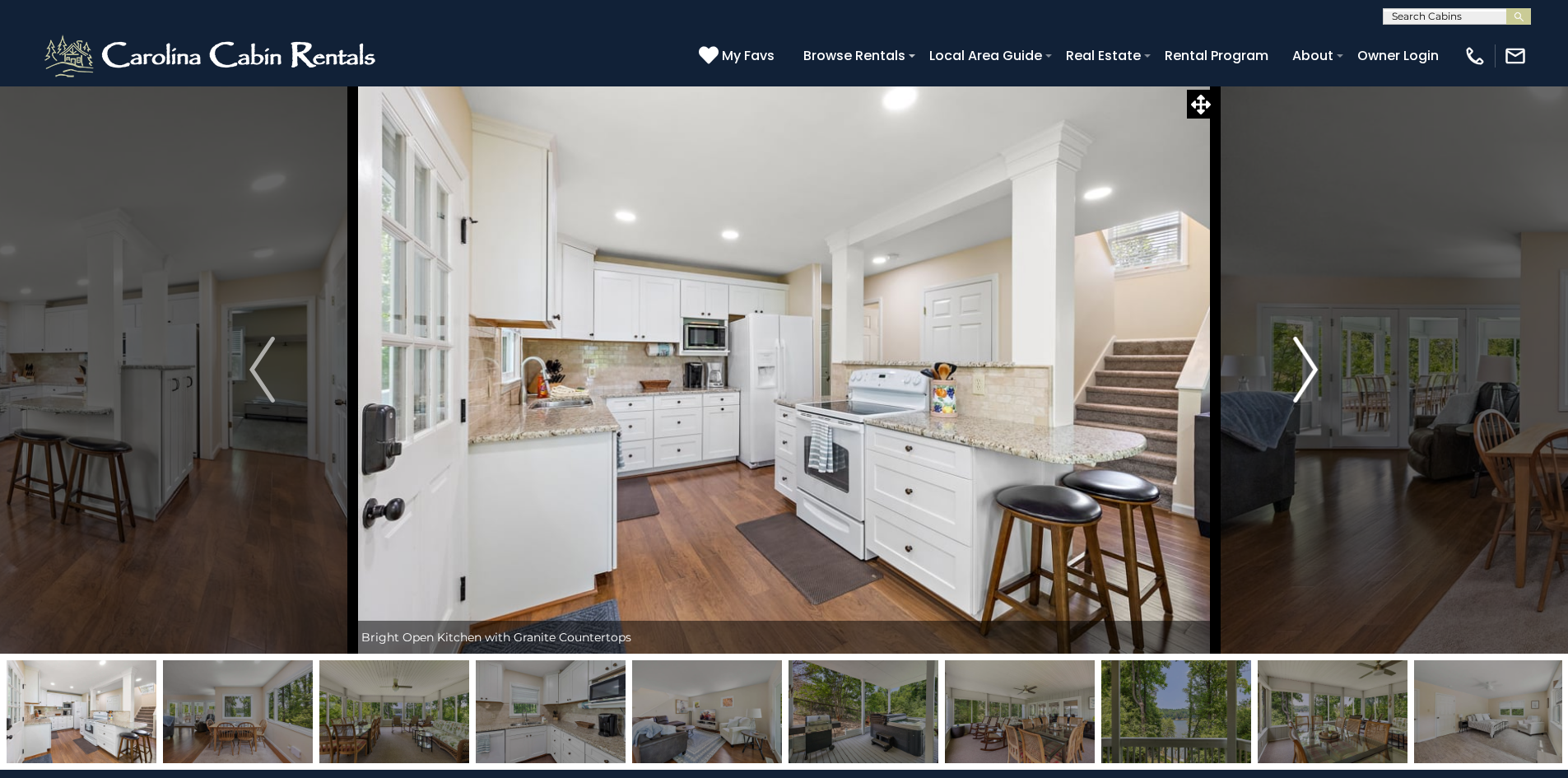
click at [1312, 369] on img "Next" at bounding box center [1305, 369] width 25 height 66
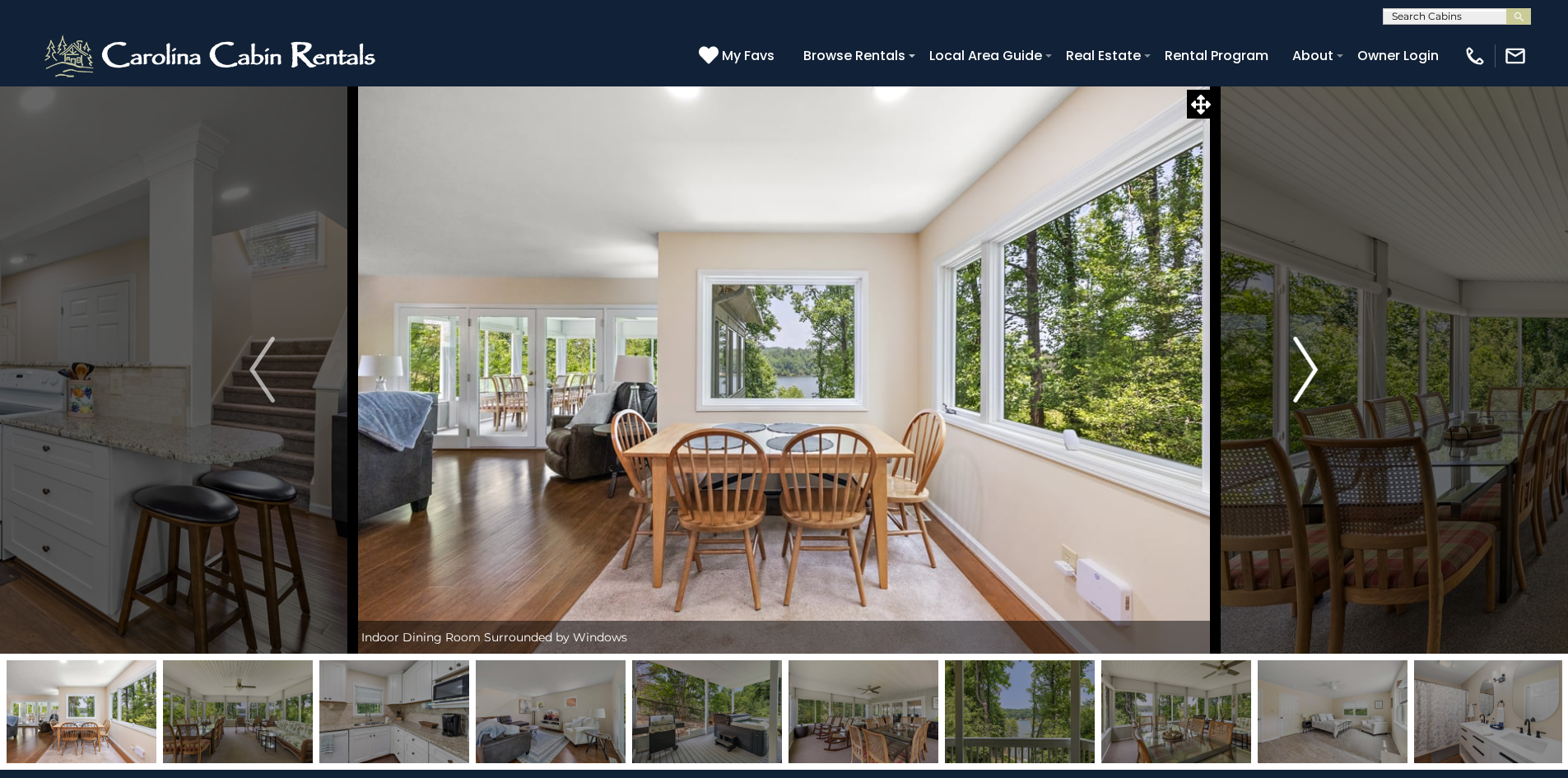
click at [1312, 369] on img "Next" at bounding box center [1305, 369] width 25 height 66
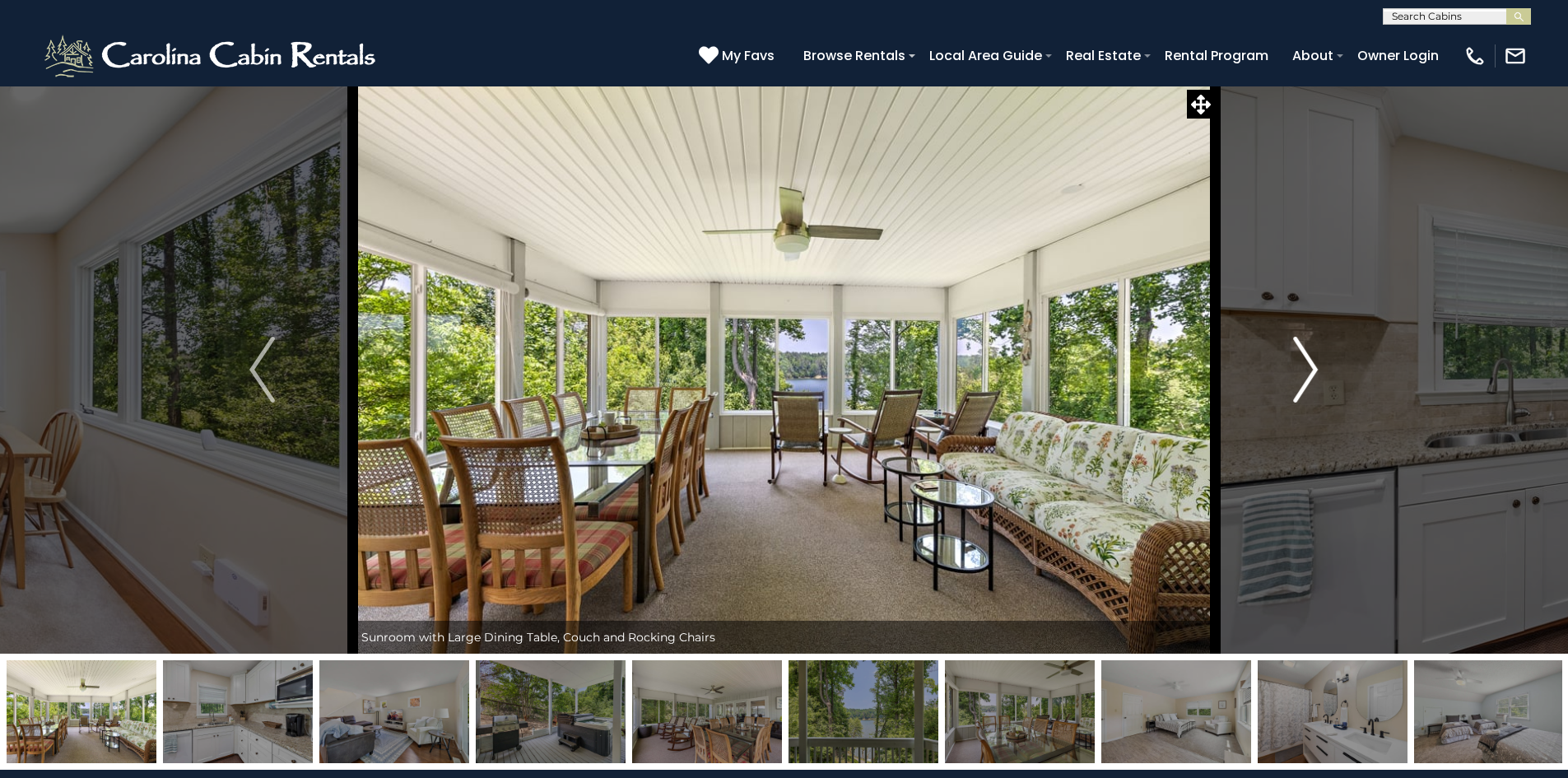
click at [1312, 369] on img "Next" at bounding box center [1305, 369] width 25 height 66
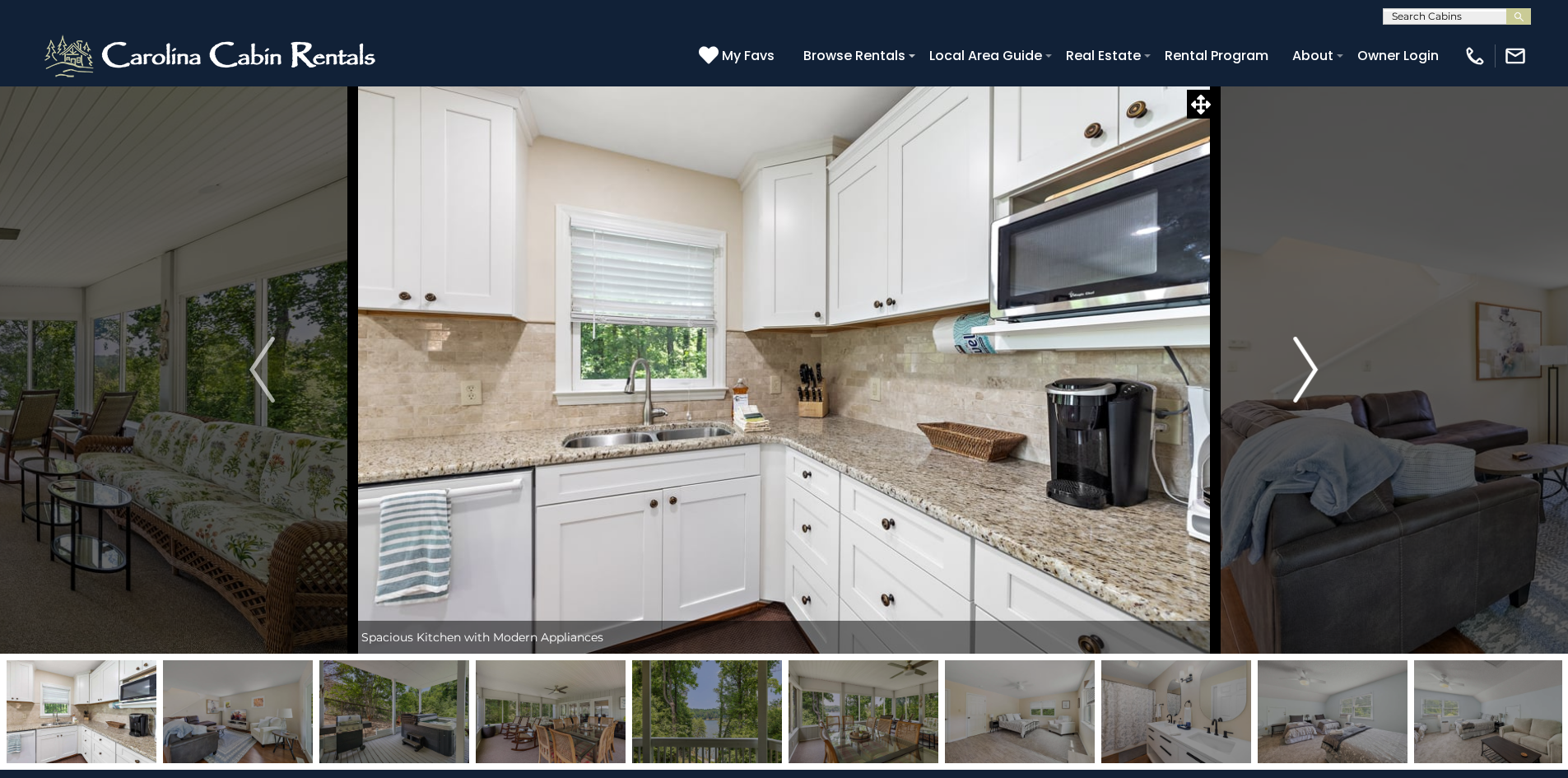
click at [1312, 369] on img "Next" at bounding box center [1305, 369] width 25 height 66
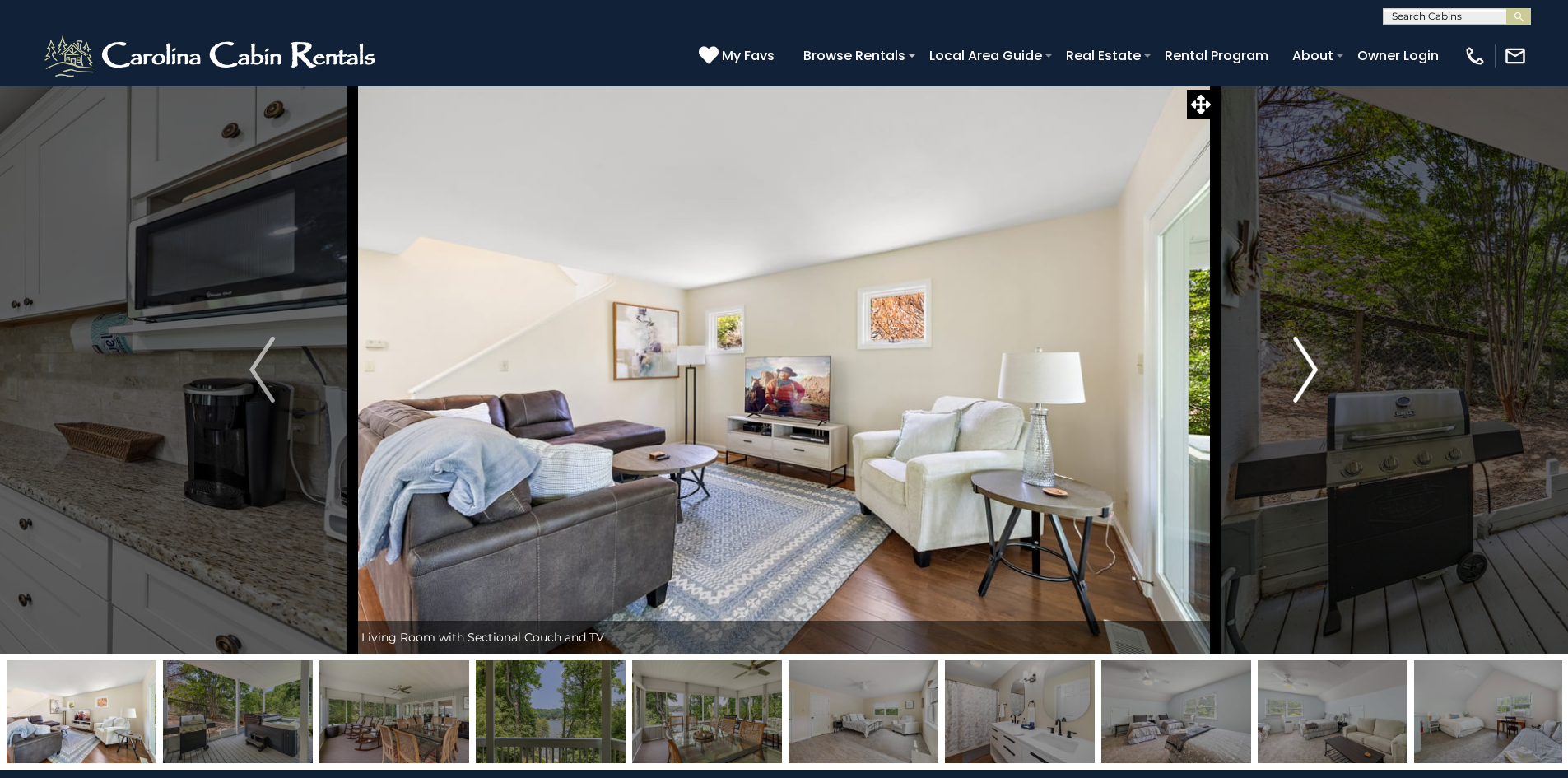
click at [1312, 369] on img "Next" at bounding box center [1305, 369] width 25 height 66
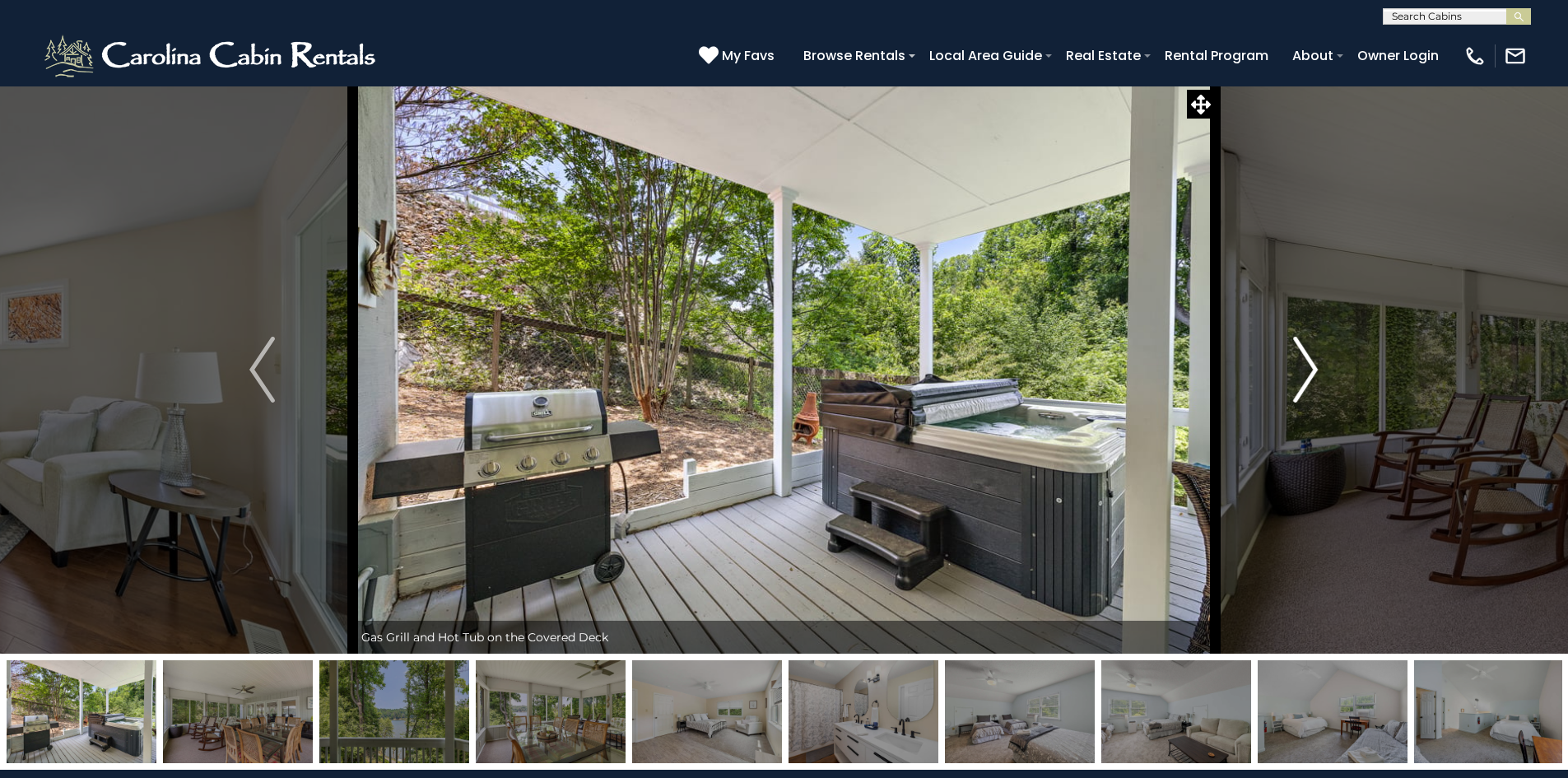
click at [1312, 369] on img "Next" at bounding box center [1305, 369] width 25 height 66
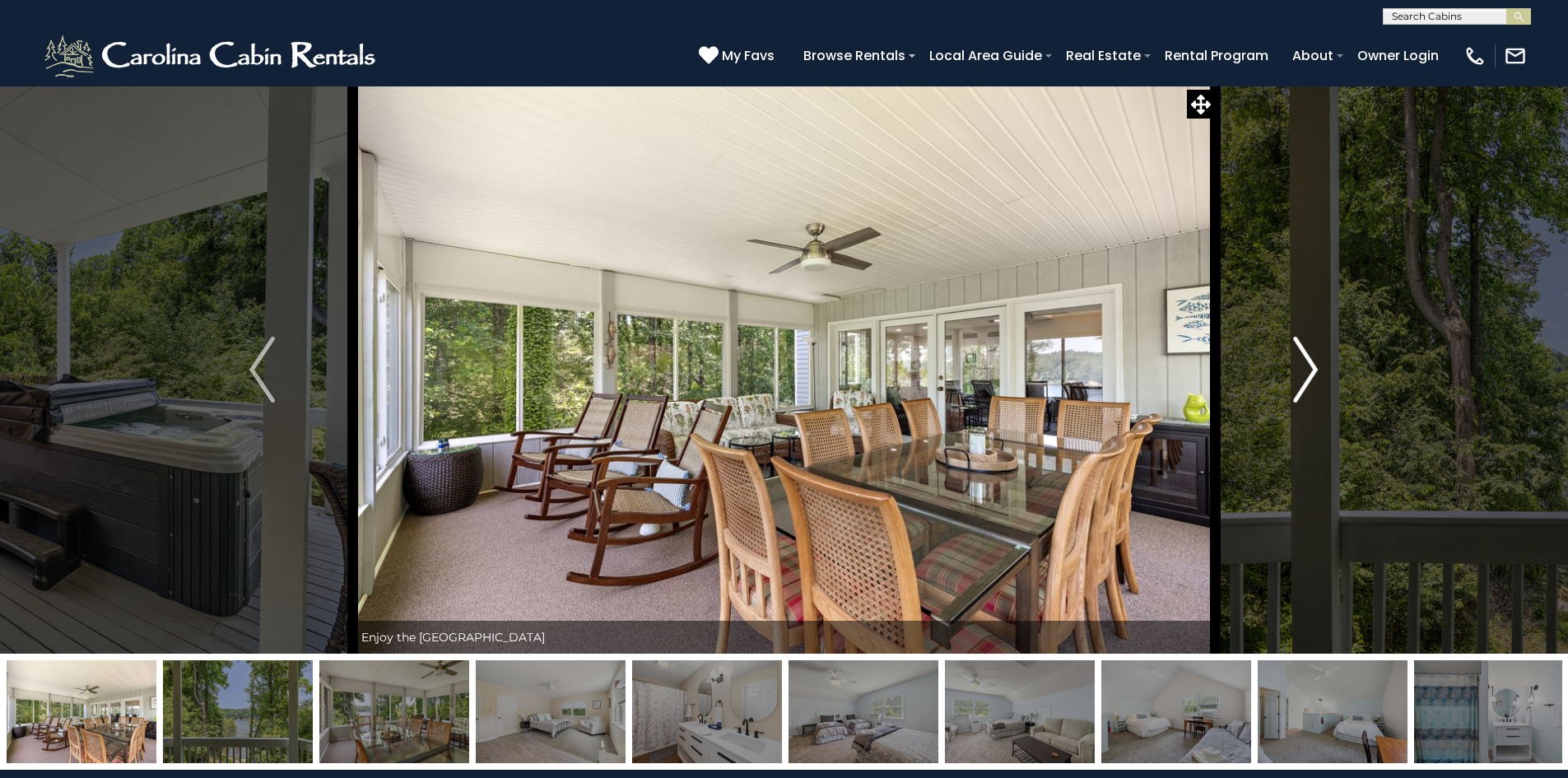
click at [1312, 369] on img "Next" at bounding box center [1305, 369] width 25 height 66
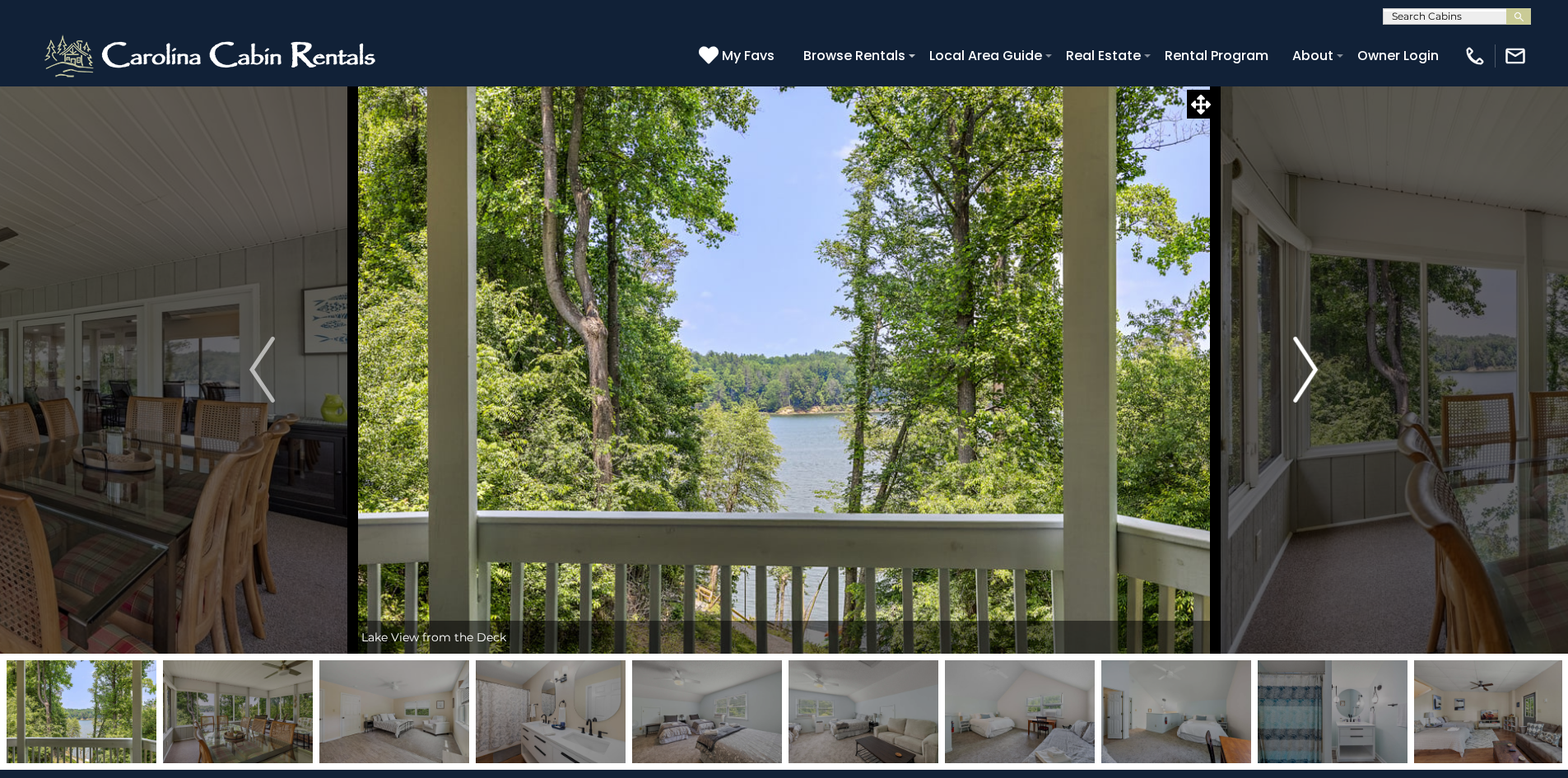
click at [1312, 369] on img "Next" at bounding box center [1305, 369] width 25 height 66
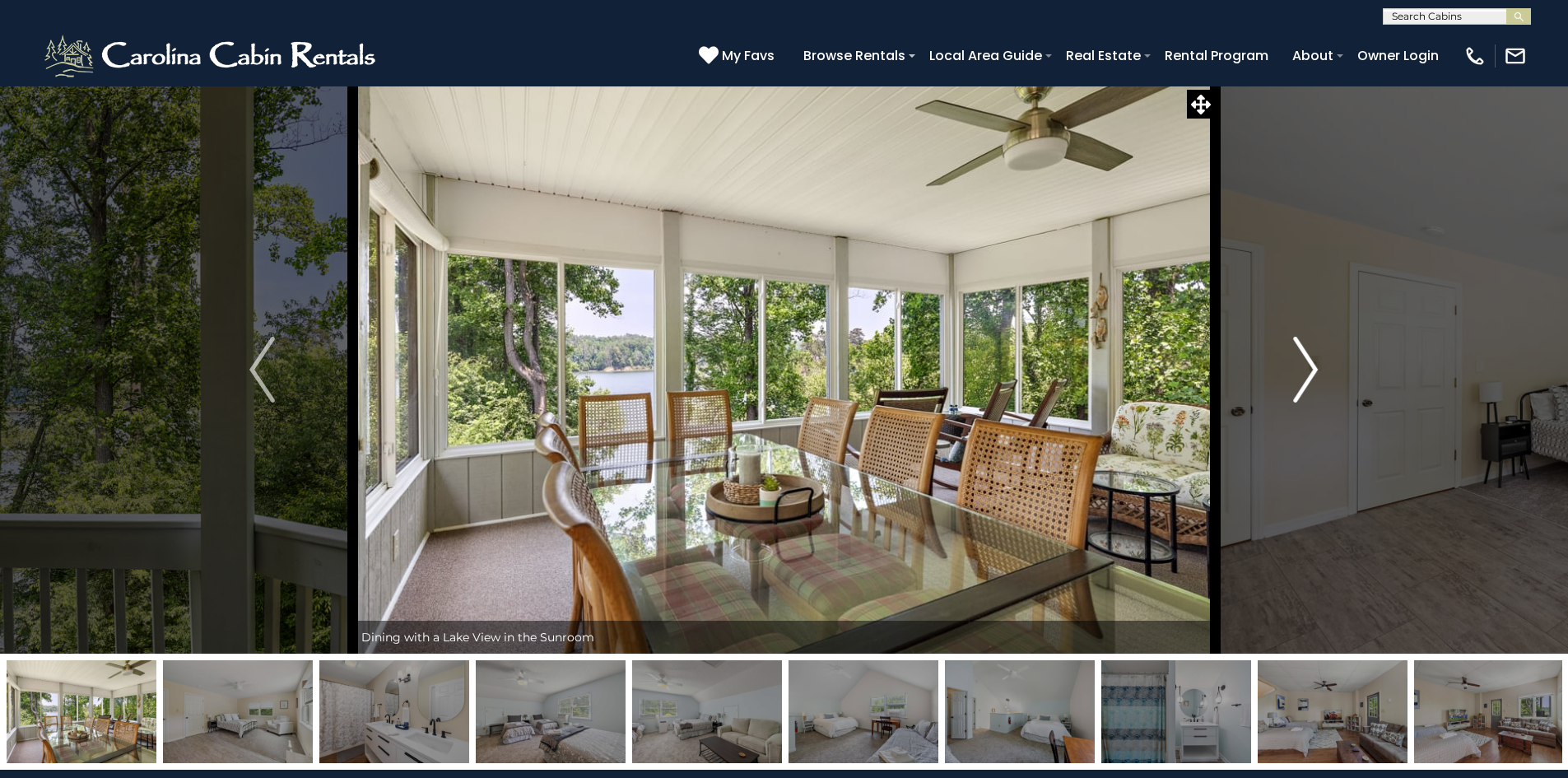
click at [1312, 369] on img "Next" at bounding box center [1305, 369] width 25 height 66
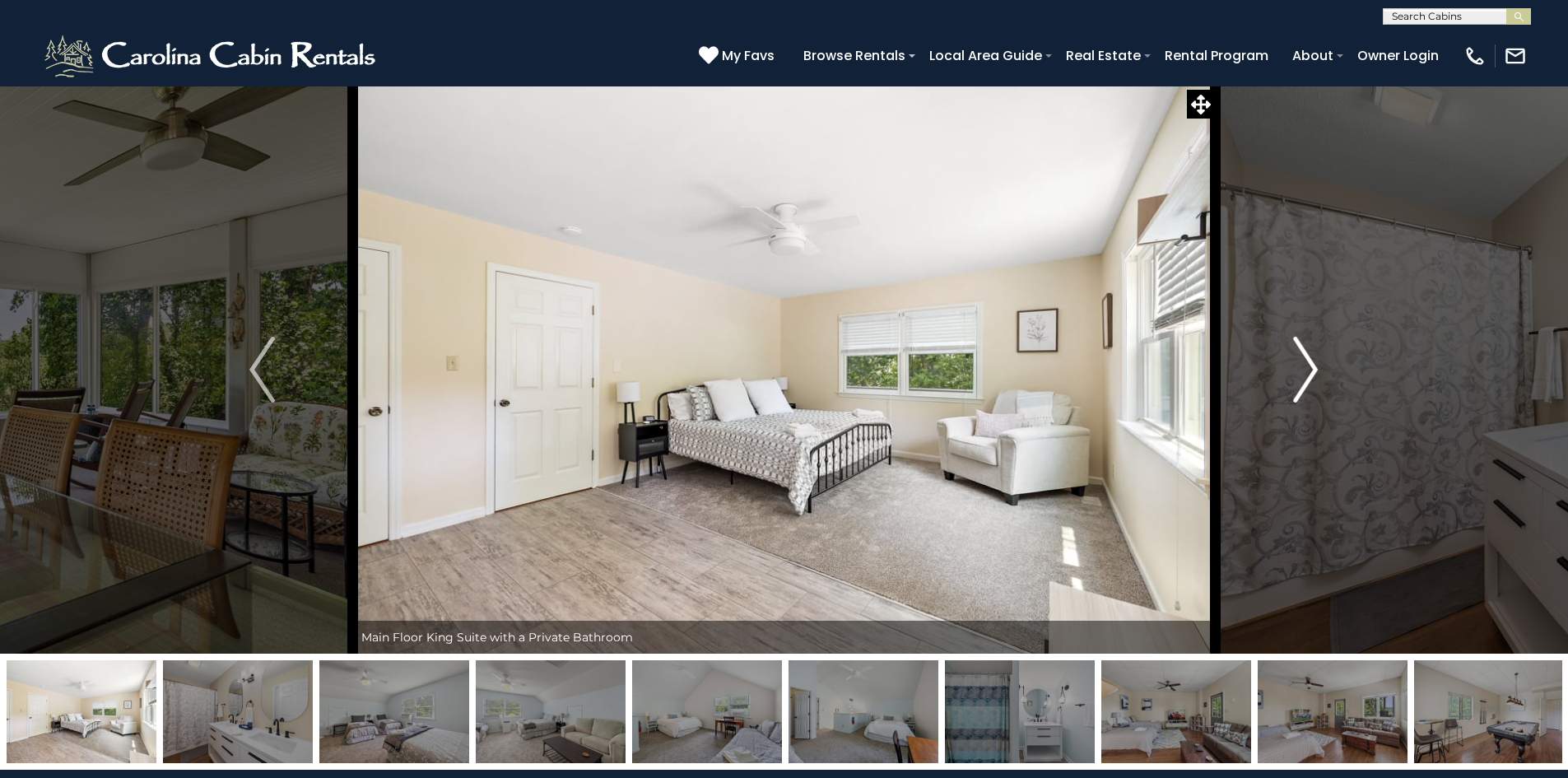
click at [1312, 369] on img "Next" at bounding box center [1305, 369] width 25 height 66
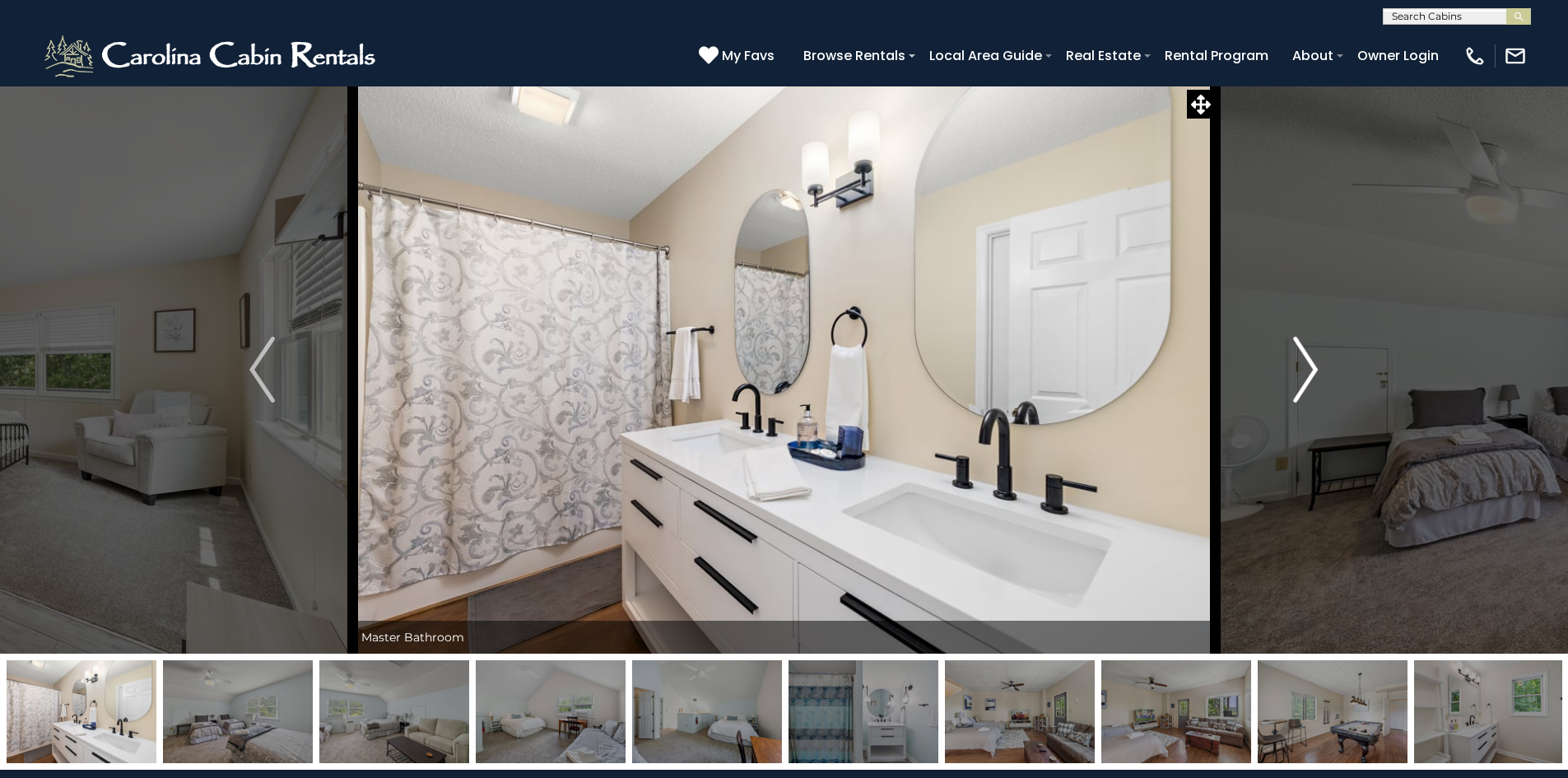
click at [1312, 369] on img "Next" at bounding box center [1305, 369] width 25 height 66
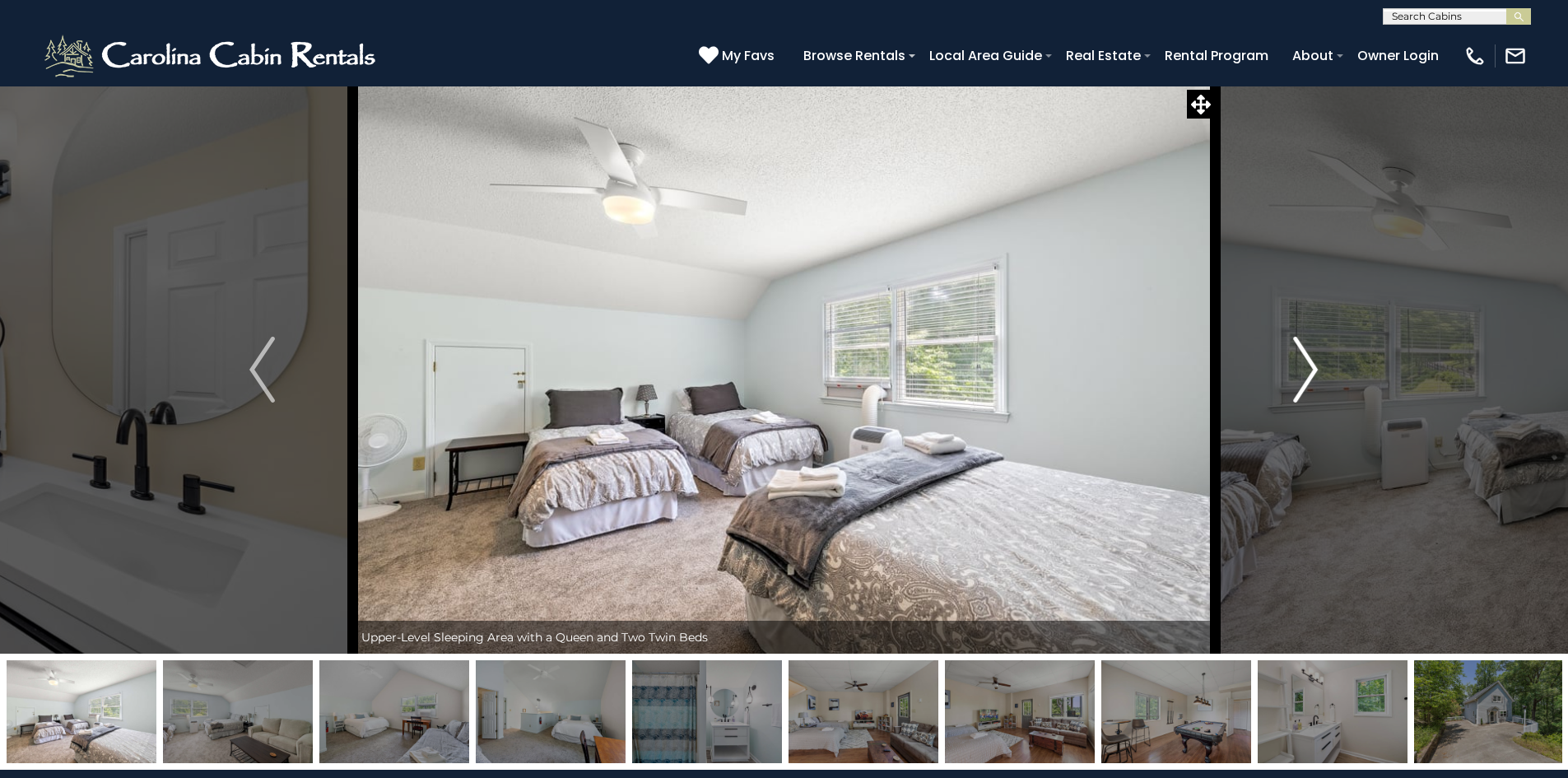
click at [1312, 369] on img "Next" at bounding box center [1305, 369] width 25 height 66
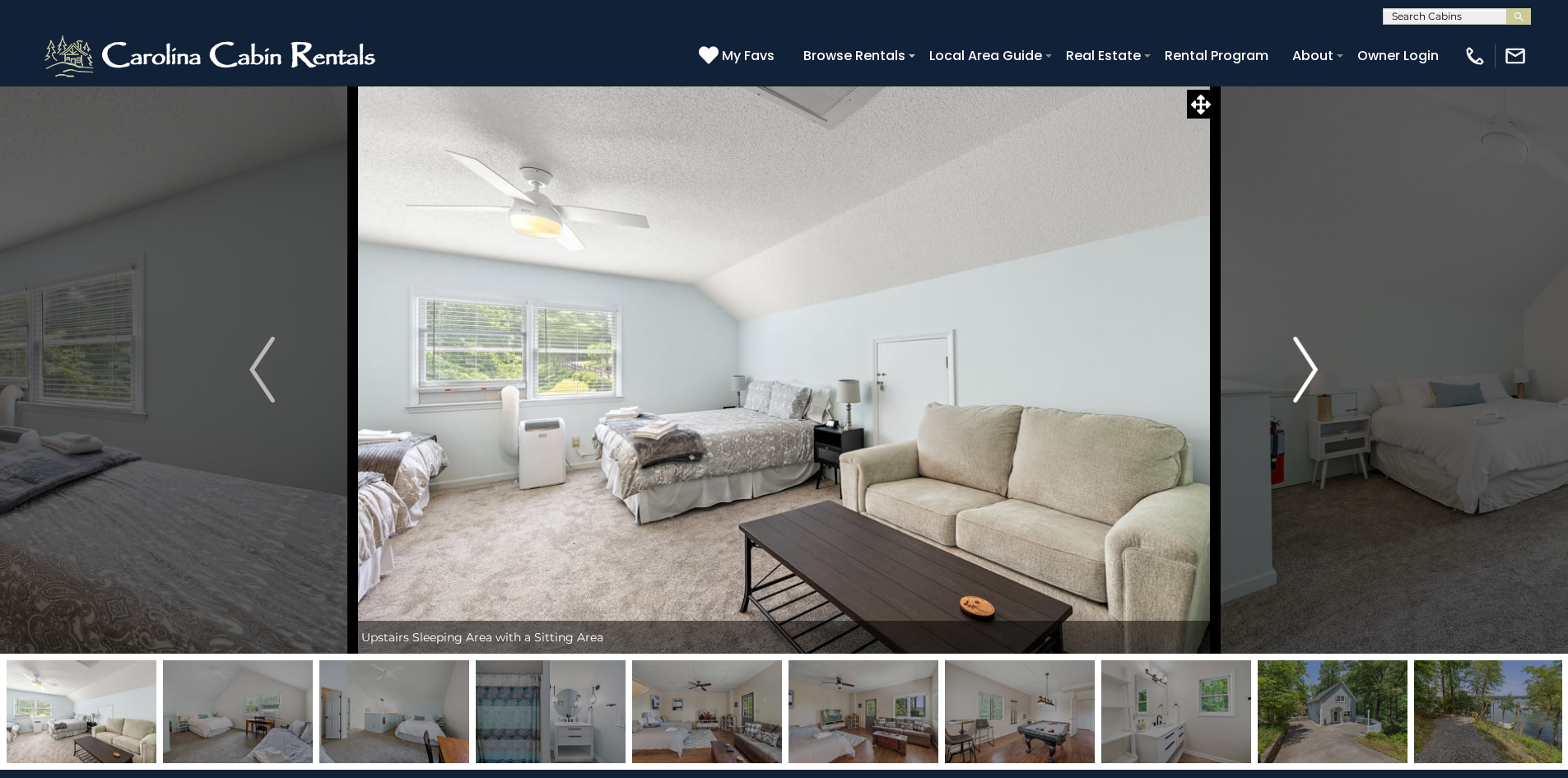
click at [1312, 369] on img "Next" at bounding box center [1305, 369] width 25 height 66
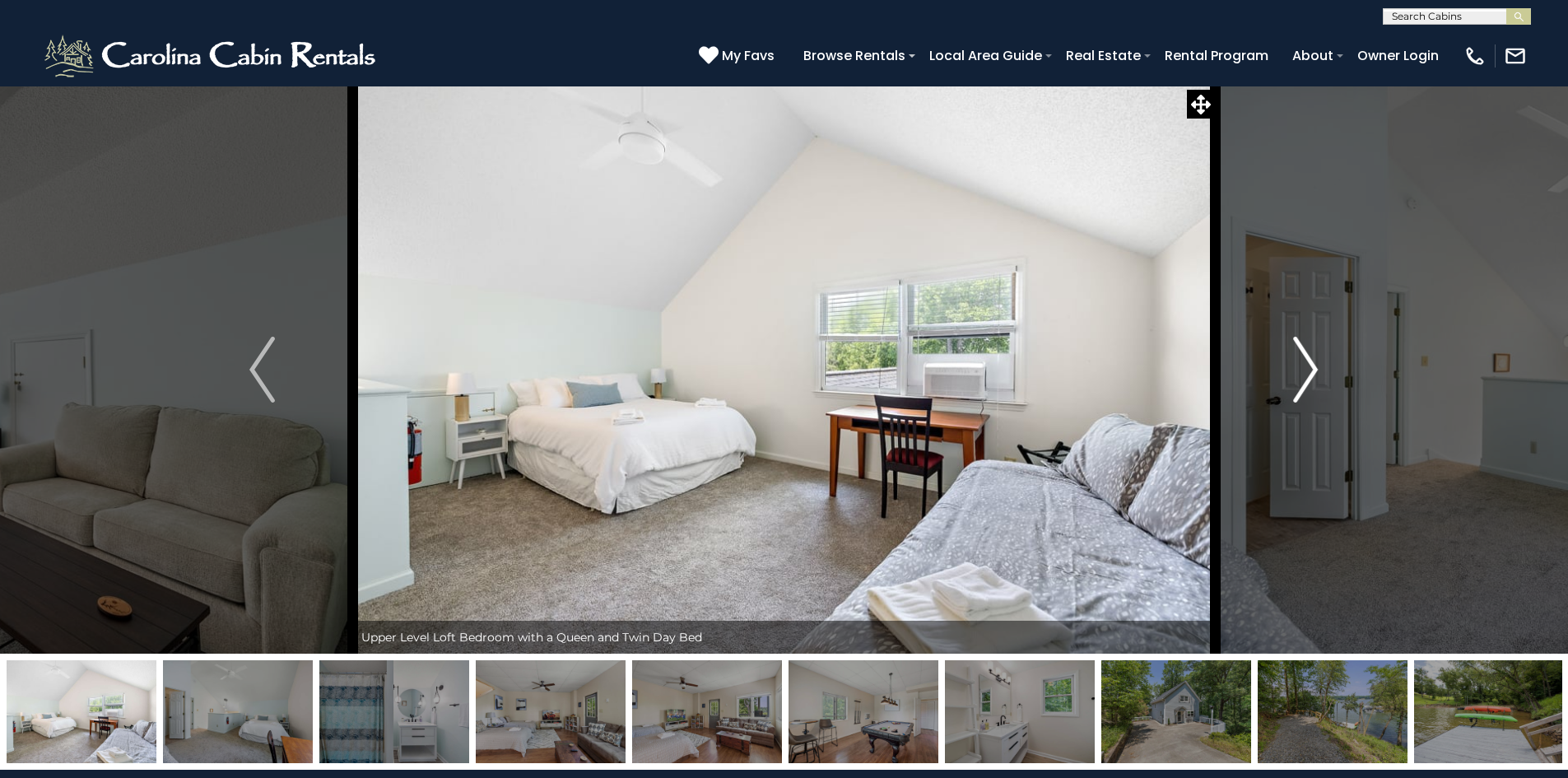
click at [1312, 369] on img "Next" at bounding box center [1305, 369] width 25 height 66
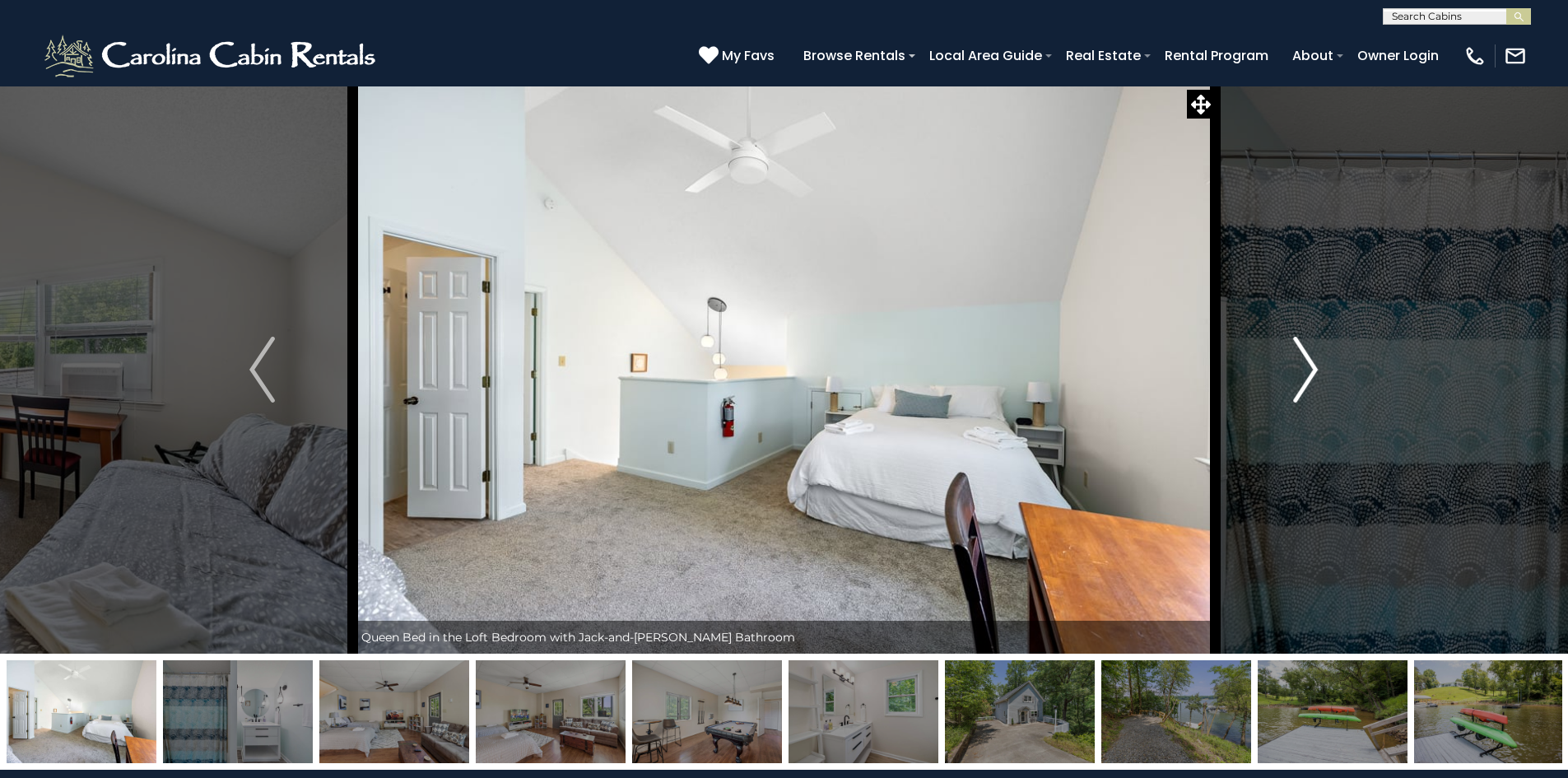
click at [1312, 369] on img "Next" at bounding box center [1305, 369] width 25 height 66
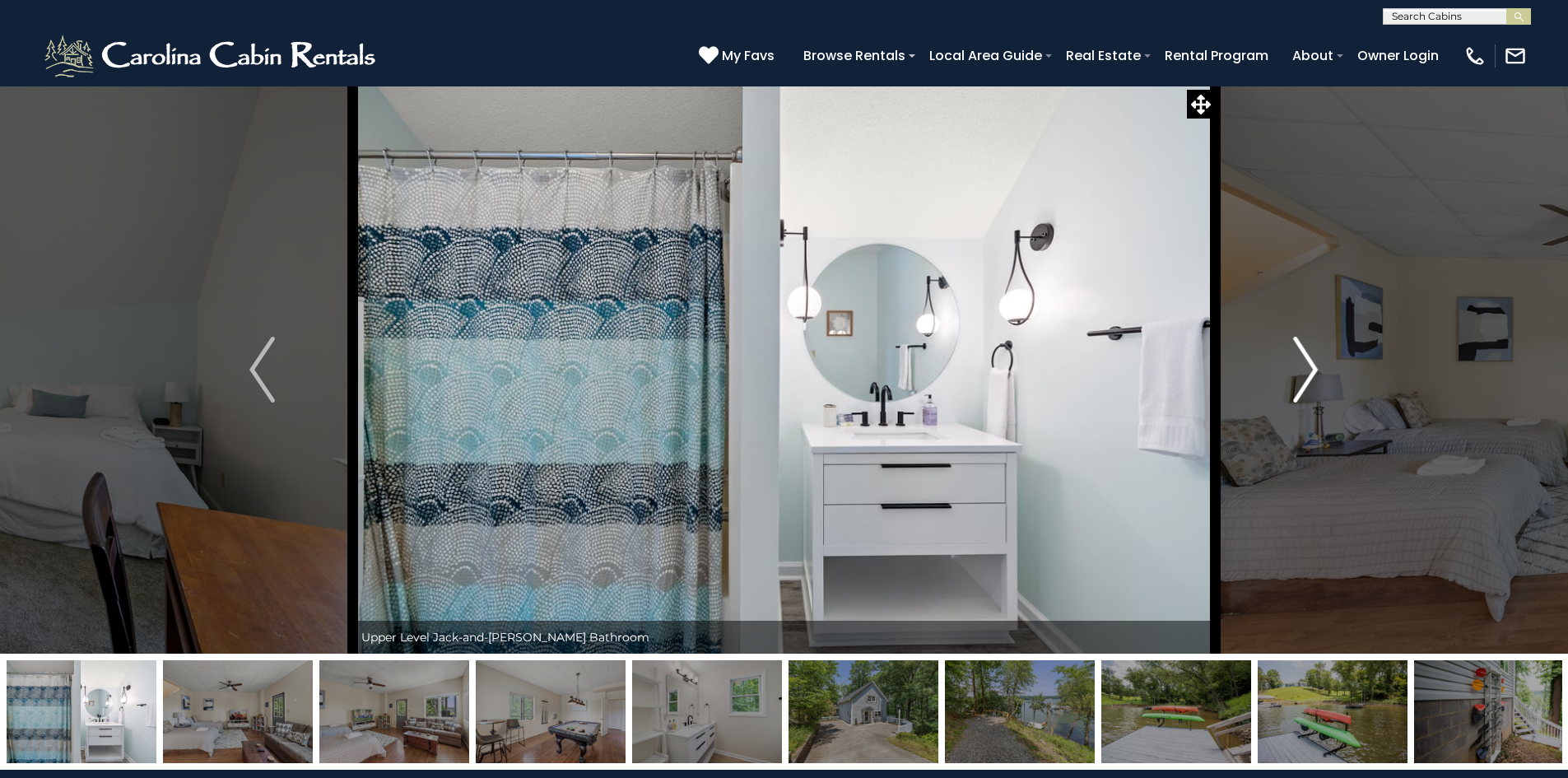
click at [1312, 369] on img "Next" at bounding box center [1305, 369] width 25 height 66
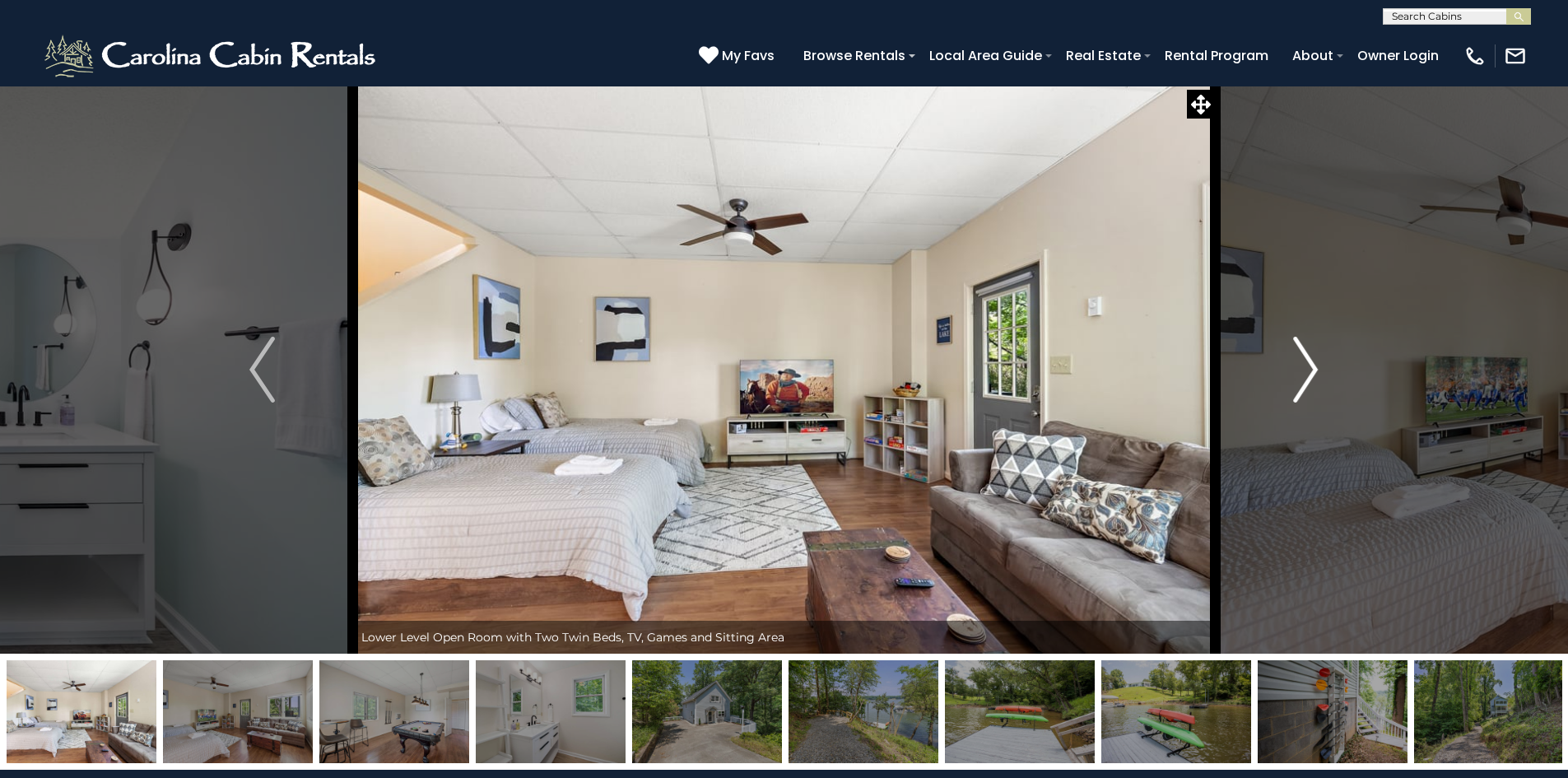
click at [1312, 369] on img "Next" at bounding box center [1305, 369] width 25 height 66
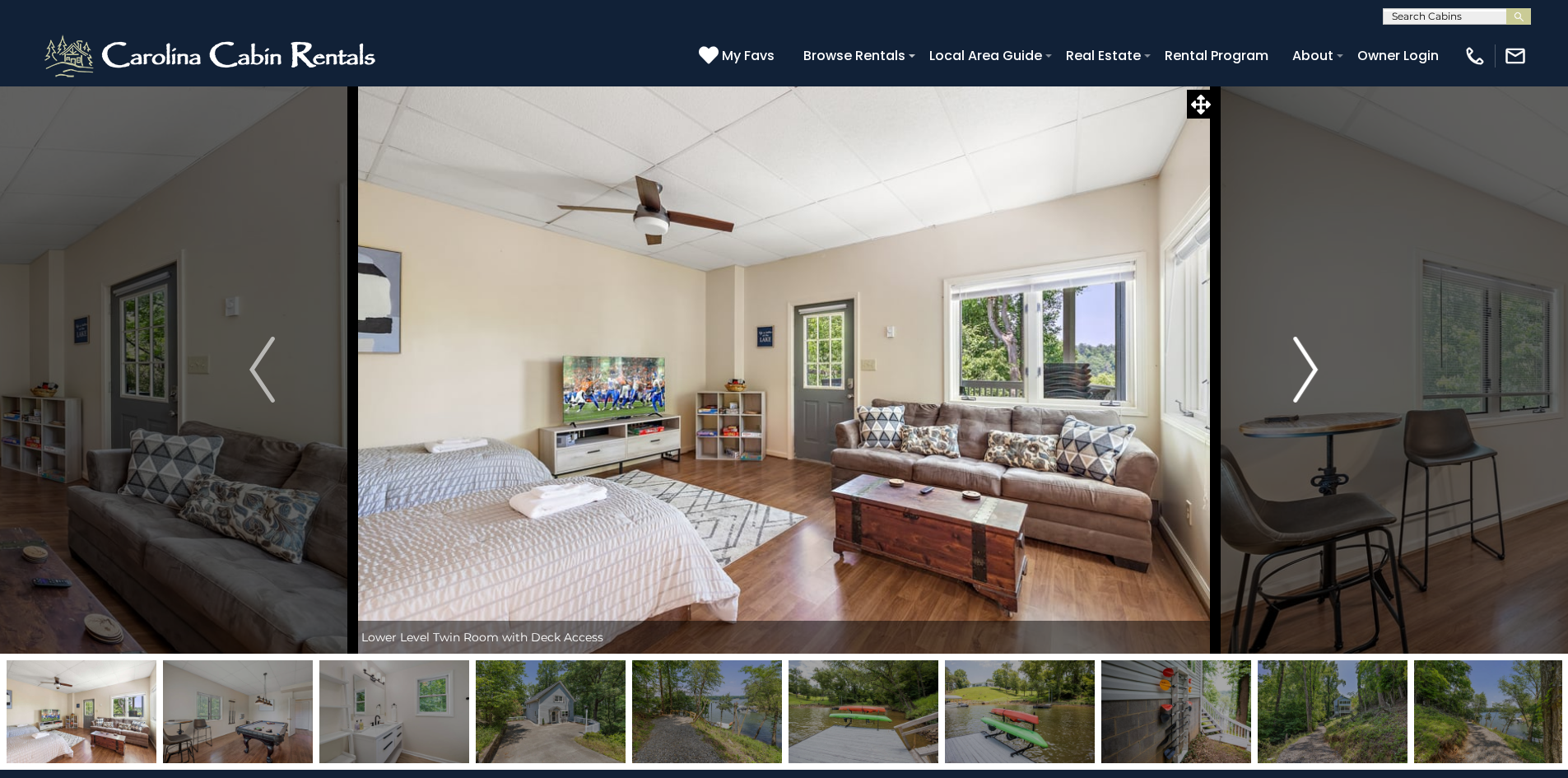
click at [1312, 369] on img "Next" at bounding box center [1305, 369] width 25 height 66
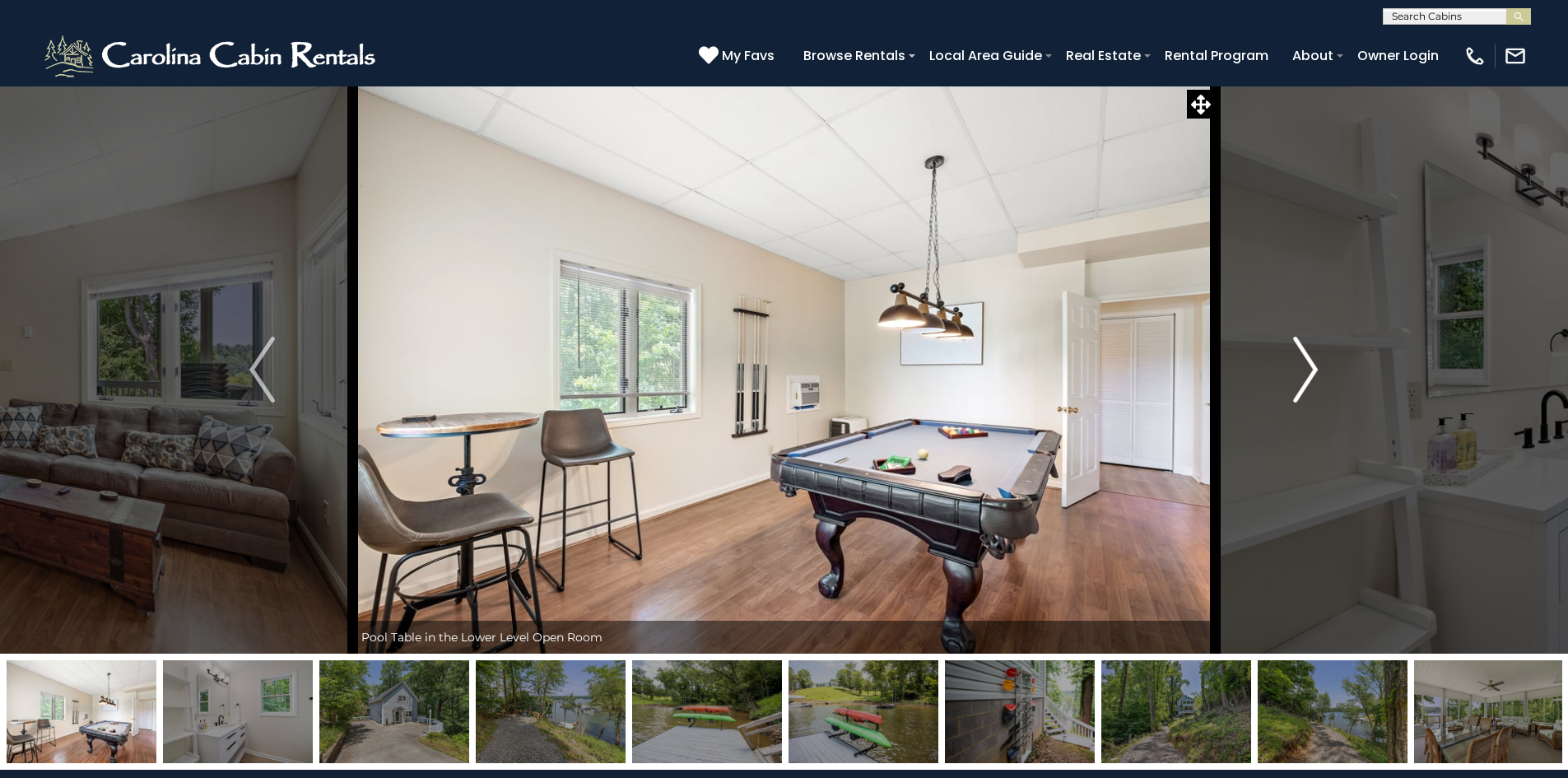
click at [1312, 369] on img "Next" at bounding box center [1305, 369] width 25 height 66
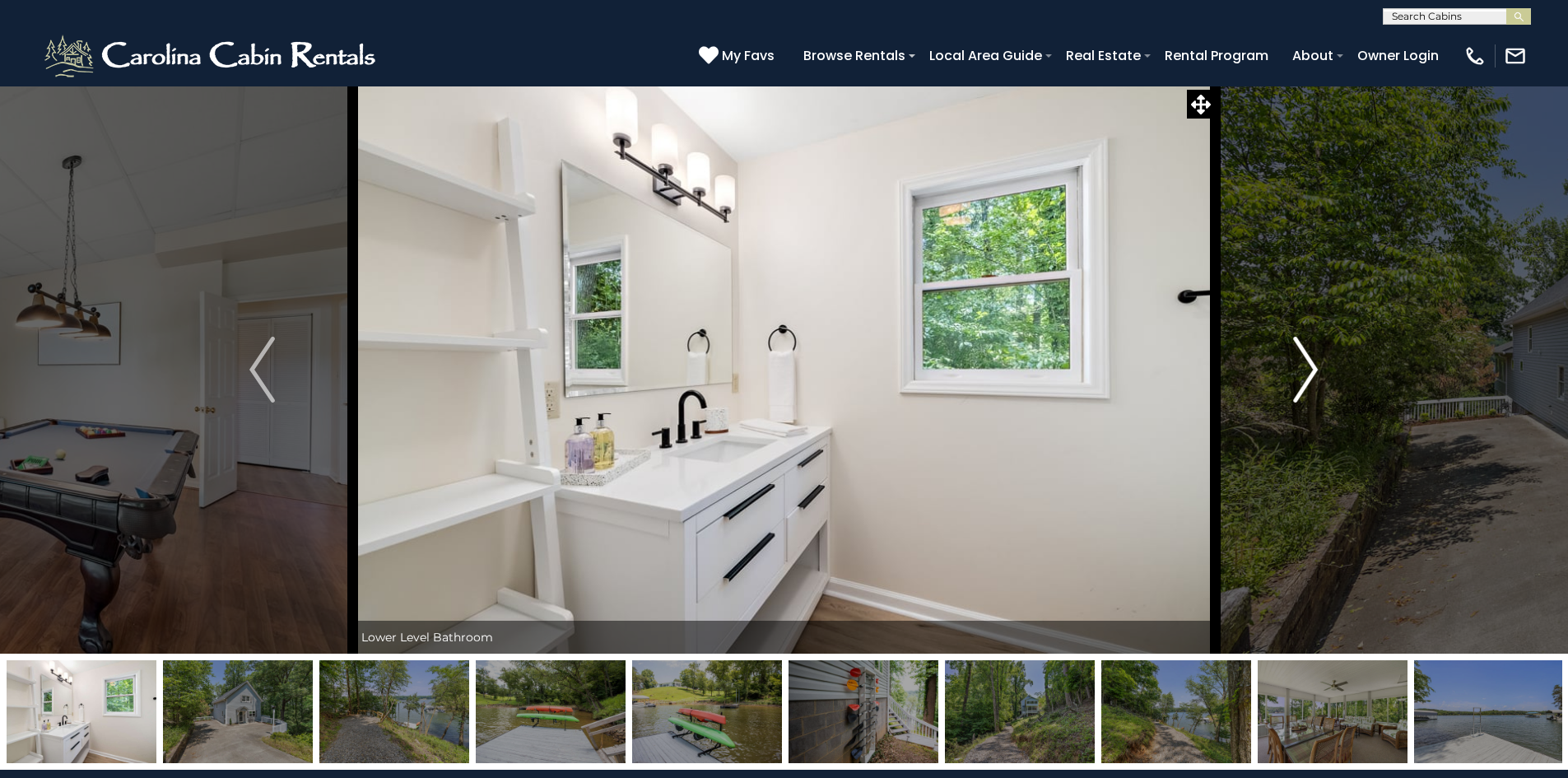
click at [1312, 369] on img "Next" at bounding box center [1305, 369] width 25 height 66
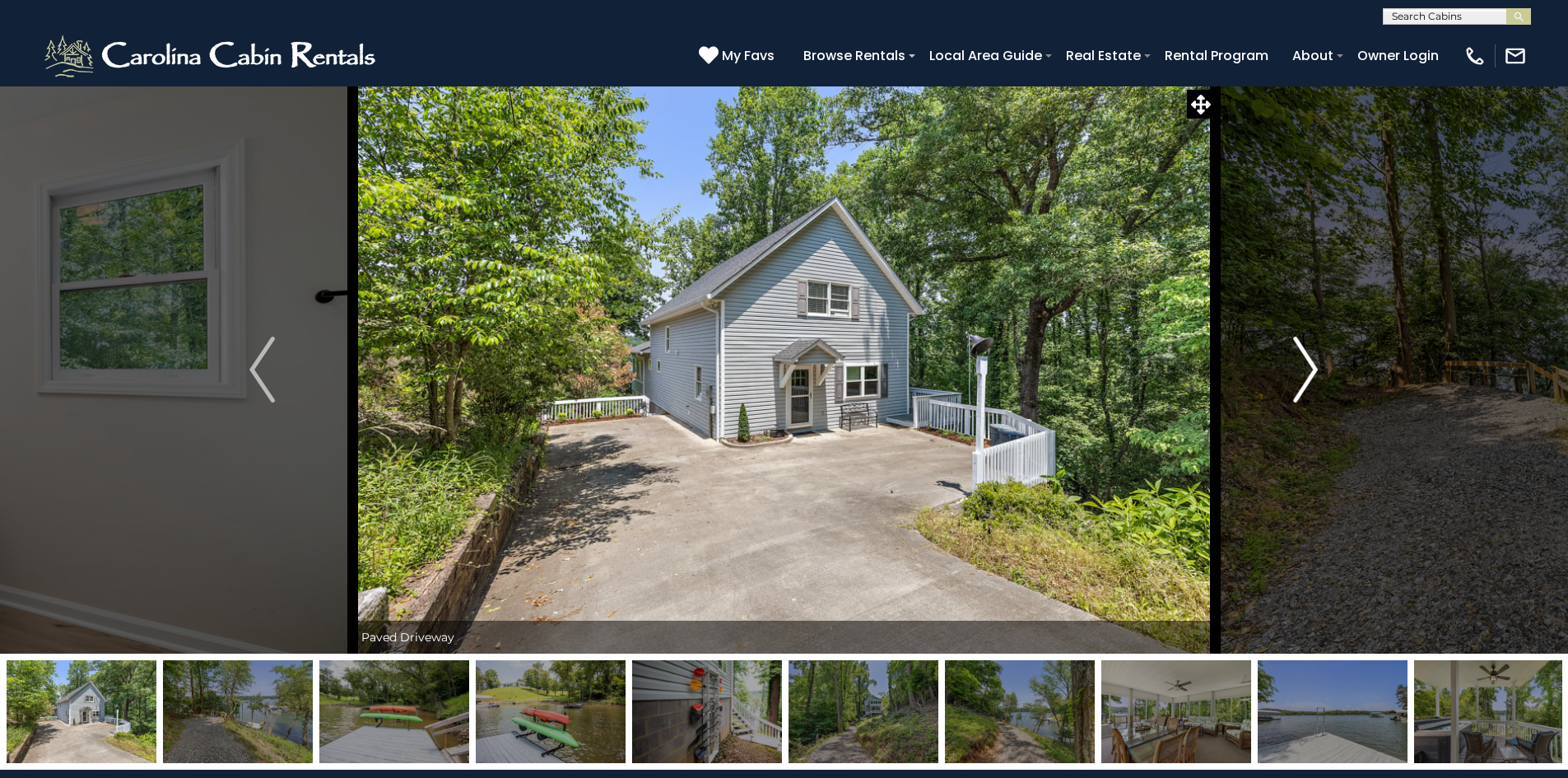
click at [1312, 369] on img "Next" at bounding box center [1305, 369] width 25 height 66
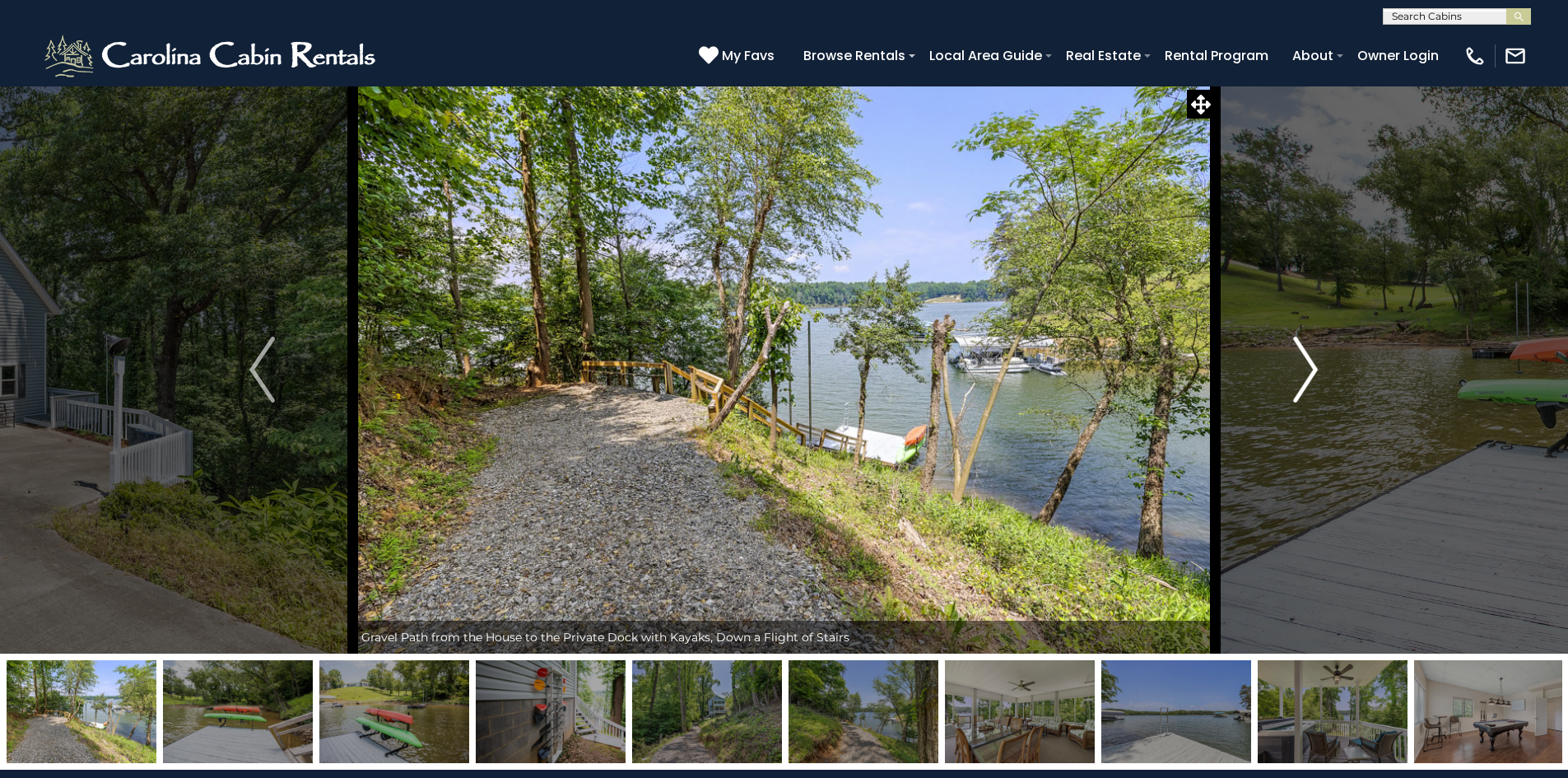
click at [1312, 369] on img "Next" at bounding box center [1305, 369] width 25 height 66
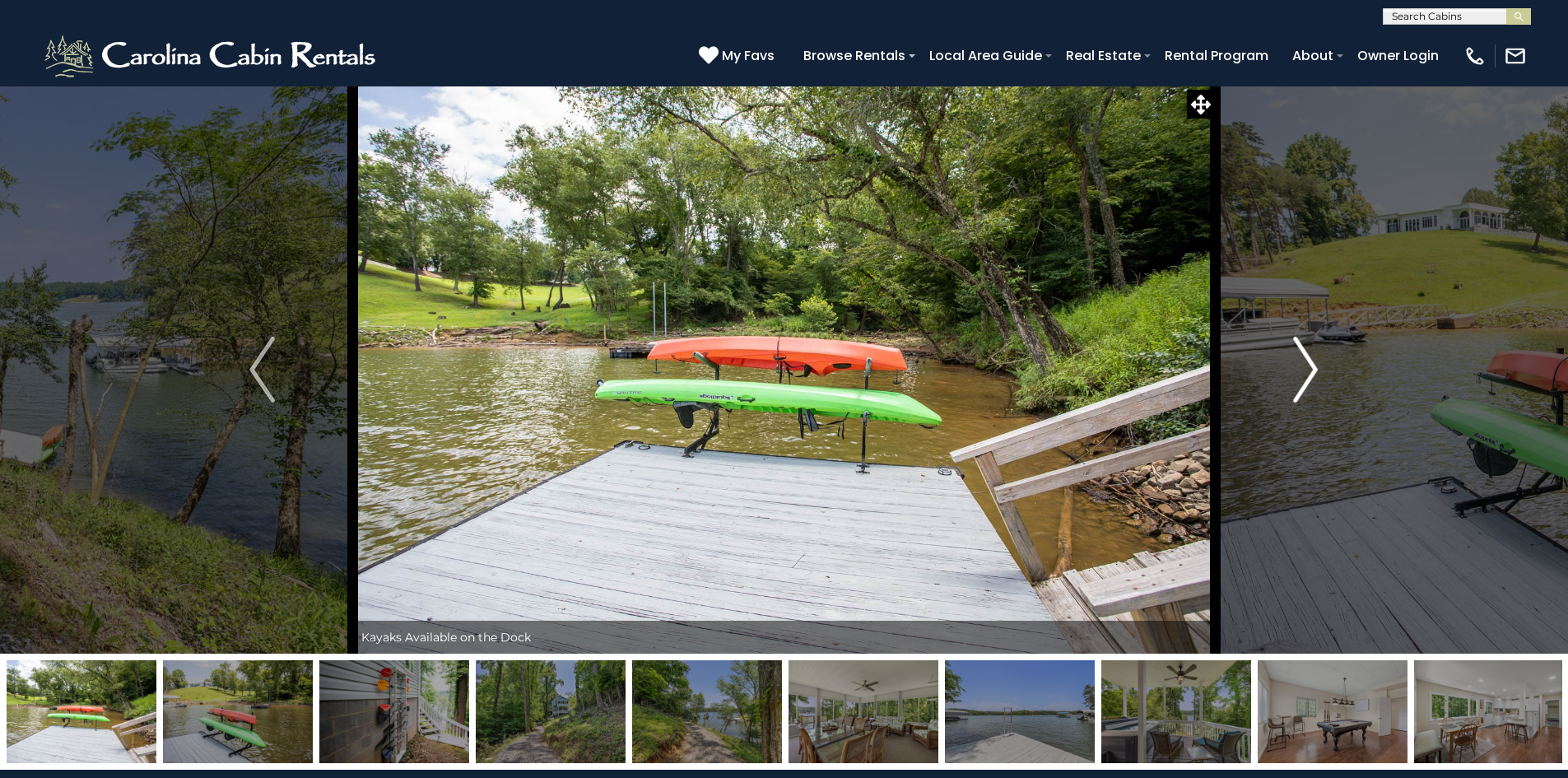
click at [1312, 369] on img "Next" at bounding box center [1305, 369] width 25 height 66
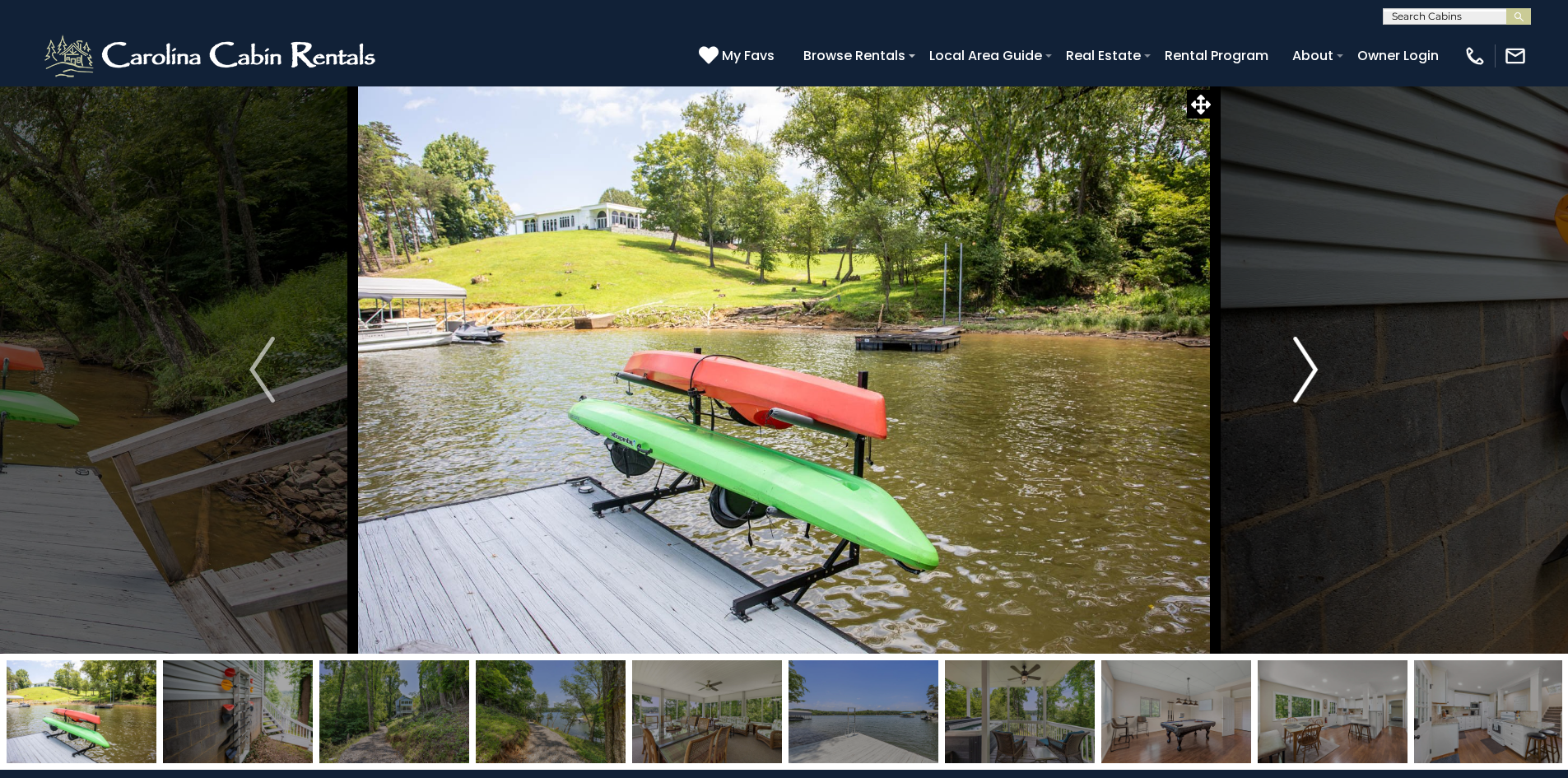
click at [1312, 369] on img "Next" at bounding box center [1305, 369] width 25 height 66
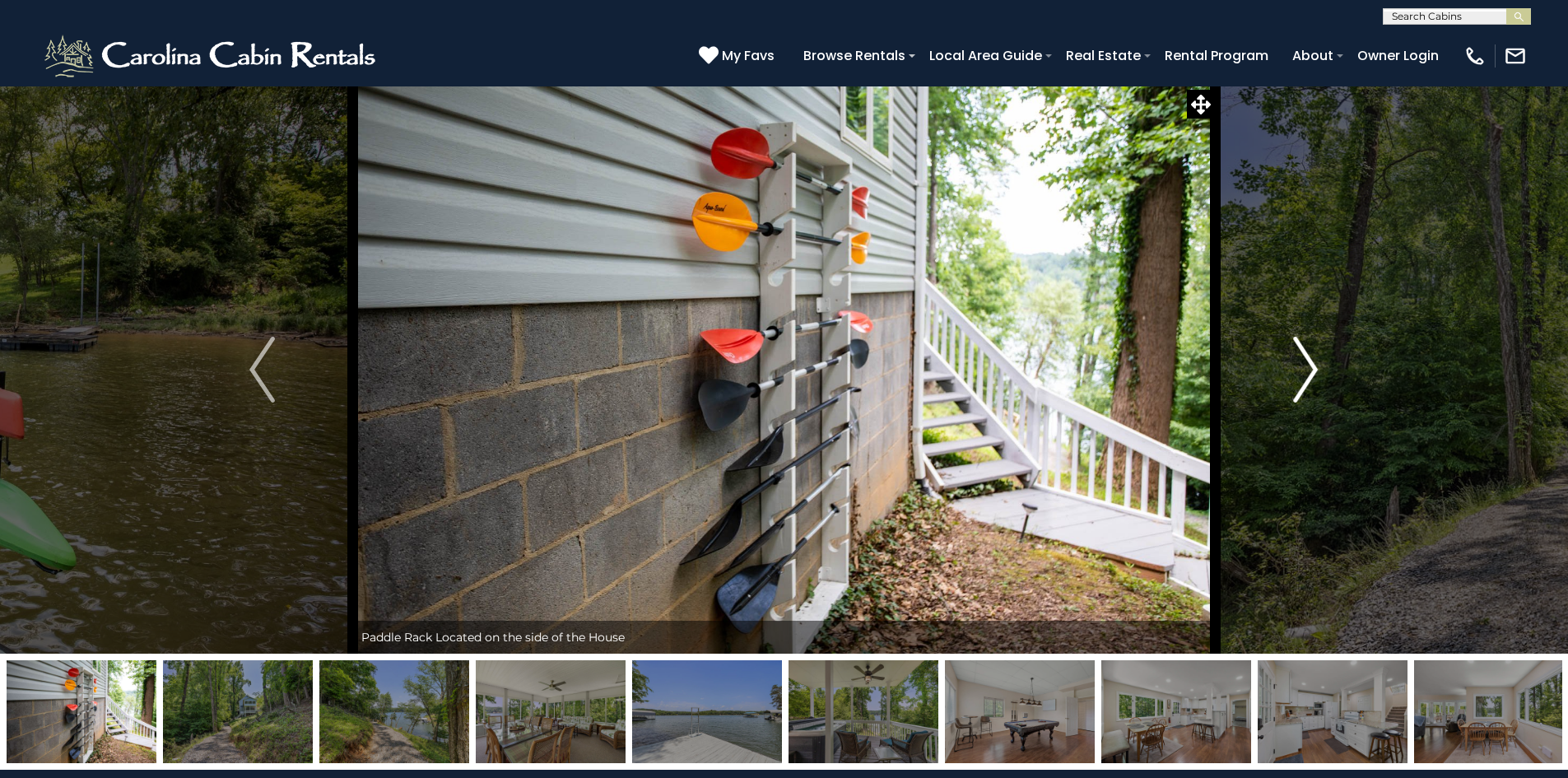
click at [1312, 369] on img "Next" at bounding box center [1305, 369] width 25 height 66
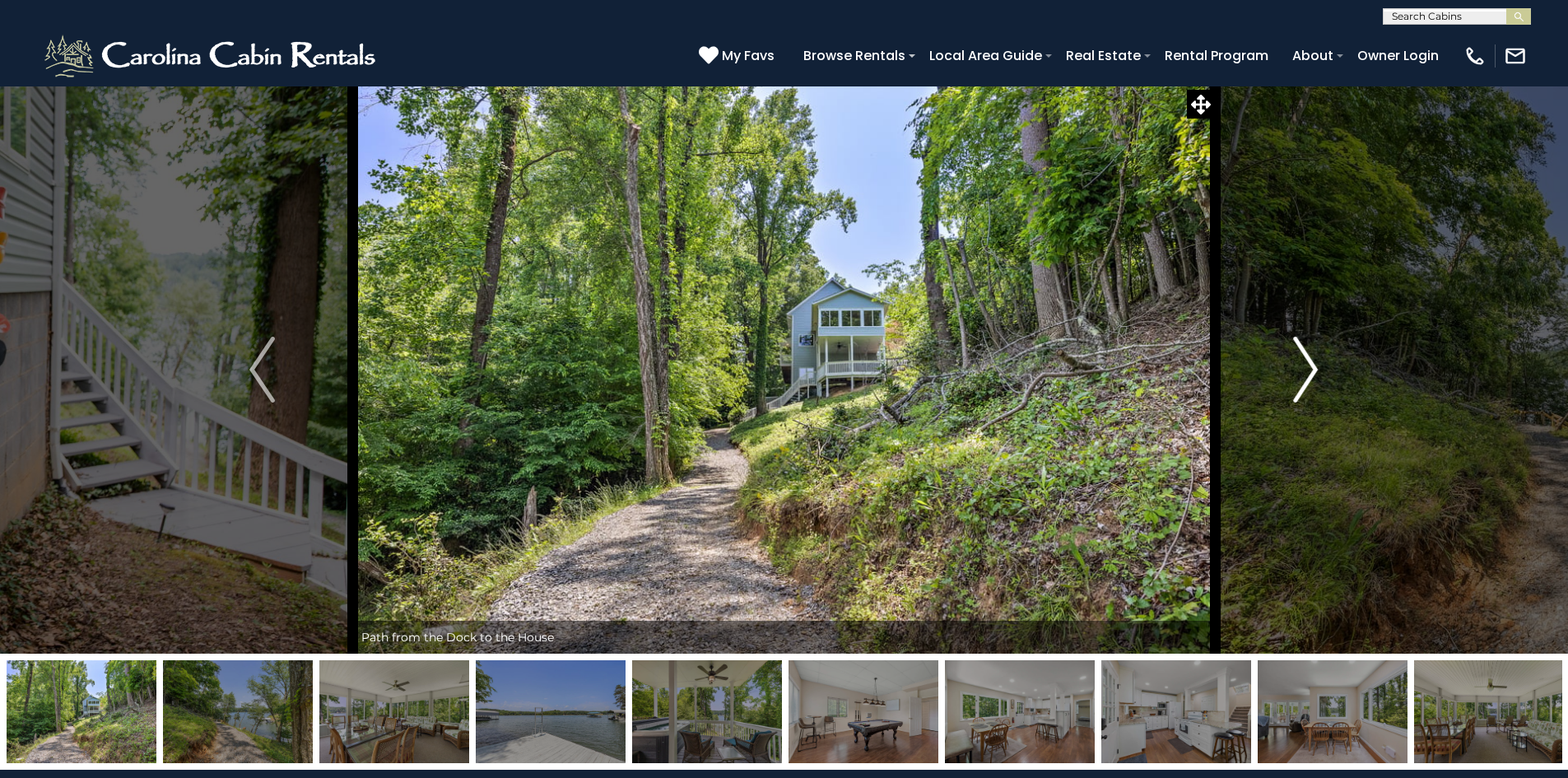
click at [1312, 369] on img "Next" at bounding box center [1305, 369] width 25 height 66
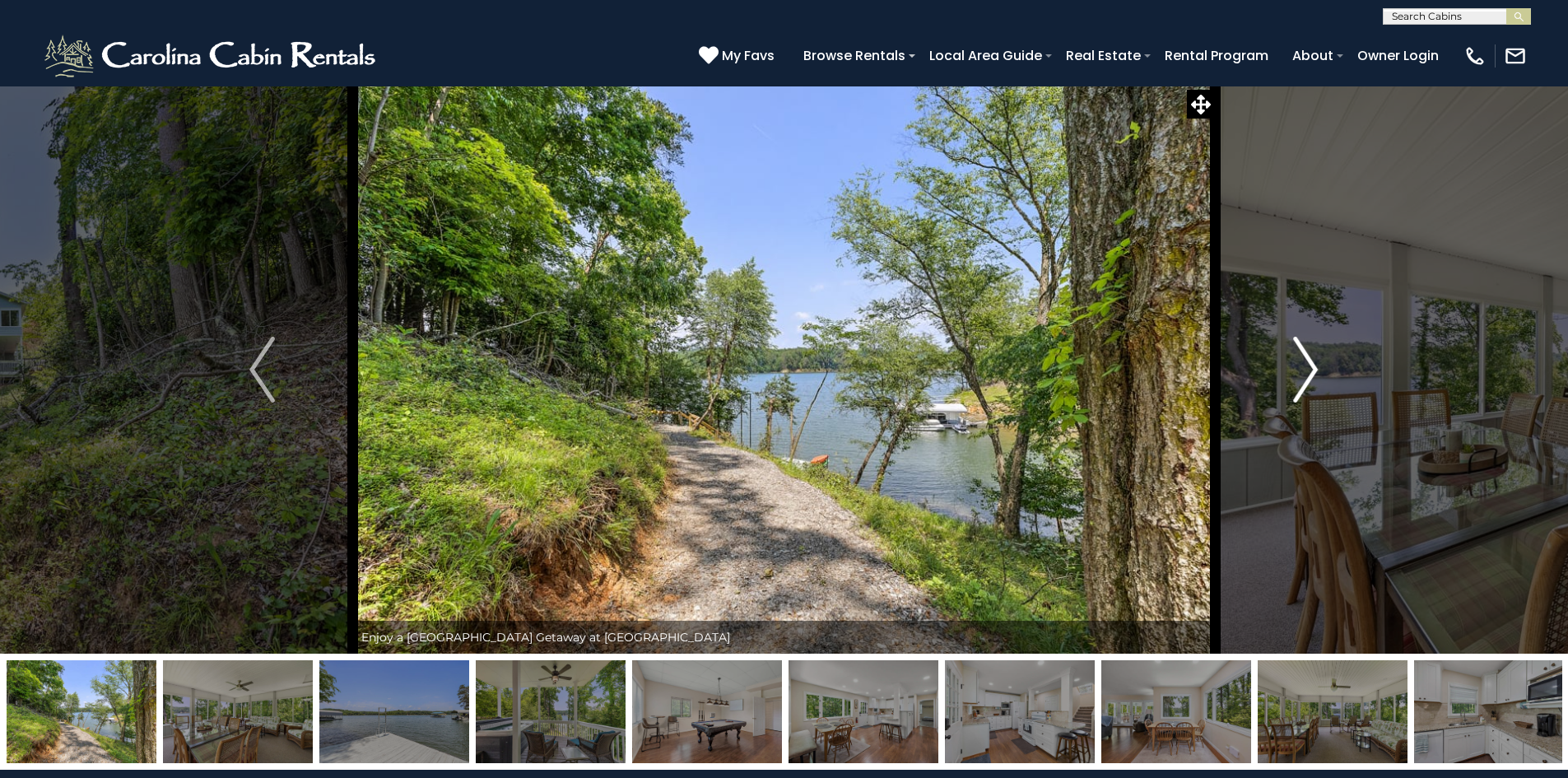
click at [1312, 369] on img "Next" at bounding box center [1305, 369] width 25 height 66
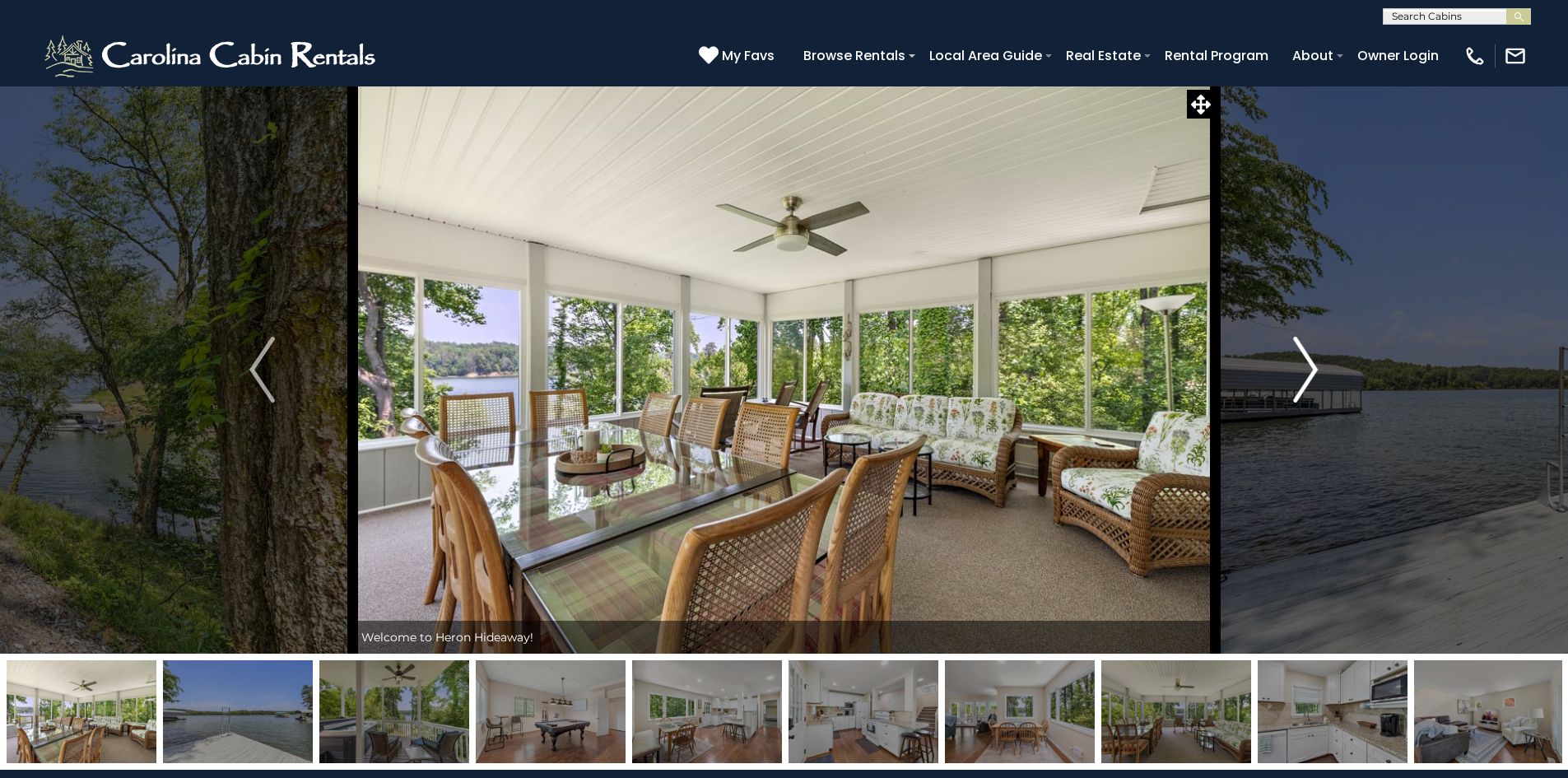
click at [1312, 369] on img "Next" at bounding box center [1305, 369] width 25 height 66
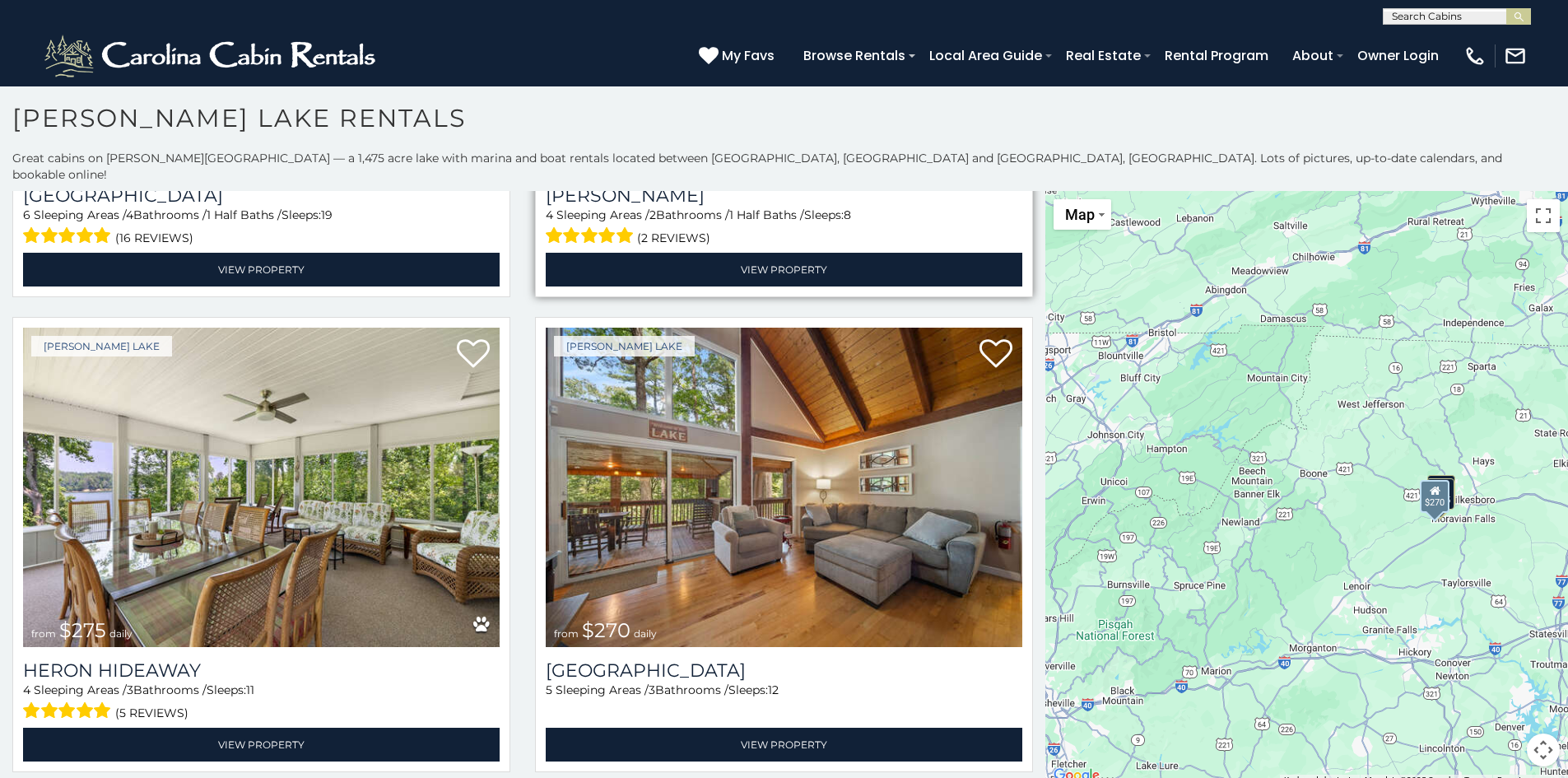
scroll to position [9, 0]
